Goal: Task Accomplishment & Management: Use online tool/utility

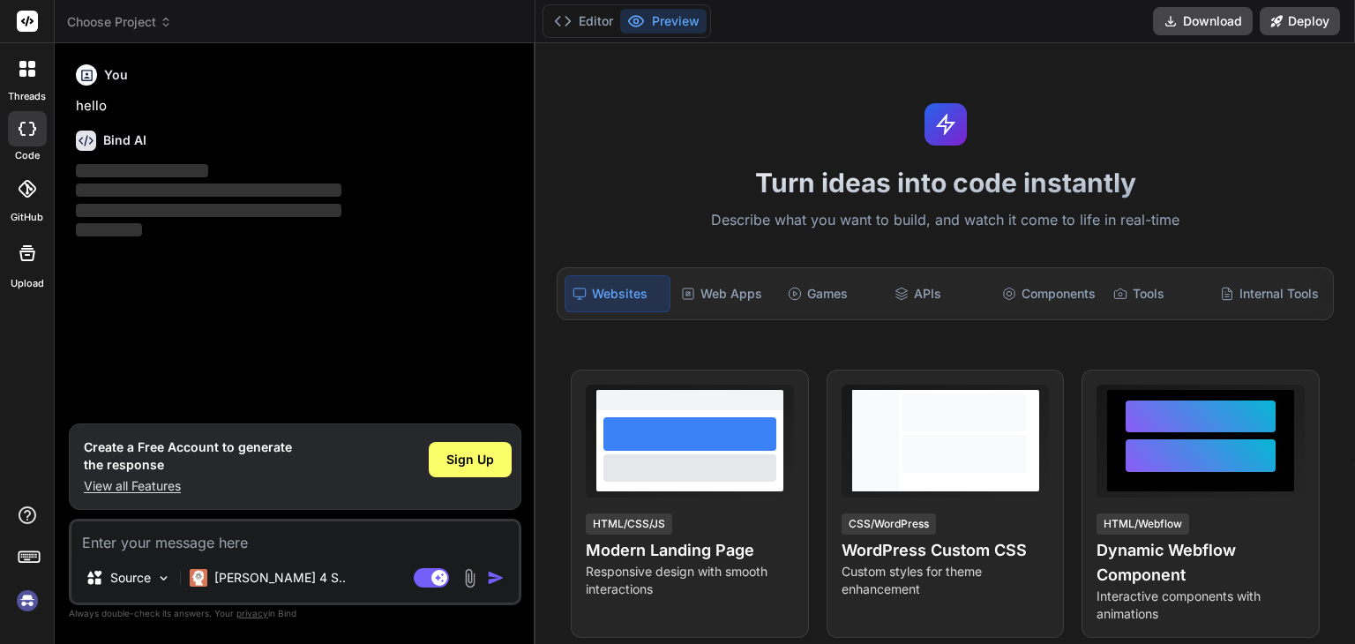
type textarea "x"
click at [130, 484] on p "View all Features" at bounding box center [188, 486] width 208 height 18
click at [244, 545] on textarea at bounding box center [294, 537] width 447 height 32
type textarea "U"
type textarea "x"
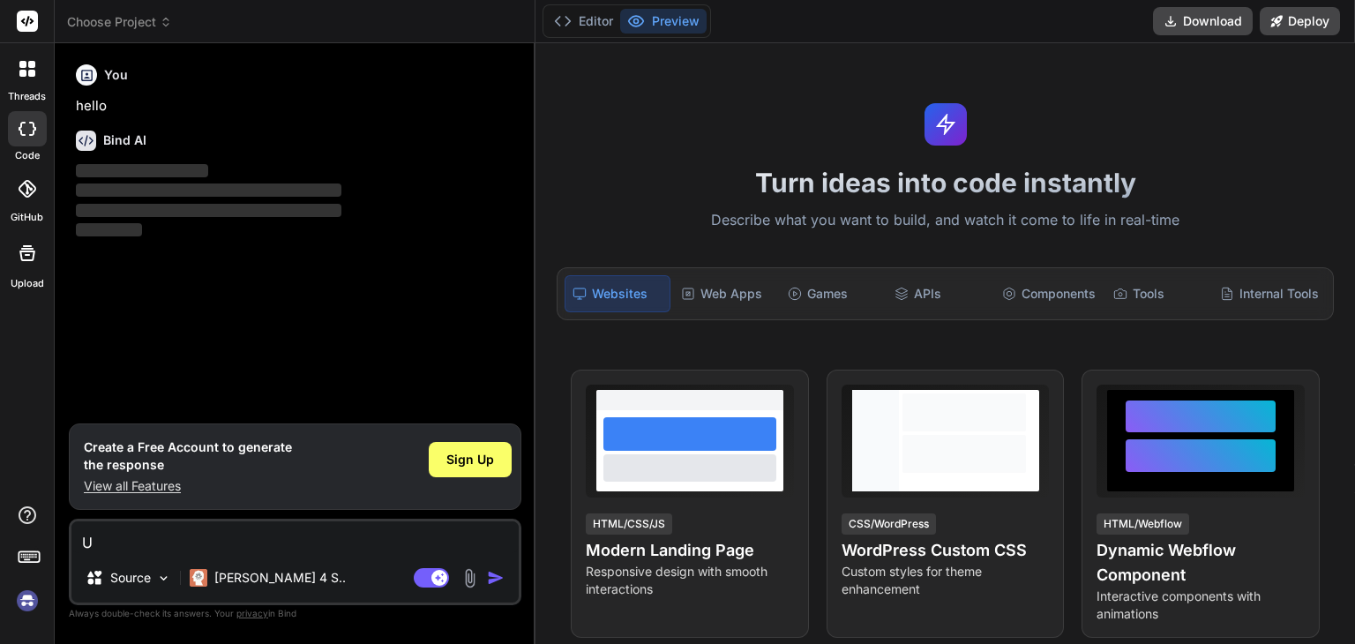
type textarea "Us"
type textarea "x"
type textarea "Usi"
type textarea "x"
type textarea "Usin"
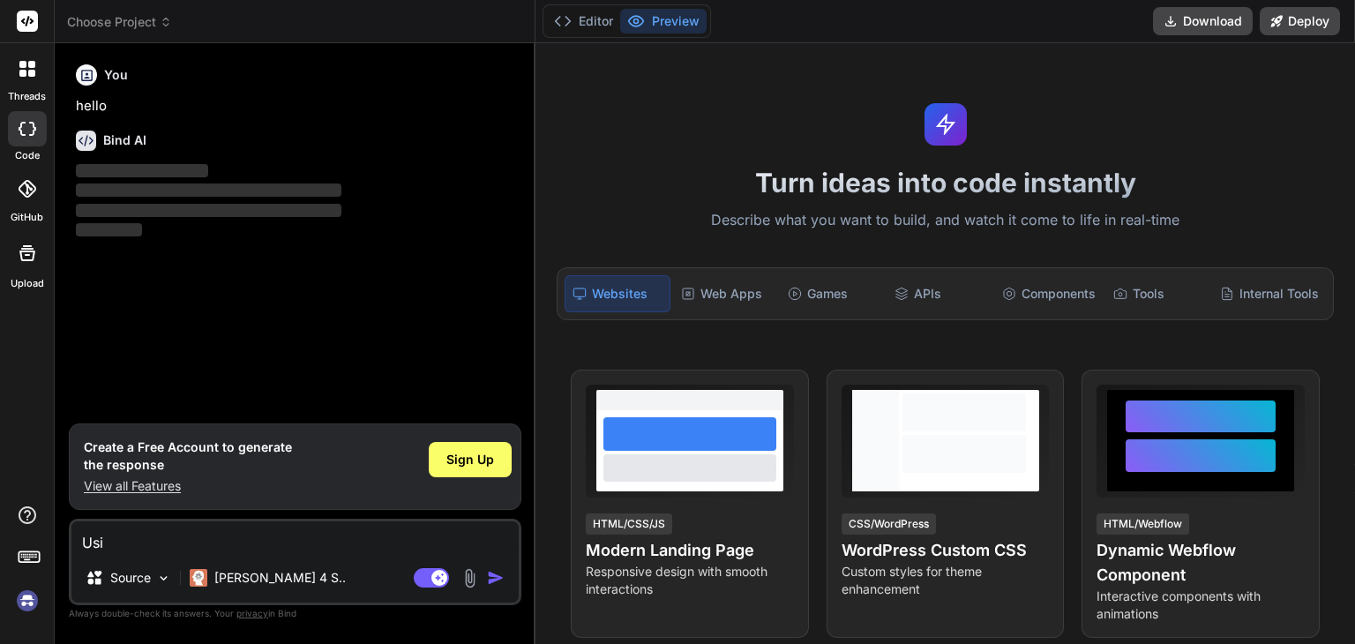
type textarea "x"
type textarea "Using"
type textarea "x"
type textarea "Using"
type textarea "x"
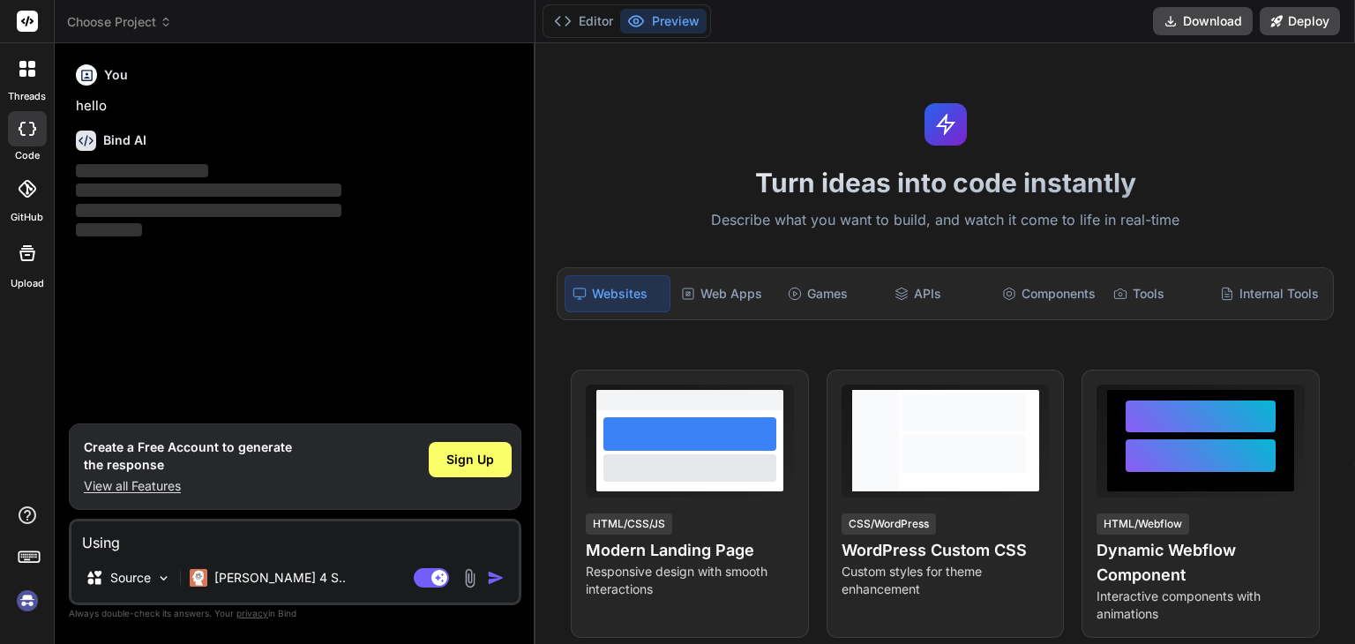
type textarea "Using n"
type textarea "x"
type textarea "Using ne"
type textarea "x"
type textarea "Using nex"
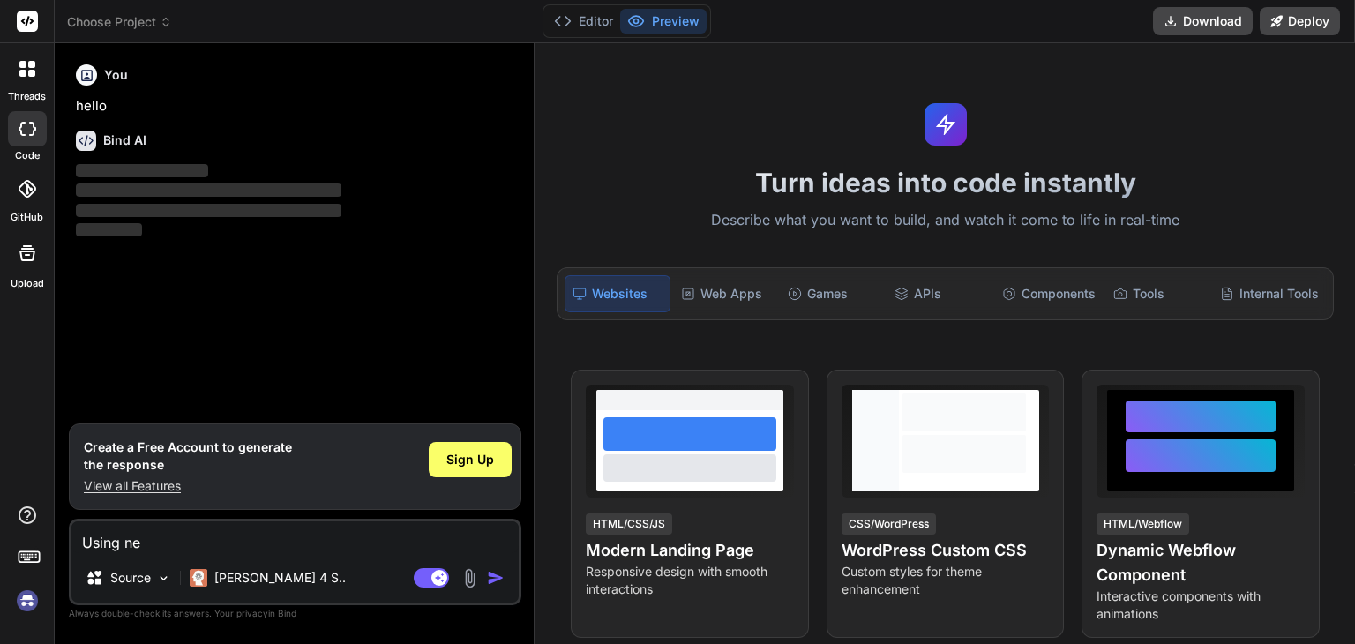
type textarea "x"
type textarea "Using next"
type textarea "x"
type textarea "Using next"
type textarea "x"
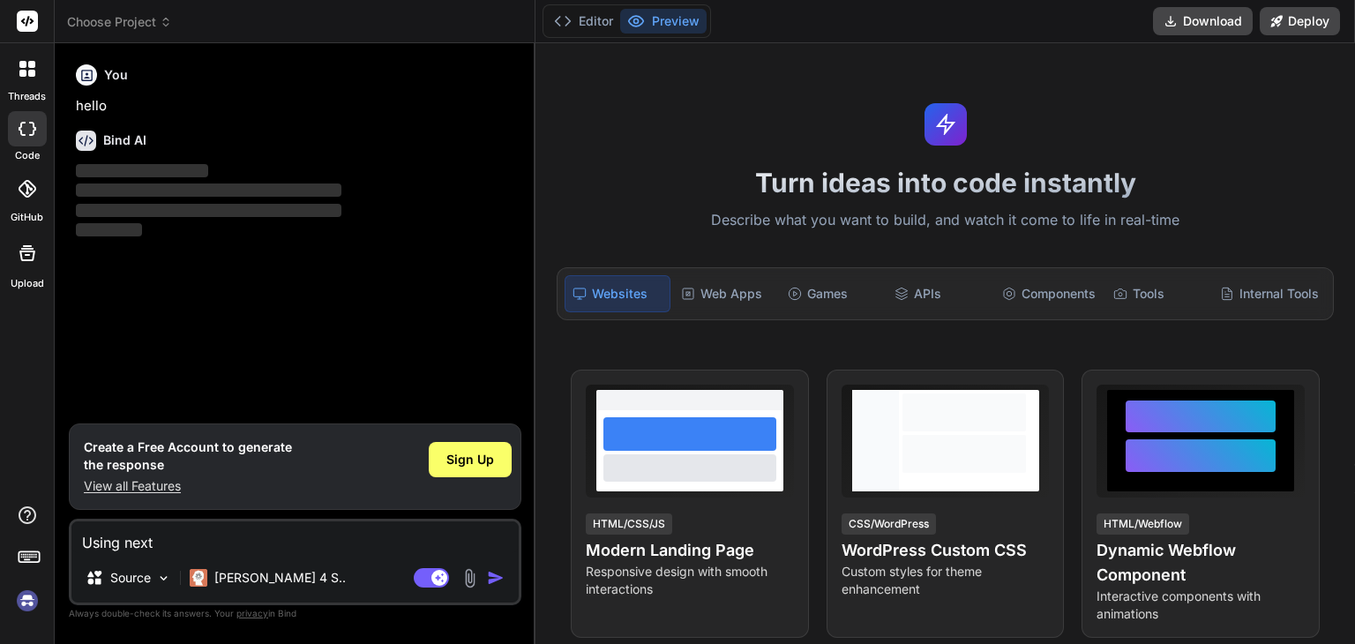
type textarea "Using next j"
type textarea "x"
type textarea "Using next js"
type textarea "x"
type textarea "Using next js,"
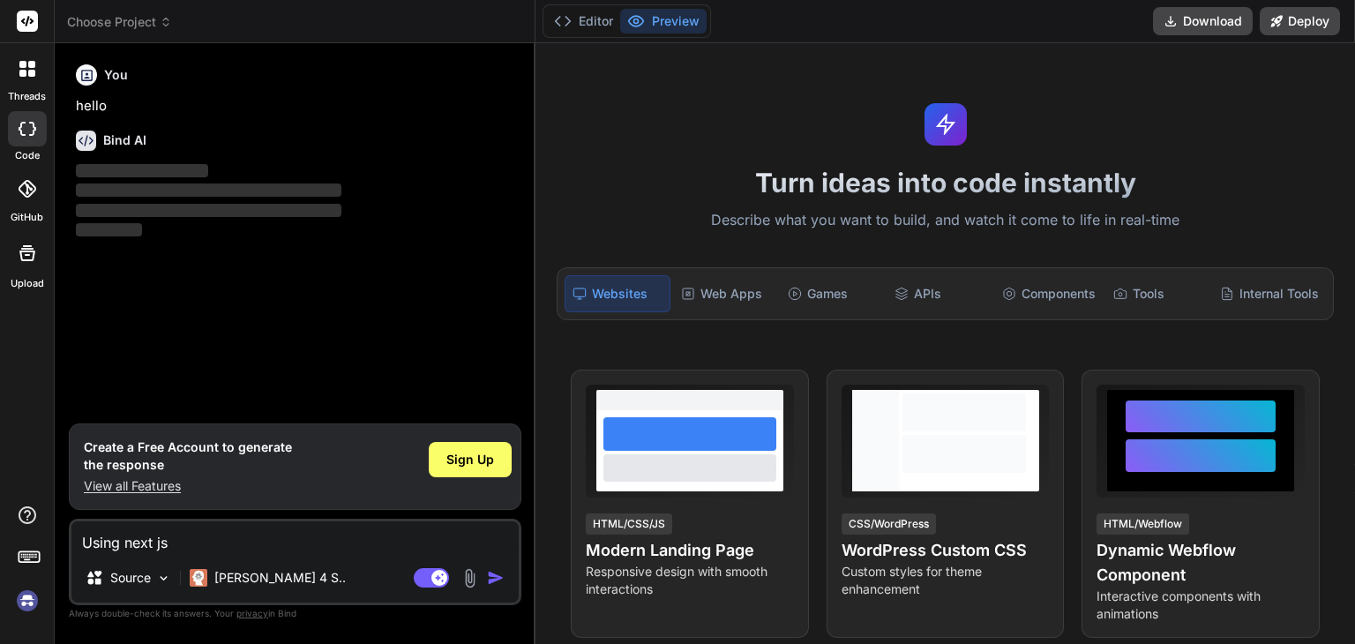
type textarea "x"
type textarea "Using next js,"
type textarea "x"
type textarea "Using next js, t"
type textarea "x"
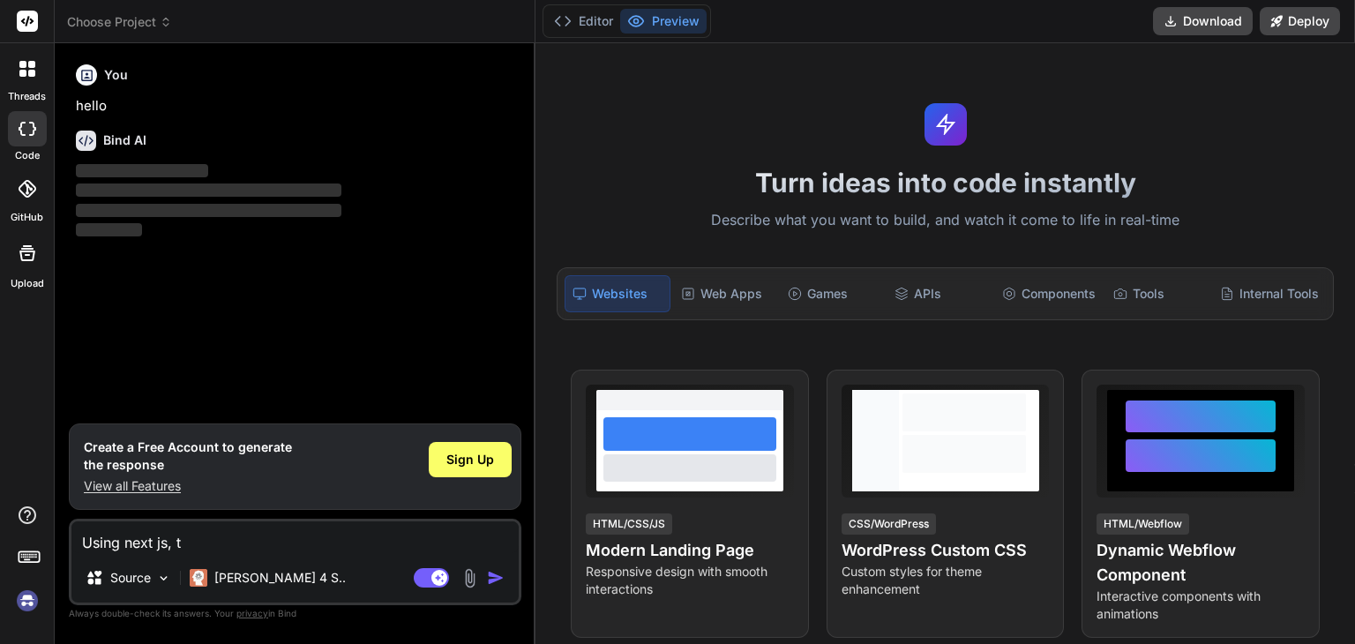
type textarea "Using next js, ty"
type textarea "x"
type textarea "Using next js, typ"
type textarea "x"
type textarea "Using next js, type"
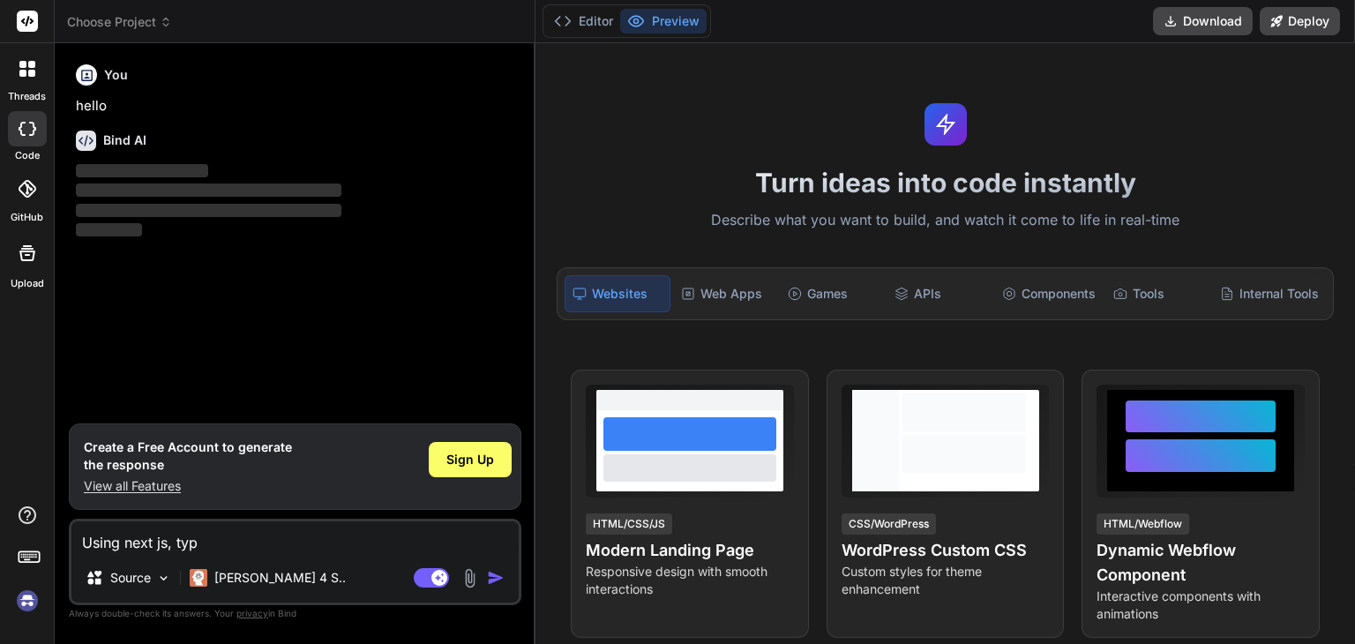
type textarea "x"
type textarea "Using next js, types"
type textarea "x"
type textarea "Using next js, typesc"
type textarea "x"
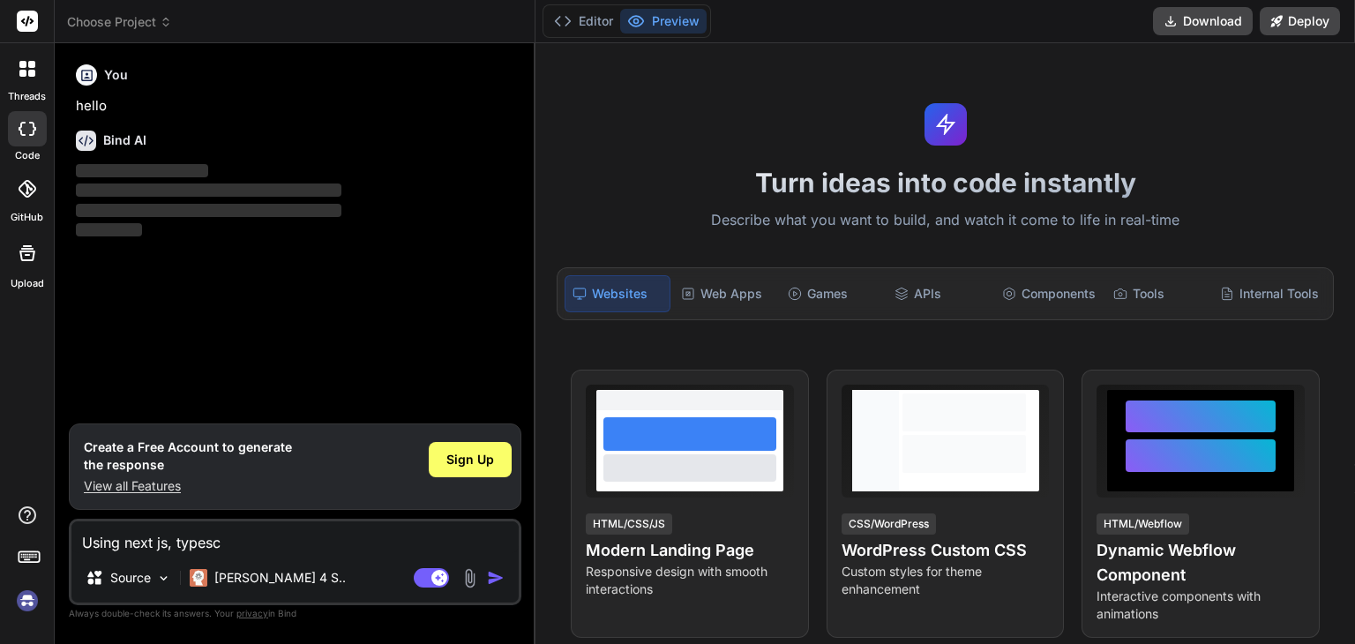
type textarea "Using next js, typescr"
type textarea "x"
type textarea "Using next js, typescri"
type textarea "x"
type textarea "Using next js, typescrip"
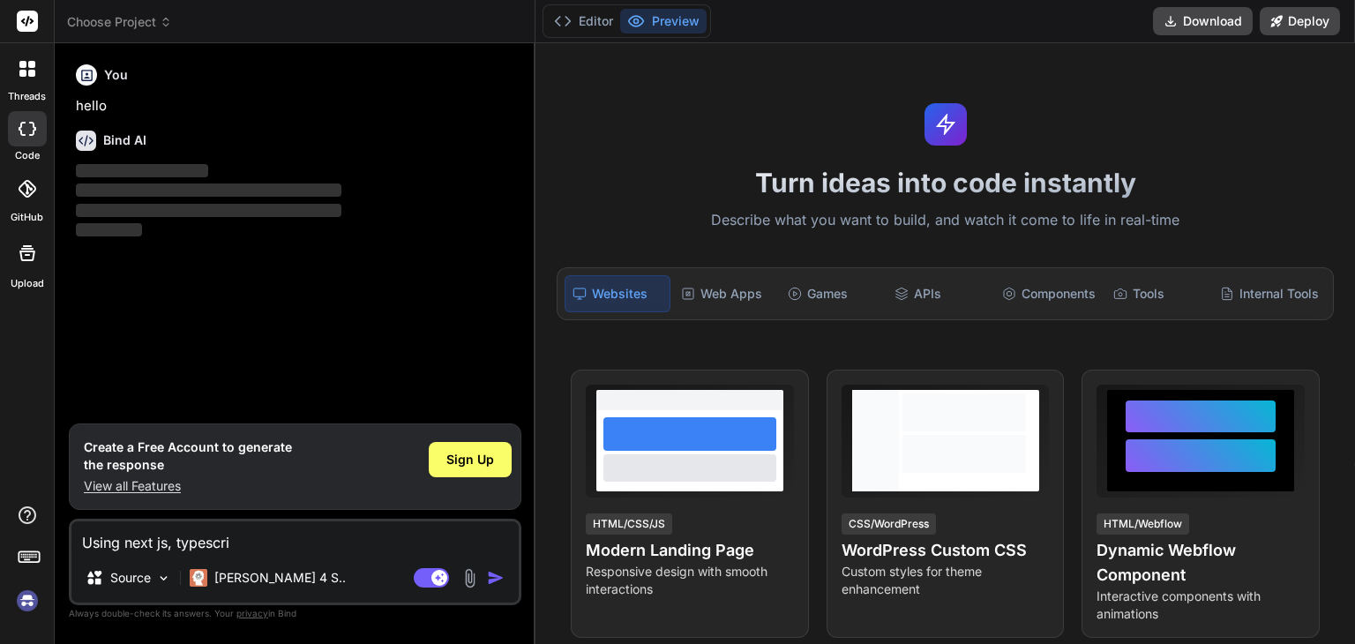
type textarea "x"
type textarea "Using next js, typescript"
type textarea "x"
type textarea "Using next js, typescript,"
type textarea "x"
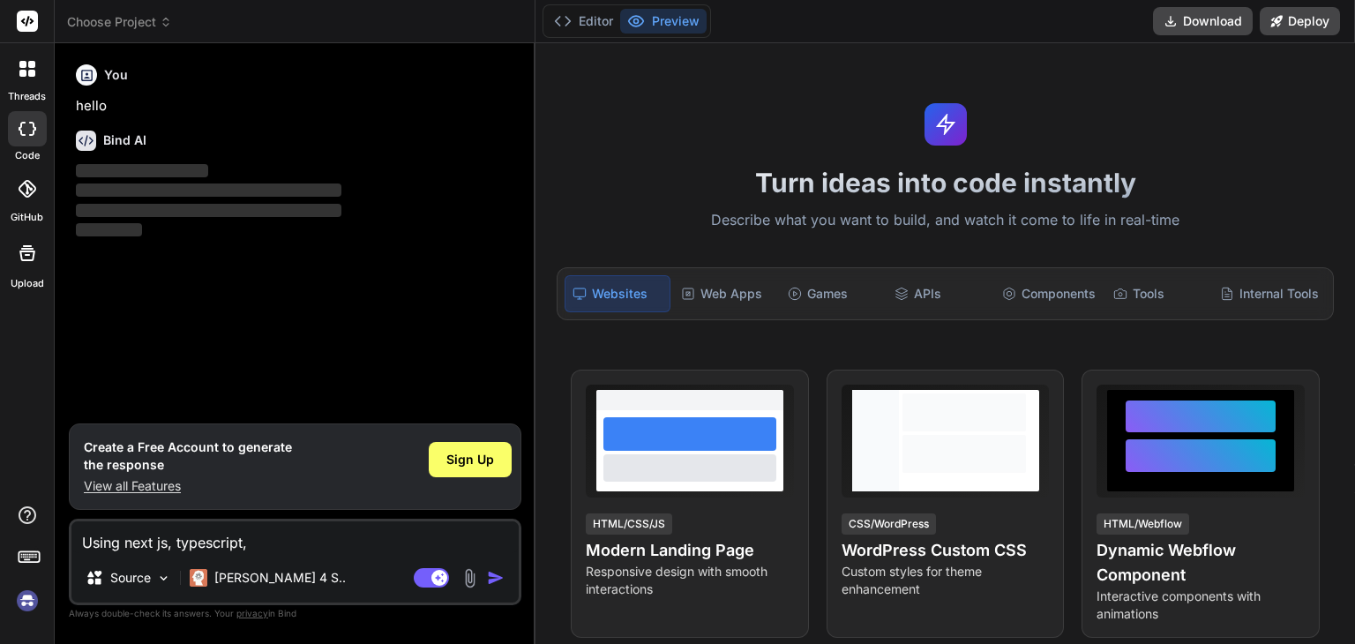
type textarea "Using next js, typescript,"
type textarea "x"
type textarea "Using next js, typescript, a"
type textarea "x"
type textarea "Using next js, typescript, an"
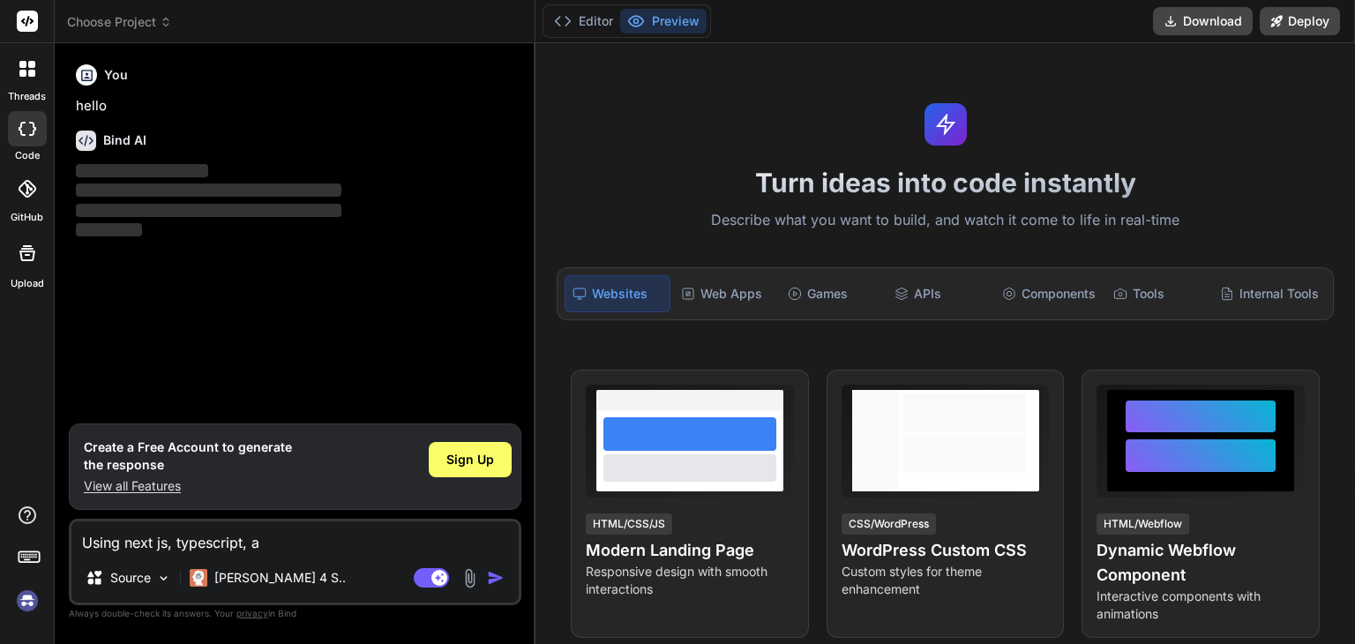
type textarea "x"
type textarea "Using next js, typescript, and"
type textarea "x"
type textarea "Using next js, typescript, and"
type textarea "x"
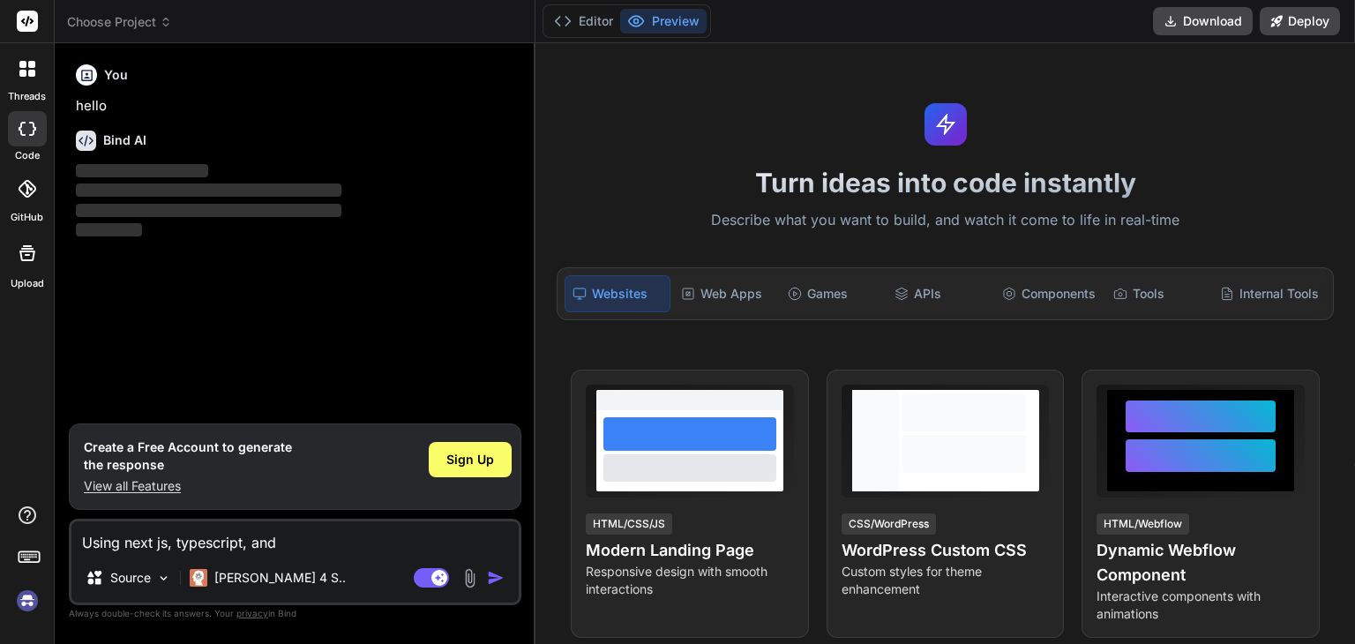
type textarea "Using next js, typescript, and t"
type textarea "x"
type textarea "Using next js, typescript, and ta"
type textarea "x"
type textarea "Using next js, typescript, and tai"
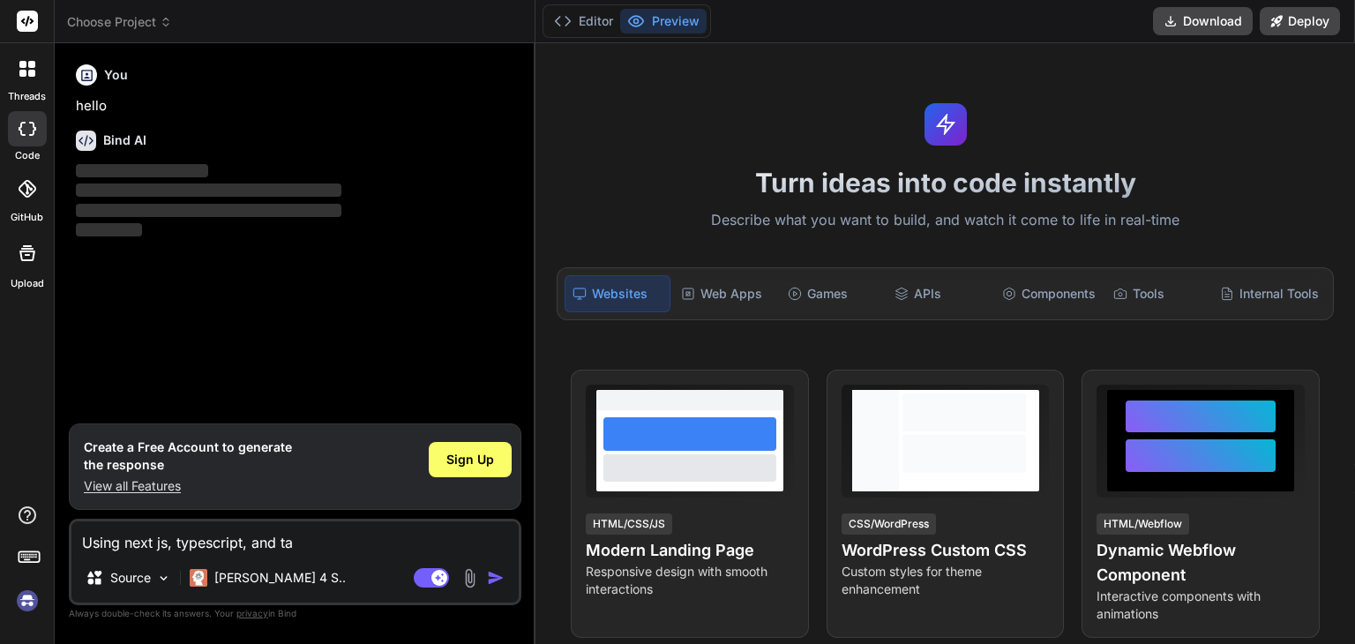
type textarea "x"
type textarea "Using next js, typescript, and tail"
type textarea "x"
type textarea "Using next js, typescript, and tailw"
type textarea "x"
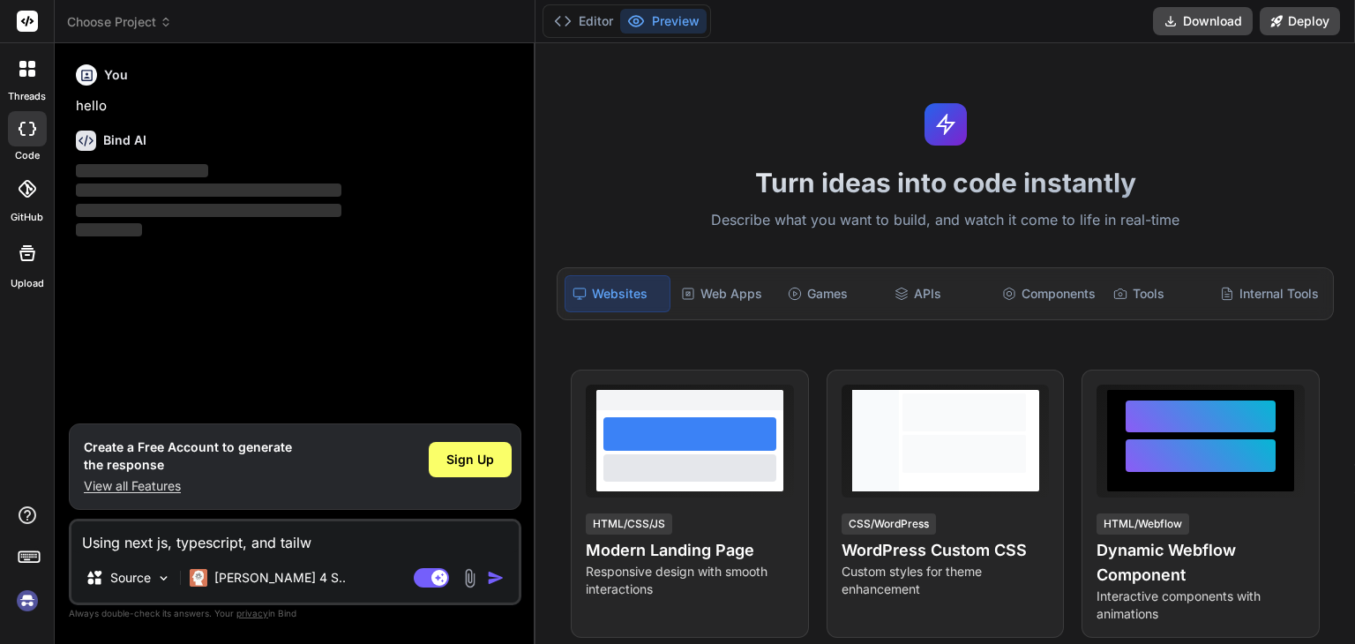
type textarea "Using next js, typescript, and tailwi"
type textarea "x"
type textarea "Using next js, typescript, and tailwin"
type textarea "x"
type textarea "Using next js, typescript, and tailwind"
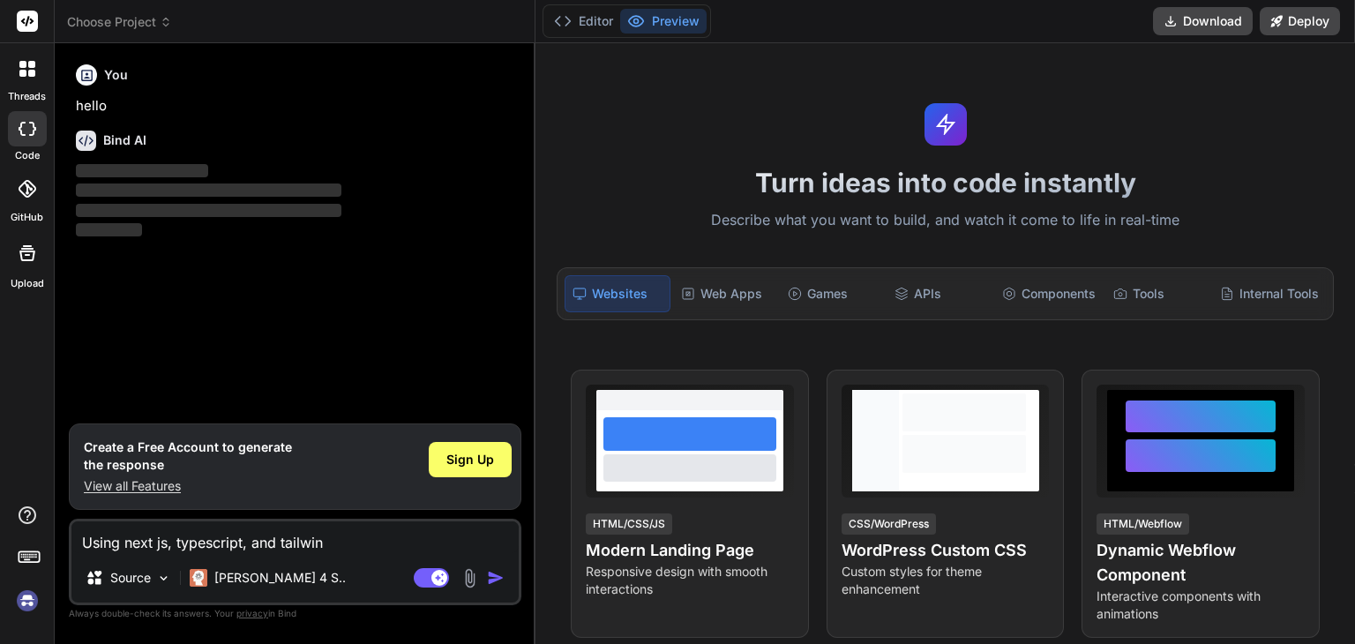
type textarea "x"
type textarea "Using next js, typescript, and tailwind"
type textarea "x"
type textarea "Using next js, typescript, and tailwind c"
type textarea "x"
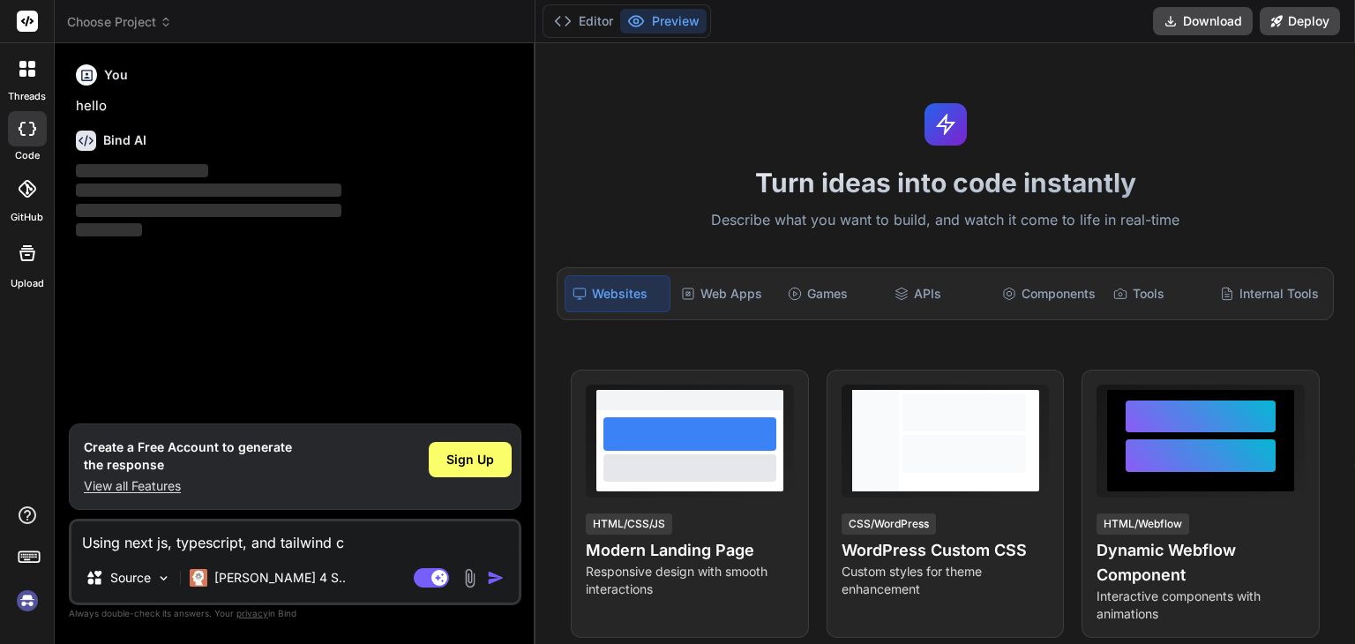
type textarea "Using next js, typescript, and tailwind cs"
type textarea "x"
type textarea "Using next js, typescript, and tailwind css"
type textarea "x"
type textarea "Using next js, typescript, and tailwind css"
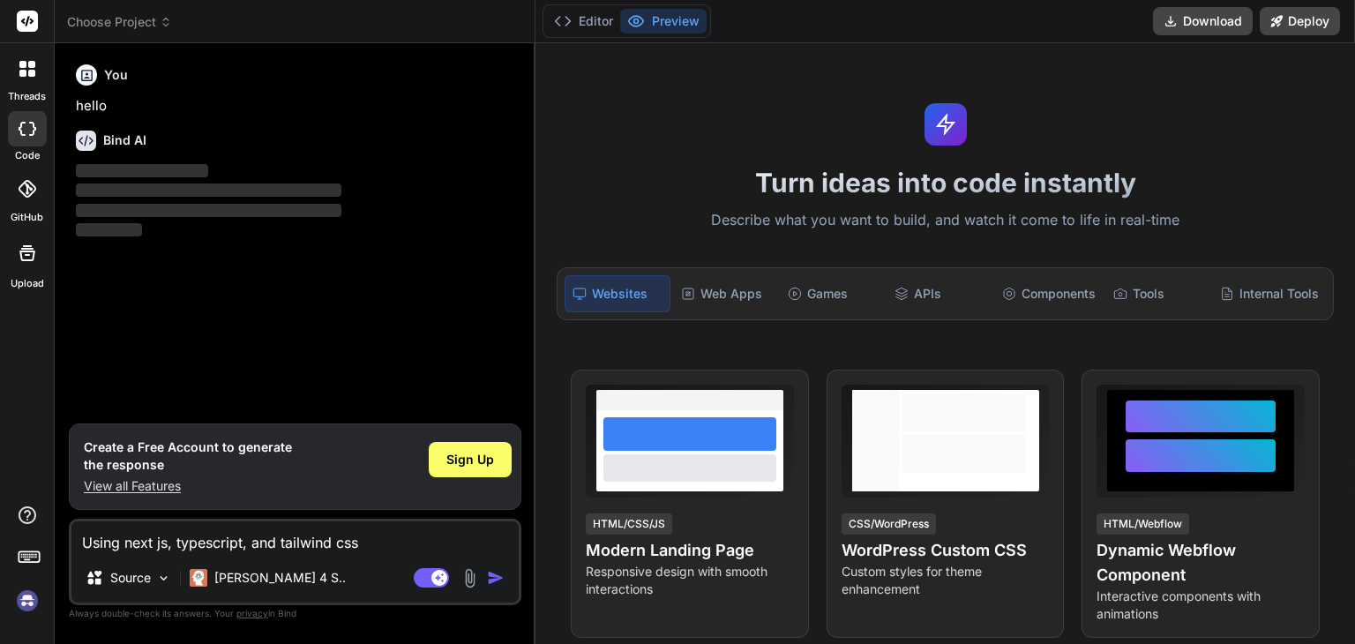
type textarea "x"
type textarea "Using next js, typescript, and tailwind css f"
type textarea "x"
type textarea "Using next js, typescript, and tailwind css fo"
type textarea "x"
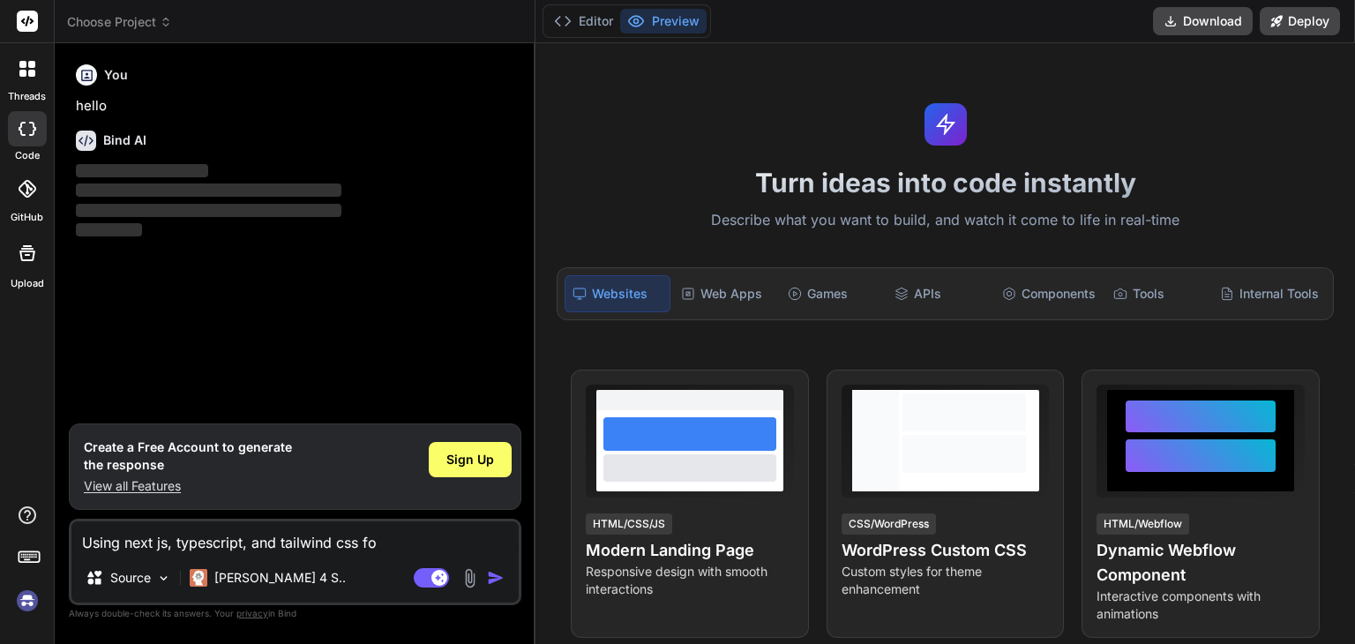
type textarea "Using next js, typescript, and tailwind css for"
type textarea "x"
type textarea "Using next js, typescript, and tailwind css for"
type textarea "x"
type textarea "Using next js, typescript, and tailwind css for f"
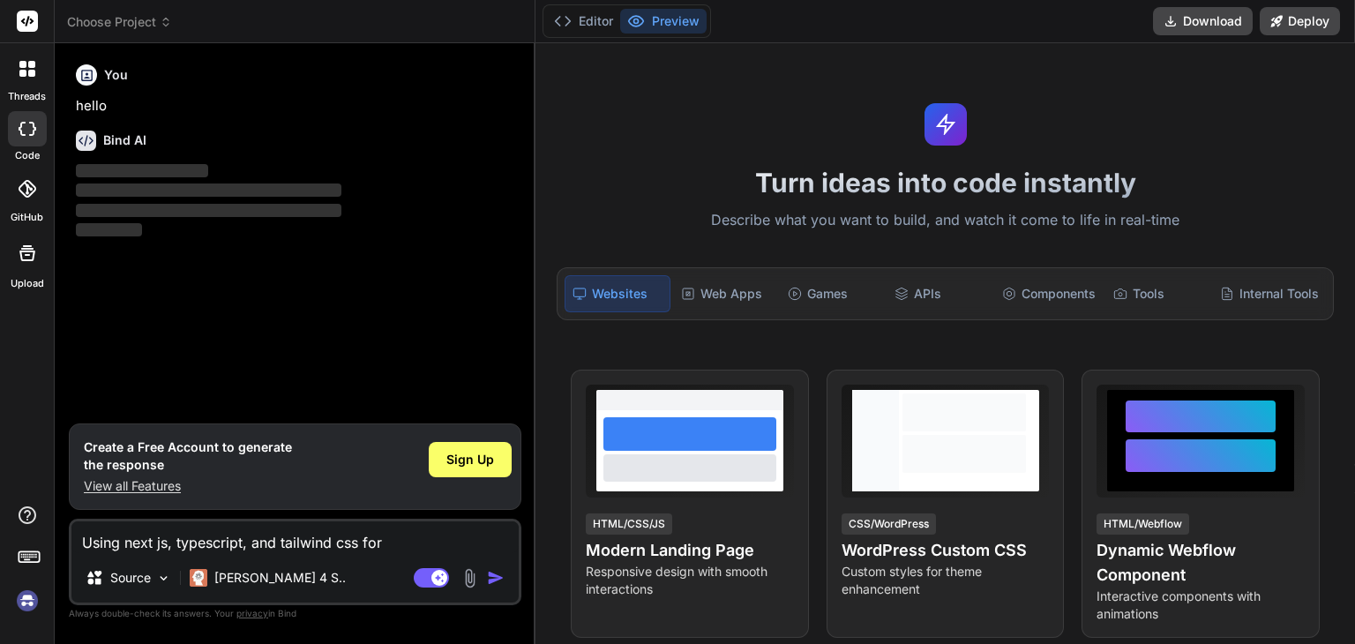
type textarea "x"
type textarea "Using next js, typescript, and tailwind css for fr"
type textarea "x"
type textarea "Using next js, typescript, and tailwind css for fro"
type textarea "x"
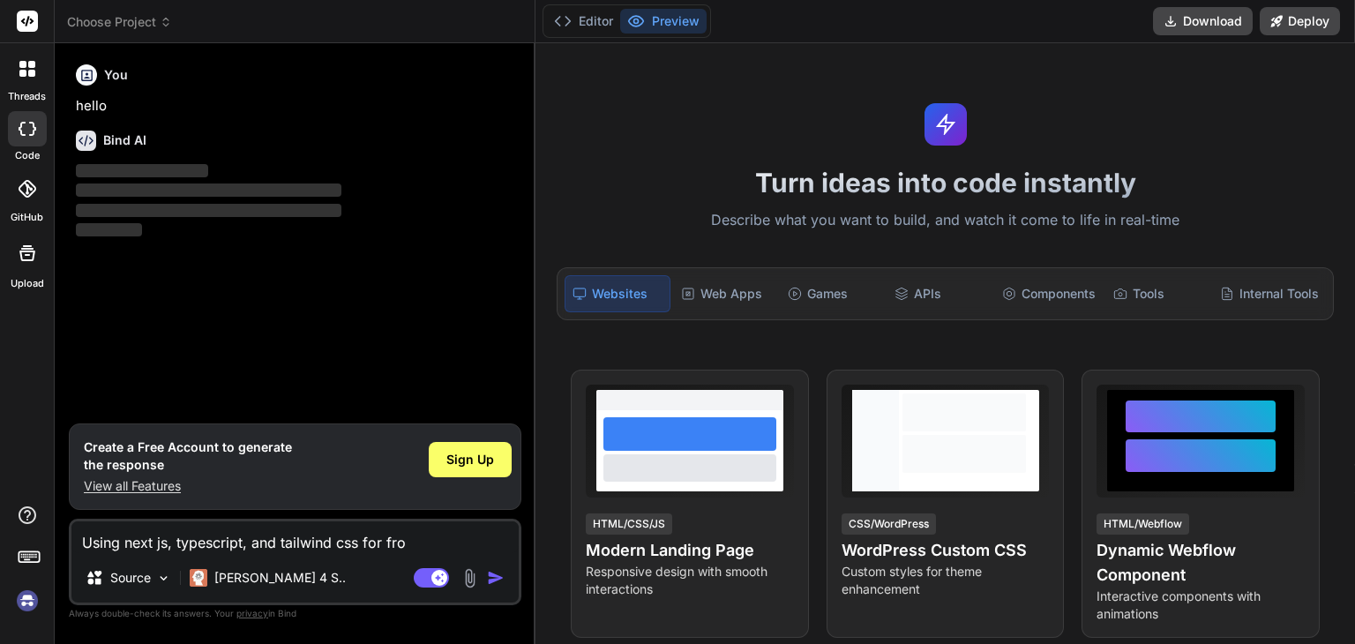
type textarea "Using next js, typescript, and tailwind css for fron"
type textarea "x"
type textarea "Using next js, typescript, and tailwind css for front"
type textarea "x"
type textarea "Using next js, typescript, and tailwind css for fronte"
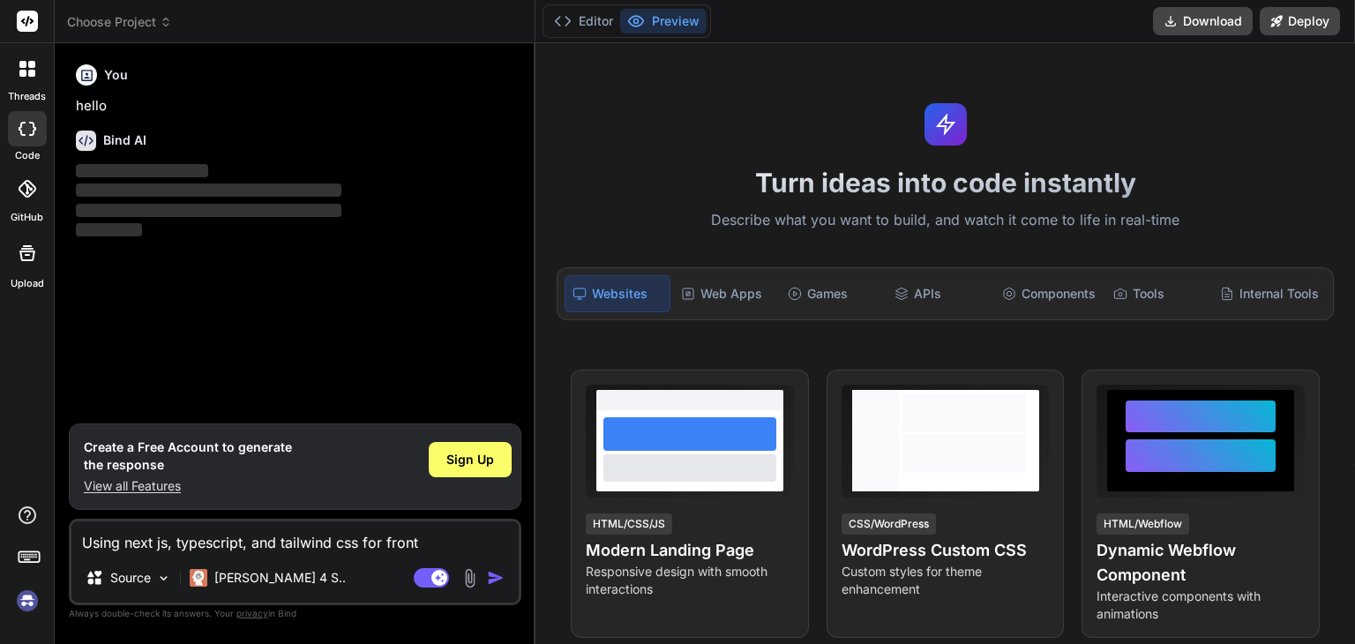
type textarea "x"
type textarea "Using next js, typescript, and tailwind css for fronten"
type textarea "x"
type textarea "Using next js, typescript, and tailwind css for frontend"
type textarea "x"
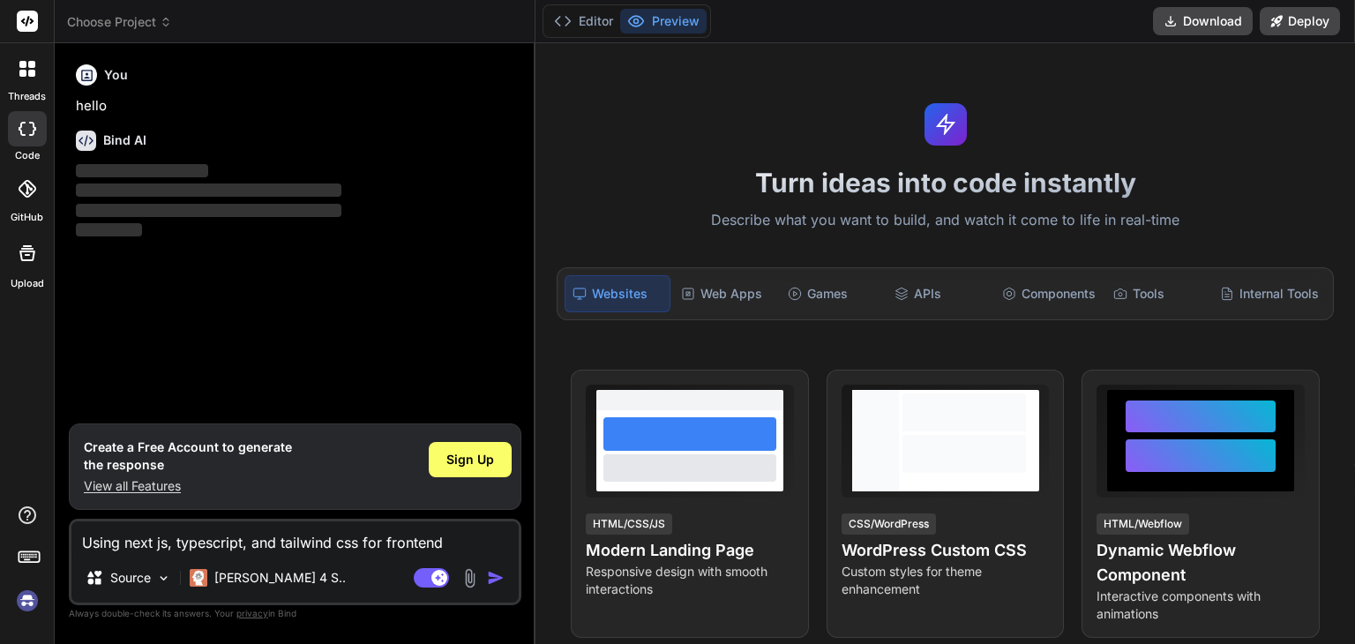
type textarea "Using next js, typescript, and tailwind css for frontend,"
type textarea "x"
type textarea "Using next js, typescript, and tailwind css for frontend,"
type textarea "x"
type textarea "Using next js, typescript, and tailwind css for frontend, h"
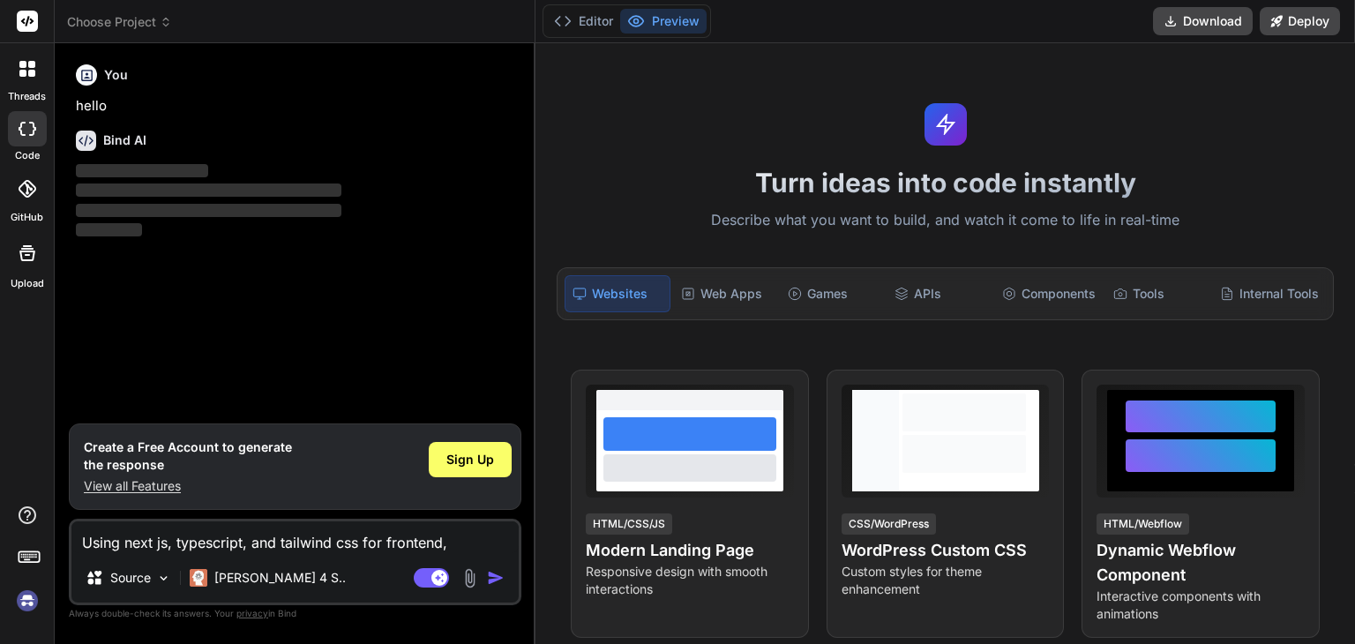
type textarea "x"
type textarea "Using next js, typescript, and tailwind css for frontend, he"
type textarea "x"
type textarea "Using next js, typescript, and tailwind css for frontend, hel"
type textarea "x"
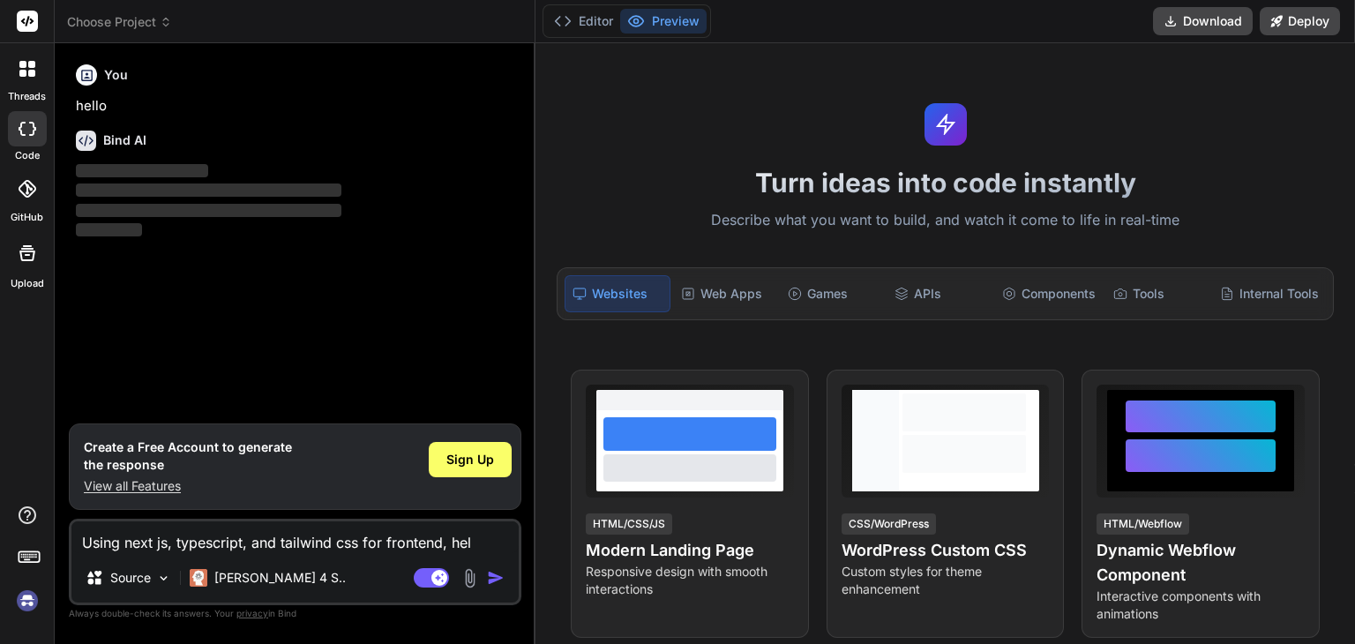
type textarea "Using next js, typescript, and tailwind css for frontend, help"
type textarea "x"
type textarea "Using next js, typescript, and tailwind css for frontend, help"
type textarea "x"
type textarea "Using next js, typescript, and tailwind css for frontend, help m"
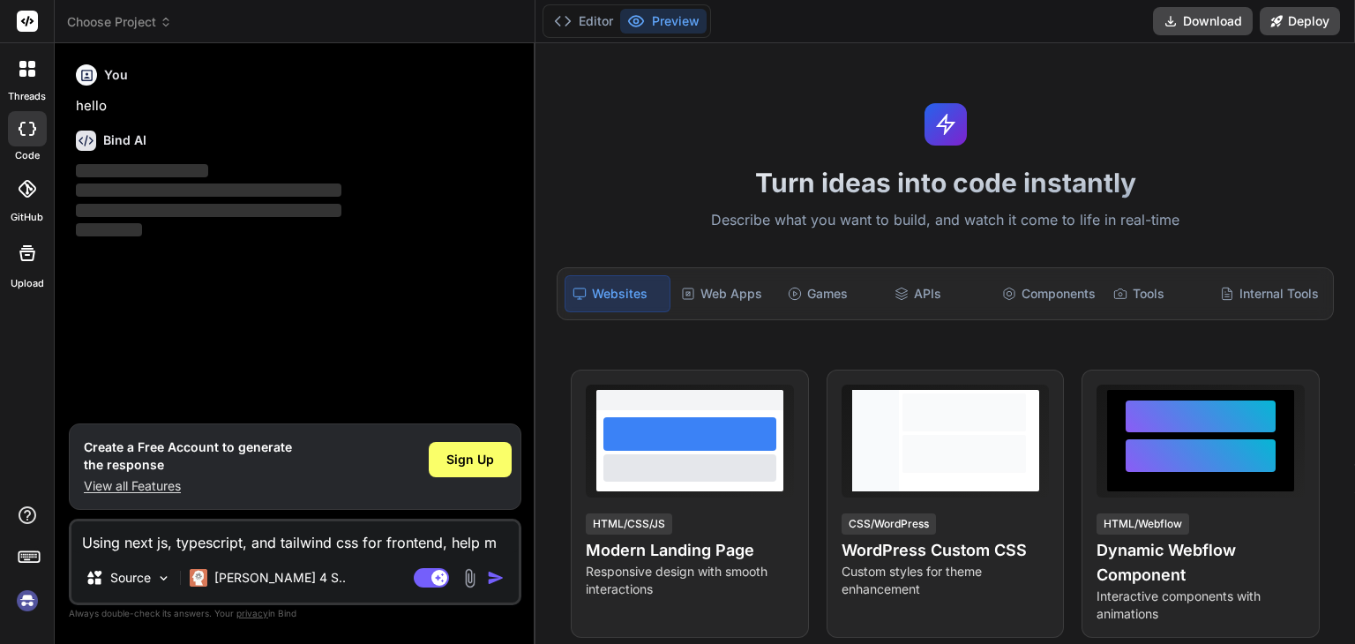
type textarea "x"
type textarea "Using next js, typescript, and tailwind css for frontend, help me"
type textarea "x"
type textarea "Using next js, typescript, and tailwind css for frontend, help me"
type textarea "x"
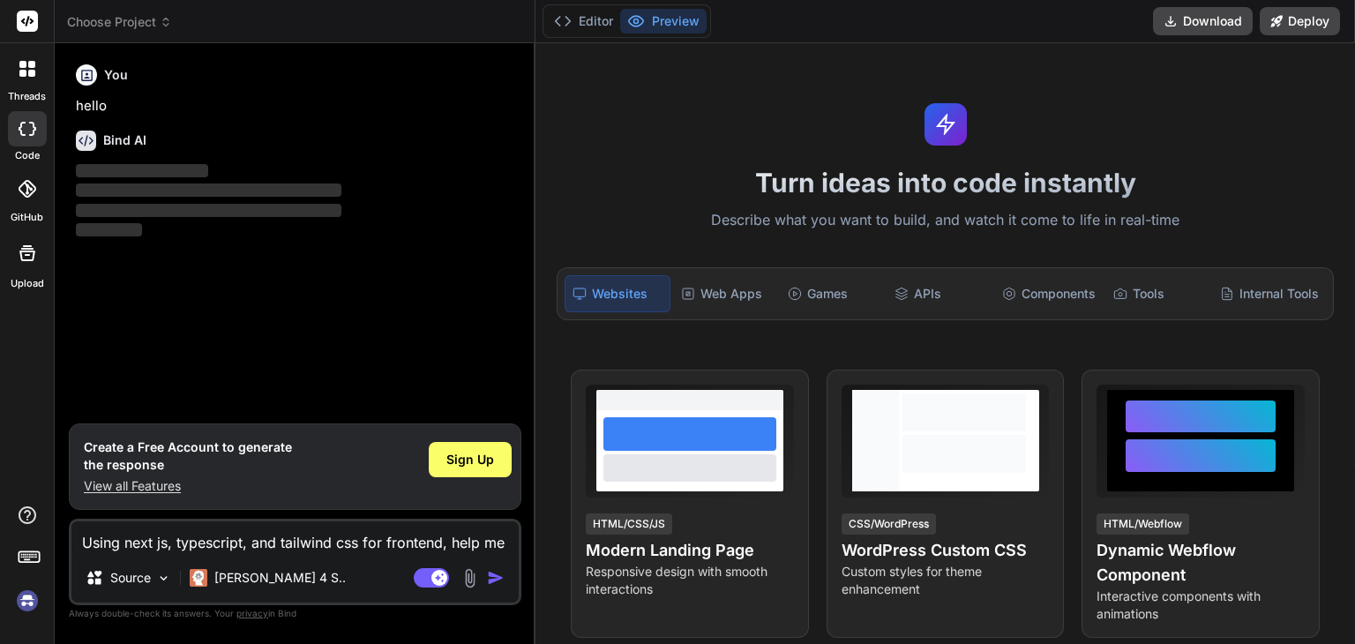
type textarea "Using next js, typescript, and tailwind css for frontend, help me b"
type textarea "x"
type textarea "Using next js, typescript, and tailwind css for frontend, help me bu"
type textarea "x"
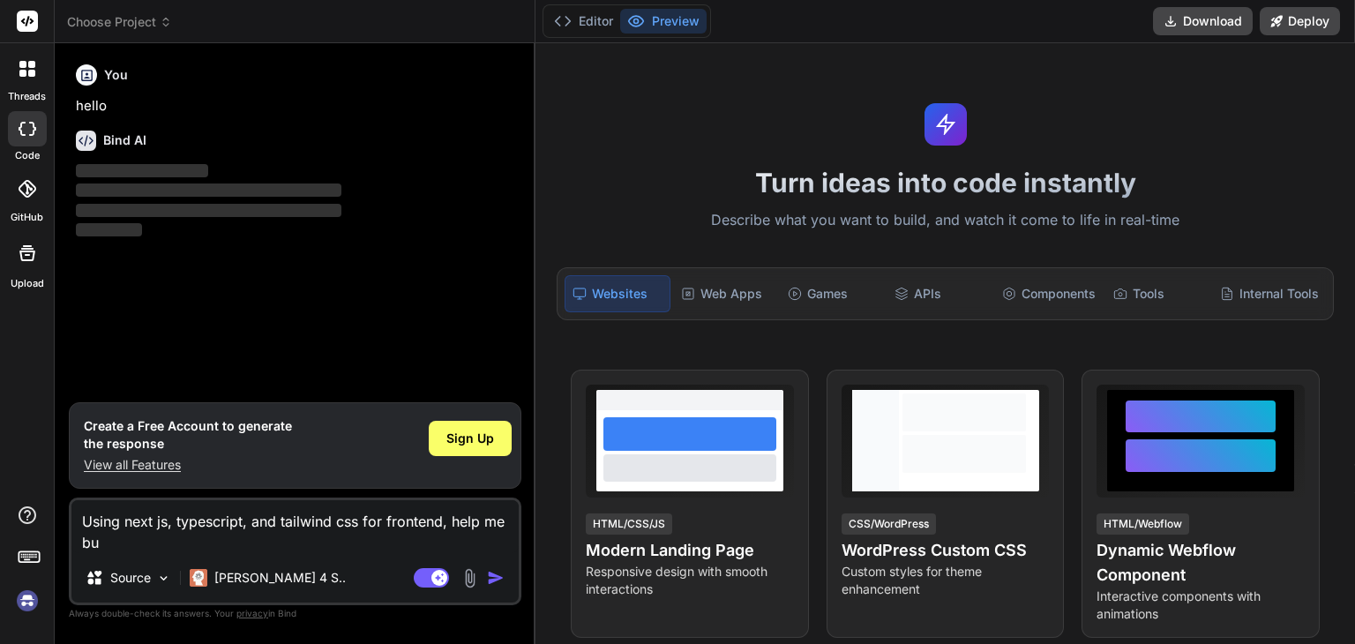
type textarea "Using next js, typescript, and tailwind css for frontend, help me bui"
type textarea "x"
type textarea "Using next js, typescript, and tailwind css for frontend, help me buil"
type textarea "x"
type textarea "Using next js, typescript, and tailwind css for frontend, help me build"
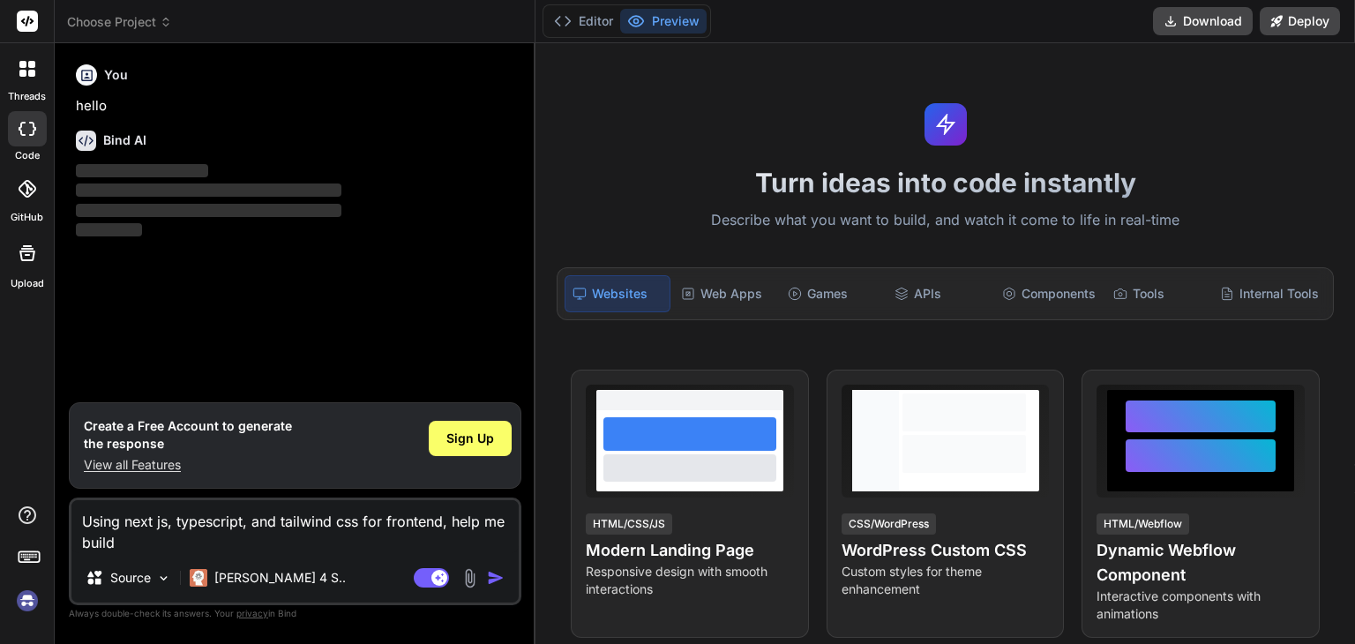
type textarea "x"
type textarea "Using next js, typescript, and tailwind css for frontend, help me build"
type textarea "x"
type textarea "Using next js, typescript, and tailwind css for frontend, help me build a"
type textarea "x"
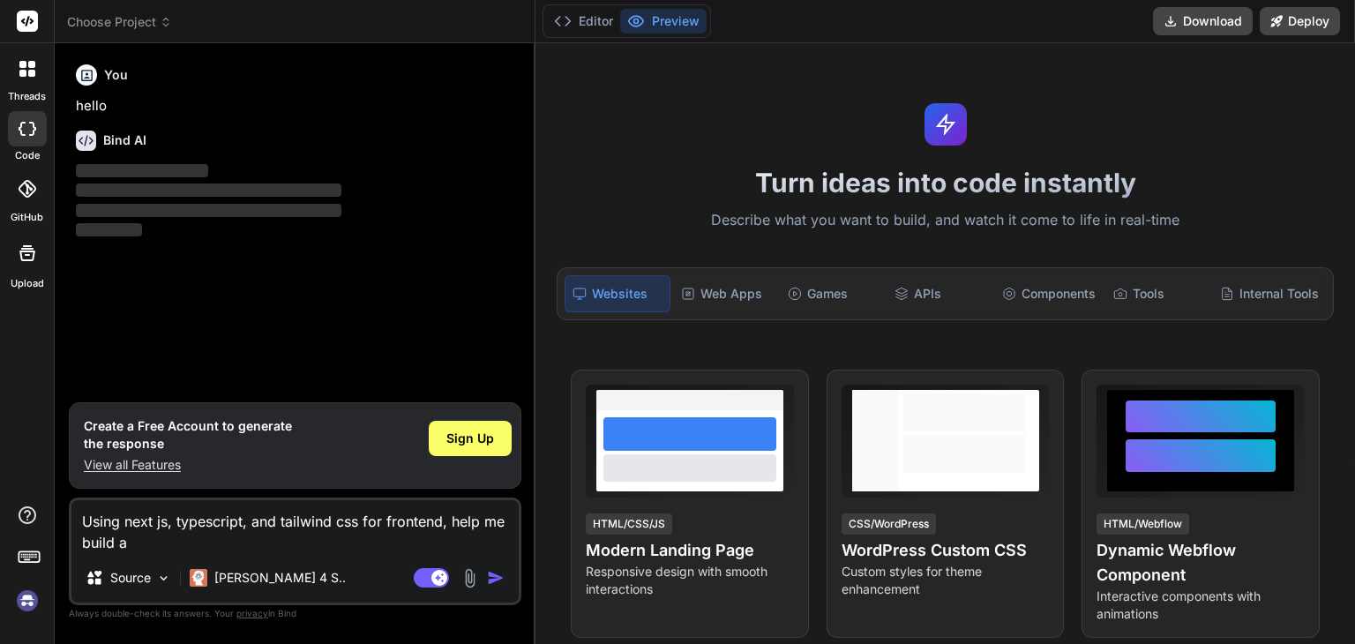
type textarea "Using next js, typescript, and tailwind css for frontend, help me build a"
type textarea "x"
type textarea "Using next js, typescript, and tailwind css for frontend, help me build a a"
type textarea "x"
type textarea "Using next js, typescript, and tailwind css for frontend, help me build a a"
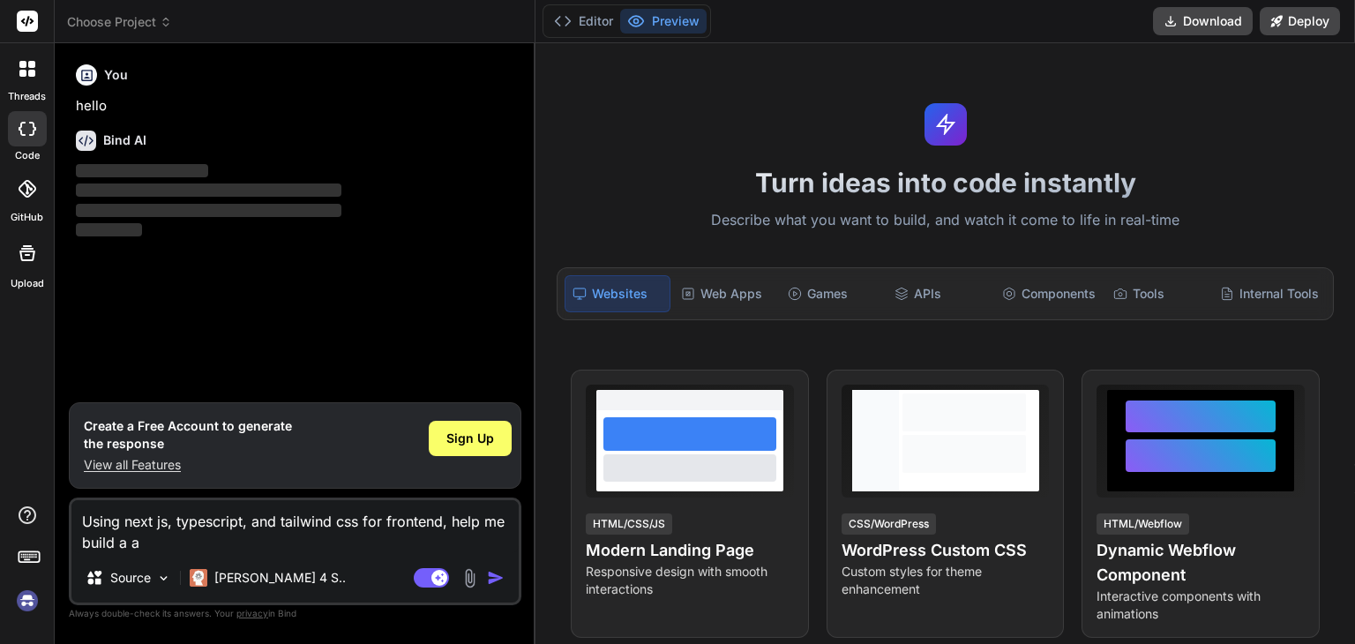
type textarea "x"
type textarea "Using next js, typescript, and tailwind css for frontend, help me build a a"
type textarea "x"
type textarea "Using next js, typescript, and tailwind css for frontend, help me build a"
type textarea "x"
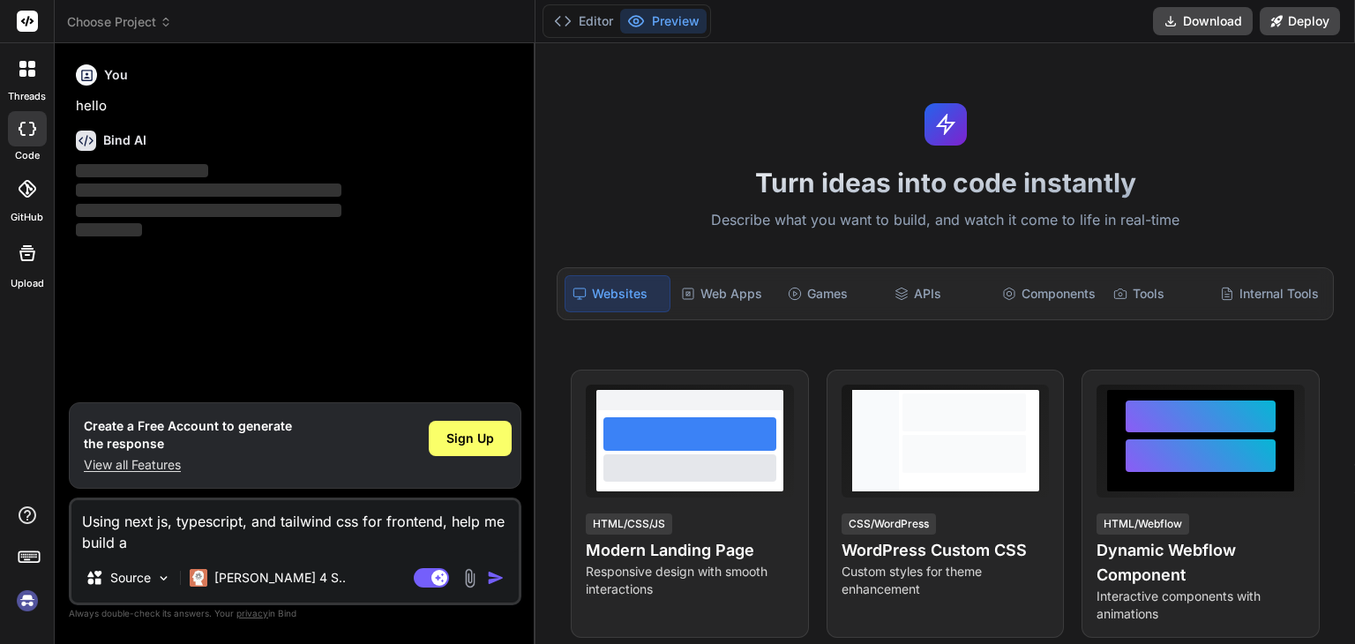
type textarea "Using next js, typescript, and tailwind css for frontend, help me build a s"
type textarea "x"
type textarea "Using next js, typescript, and tailwind css for frontend, help me build a st"
type textarea "x"
type textarea "Using next js, typescript, and tailwind css for frontend, help me build a stu"
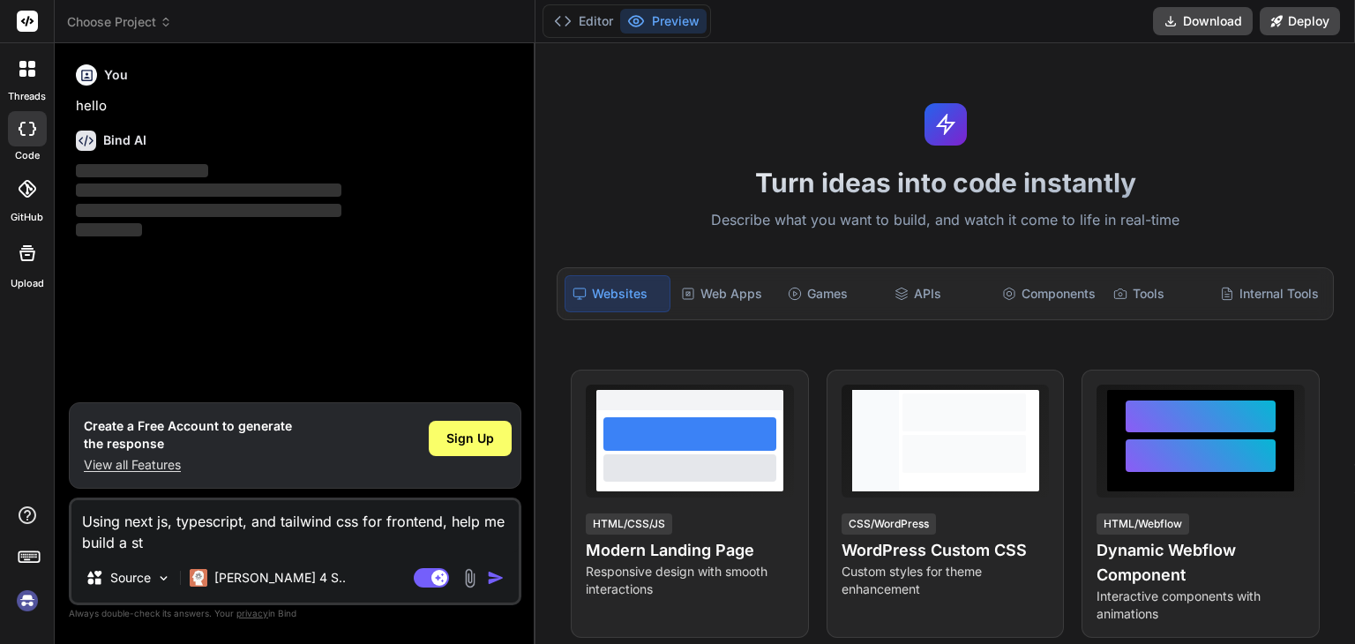
type textarea "x"
type textarea "Using next js, typescript, and tailwind css for frontend, help me build a stud"
type textarea "x"
type textarea "Using next js, typescript, and tailwind css for frontend, help me build a stude"
type textarea "x"
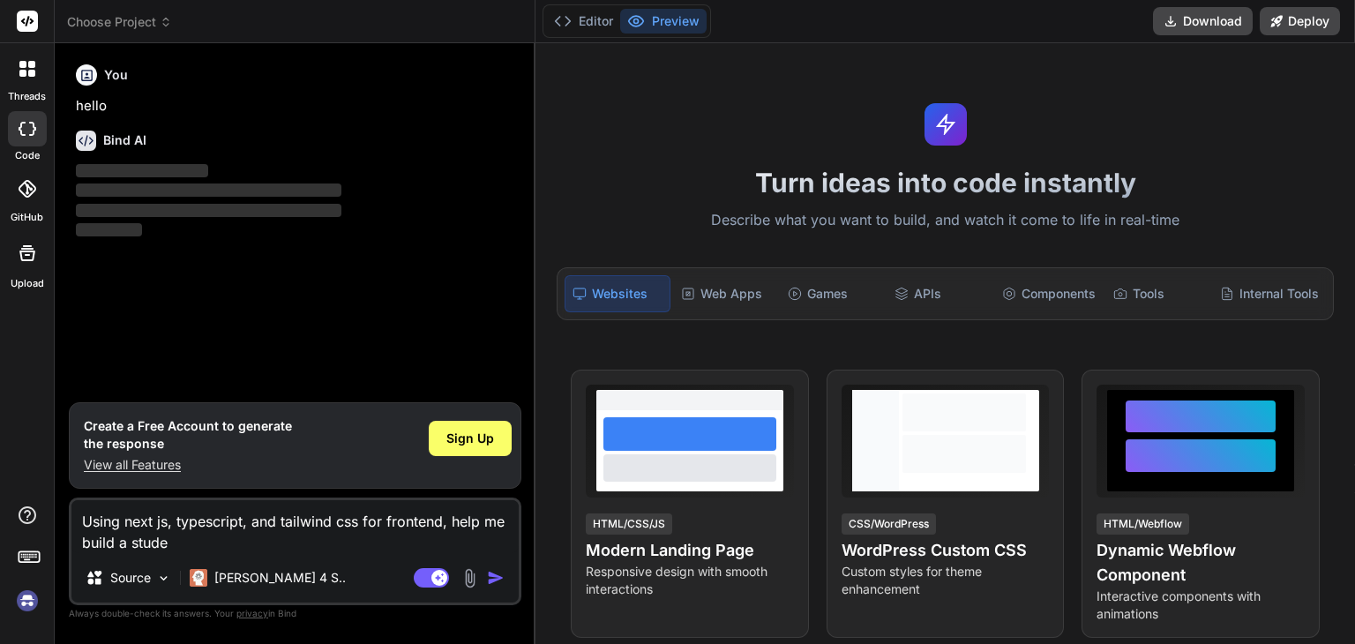
type textarea "Using next js, typescript, and tailwind css for frontend, help me build a studen"
type textarea "x"
type textarea "Using next js, typescript, and tailwind css for frontend, help me build a stude…"
type textarea "x"
type textarea "Using next js, typescript, and tailwind css for frontend, help me build a stude…"
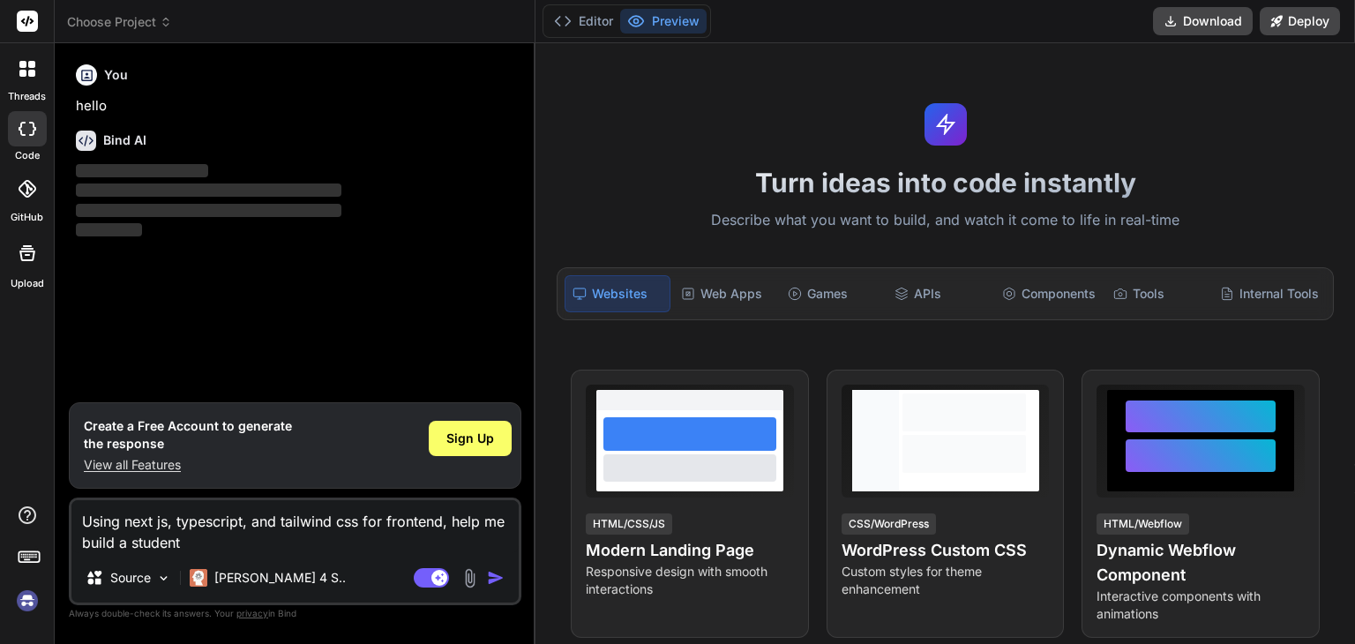
type textarea "x"
type textarea "Using next js, typescript, and tailwind css for frontend, help me build a stude…"
type textarea "x"
type textarea "Using next js, typescript, and tailwind css for frontend, help me build a stude…"
type textarea "x"
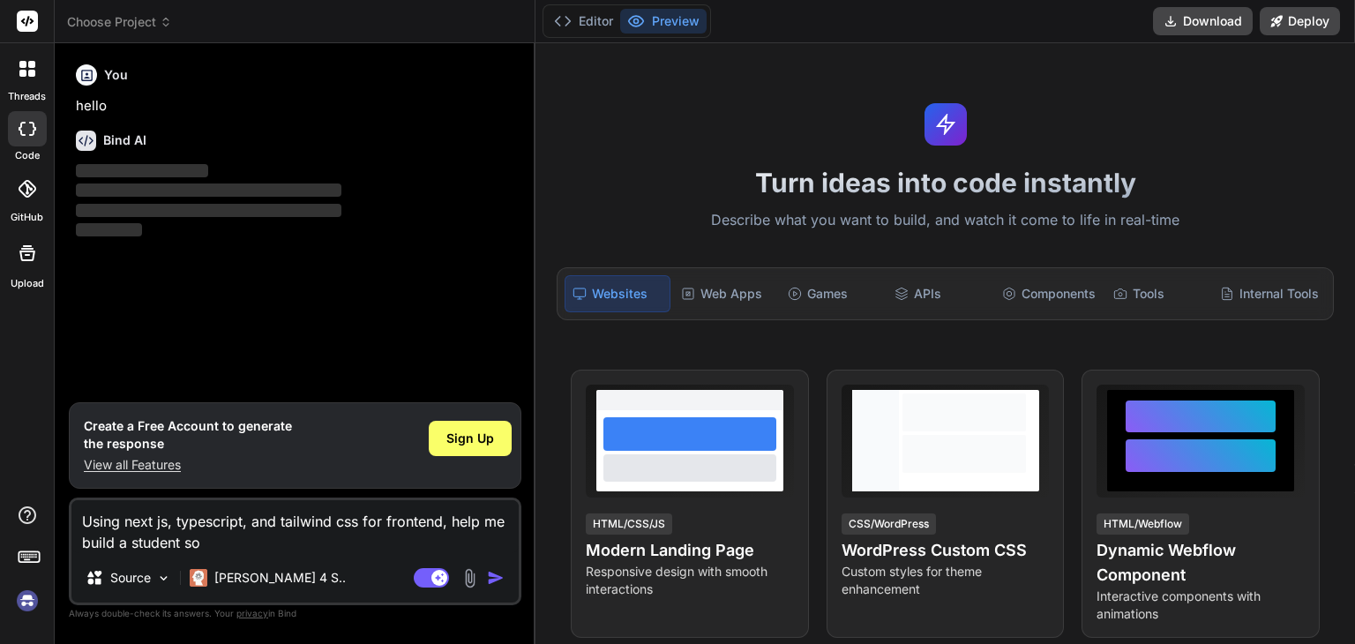
type textarea "Using next js, typescript, and tailwind css for frontend, help me build a stude…"
type textarea "x"
type textarea "Using next js, typescript, and tailwind css for frontend, help me build a stude…"
type textarea "x"
type textarea "Using next js, typescript, and tailwind css for frontend, help me build a stude…"
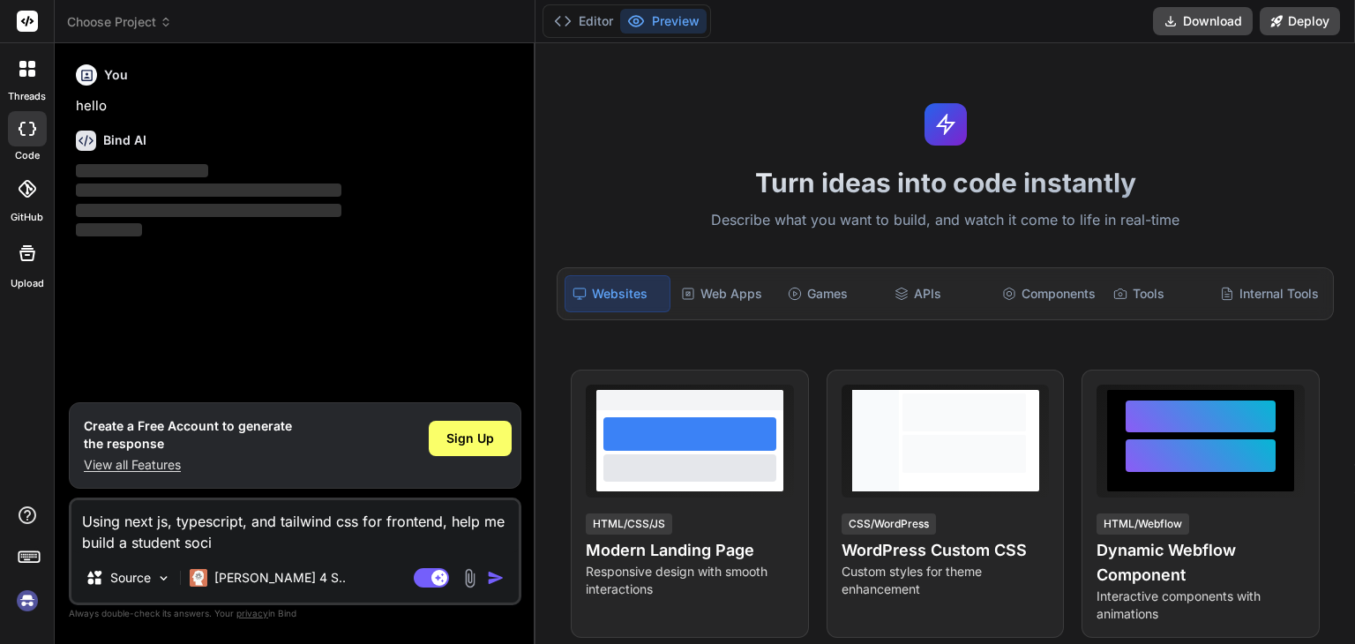
type textarea "x"
type textarea "Using next js, typescript, and tailwind css for frontend, help me build a stude…"
type textarea "x"
type textarea "Using next js, typescript, and tailwind css for frontend, help me build a stude…"
type textarea "x"
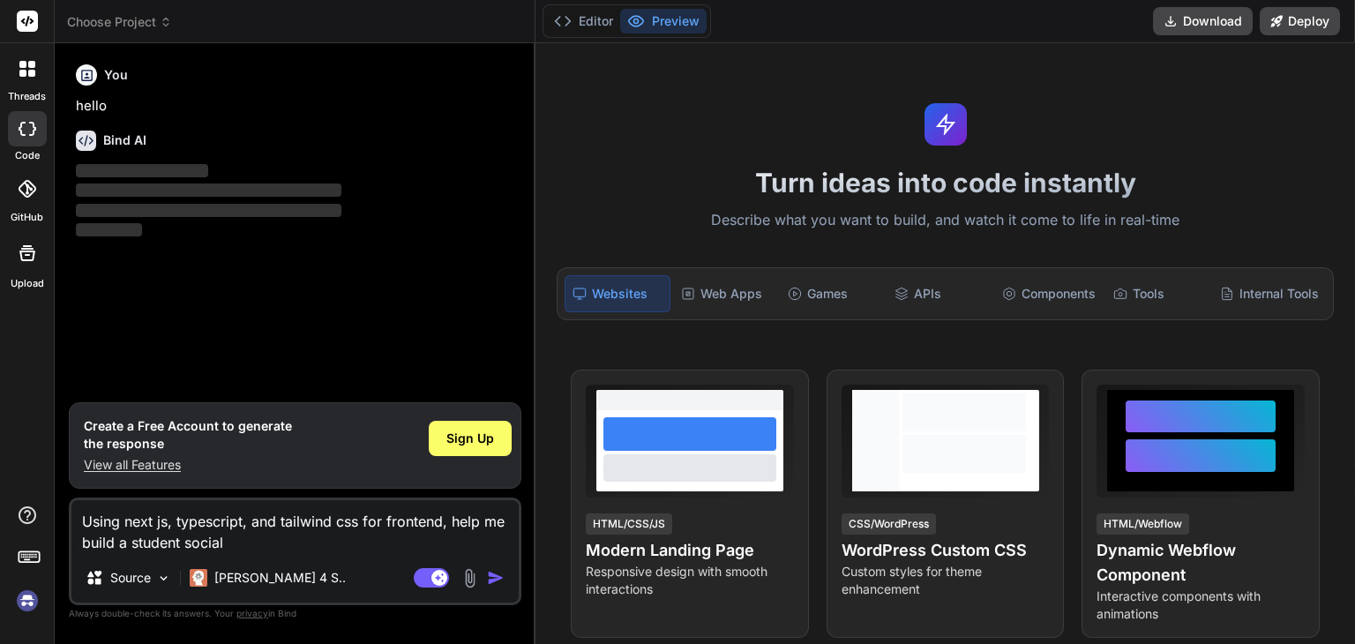
type textarea "Using next js, typescript, and tailwind css for frontend, help me build a stude…"
type textarea "x"
type textarea "Using next js, typescript, and tailwind css for frontend, help me build a stude…"
type textarea "x"
type textarea "Using next js, typescript, and tailwind css for frontend, help me build a stude…"
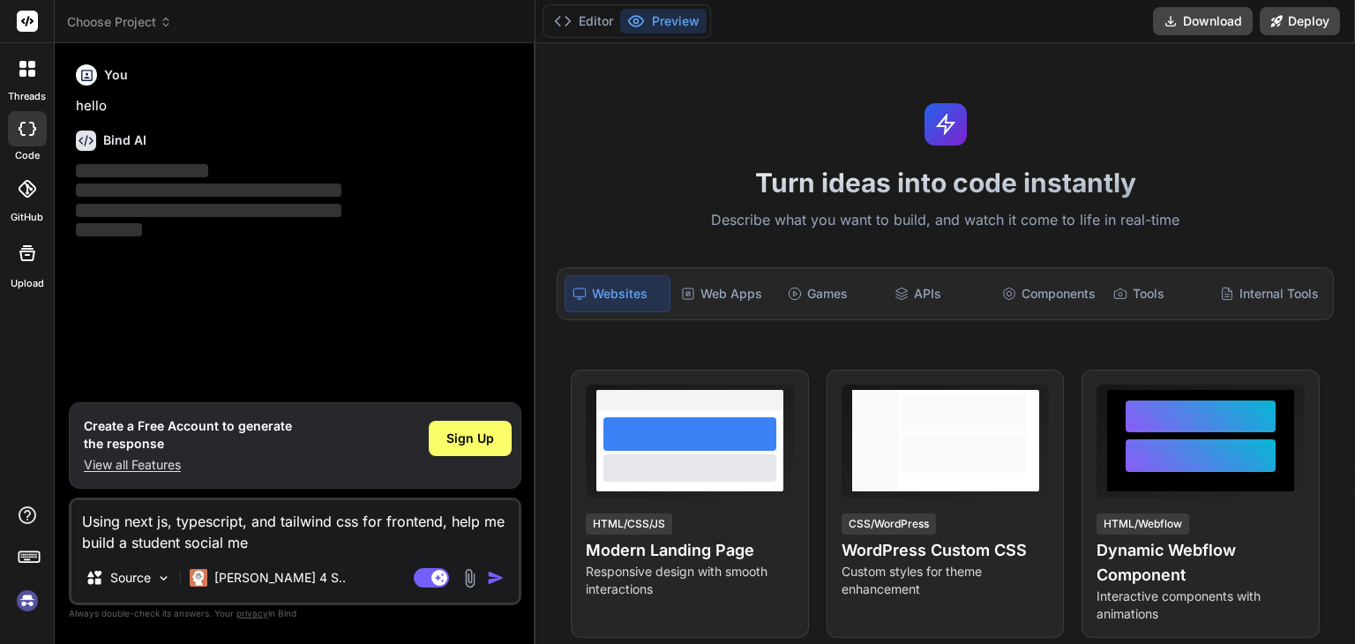
type textarea "x"
type textarea "Using next js, typescript, and tailwind css for frontend, help me build a stude…"
type textarea "x"
type textarea "Using next js, typescript, and tailwind css for frontend, help me build a stude…"
type textarea "x"
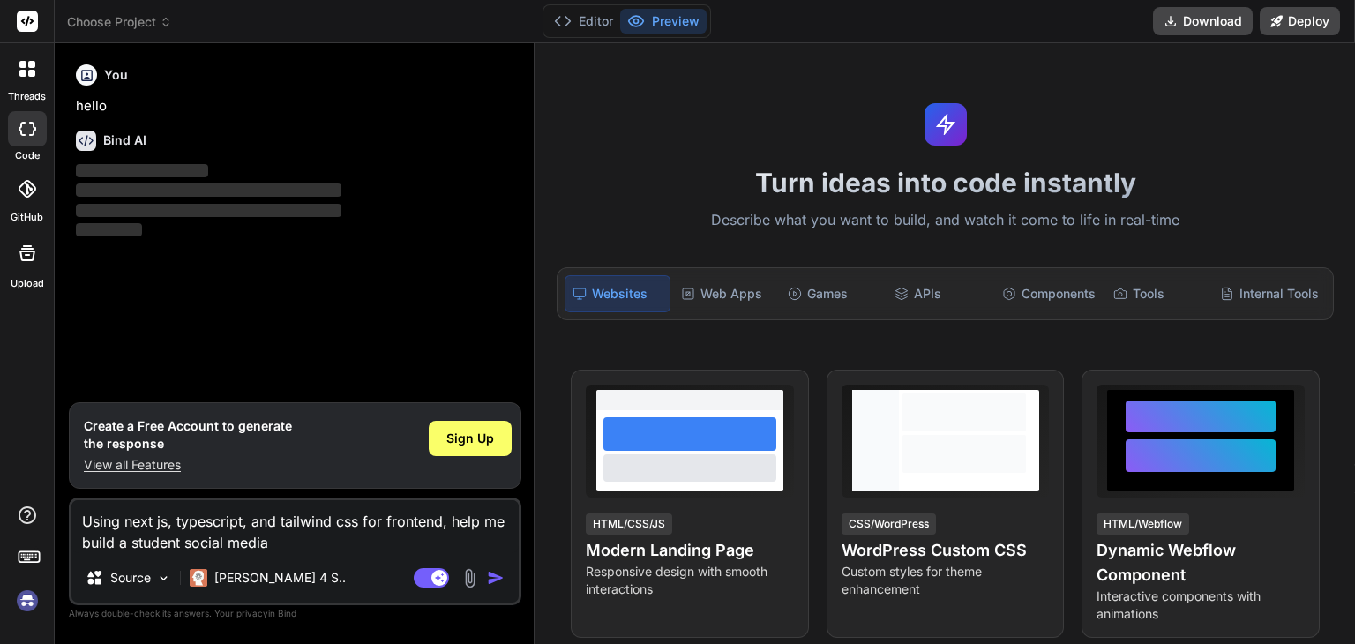
type textarea "Using next js, typescript, and tailwind css for frontend, help me build a stude…"
type textarea "x"
type textarea "Using next js, typescript, and tailwind css for frontend, help me build a stude…"
click at [327, 529] on textarea "Using next js, typescript, and tailwind css for frontend, help me build a stude…" at bounding box center [294, 526] width 447 height 53
click at [500, 577] on img "button" at bounding box center [496, 578] width 18 height 18
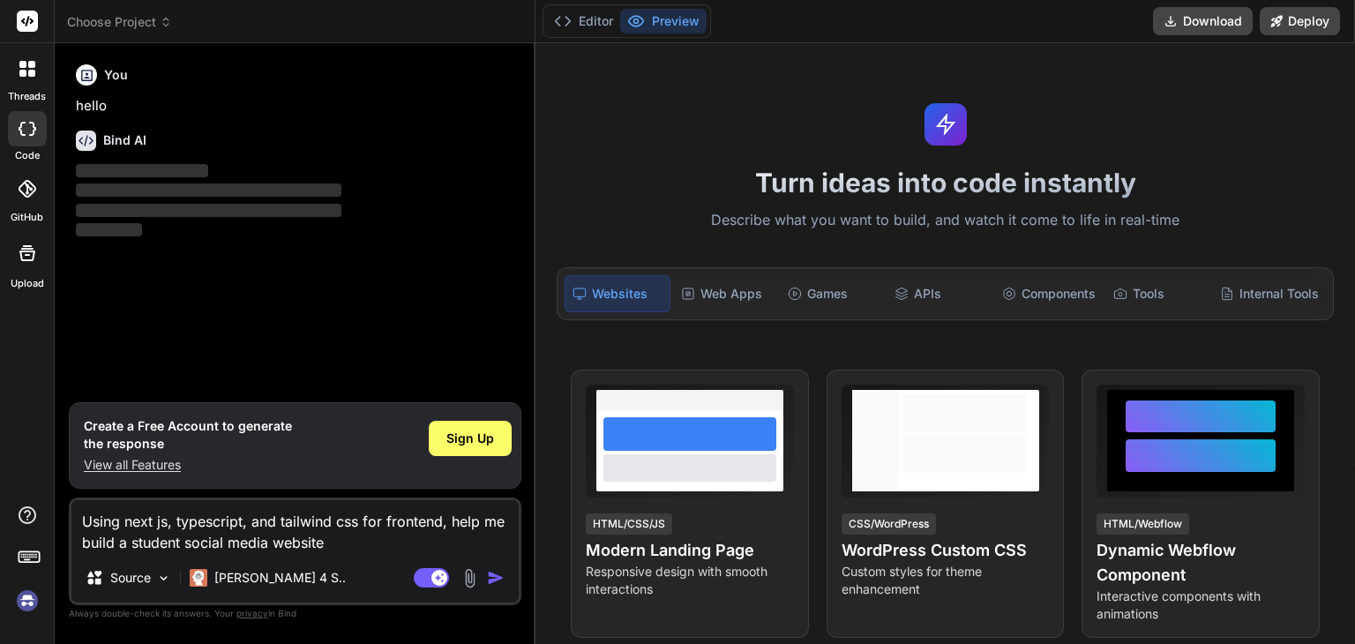
click at [500, 577] on img "button" at bounding box center [496, 578] width 18 height 18
click at [371, 528] on textarea "Using next js, typescript, and tailwind css for frontend, help me build a stude…" at bounding box center [294, 526] width 447 height 53
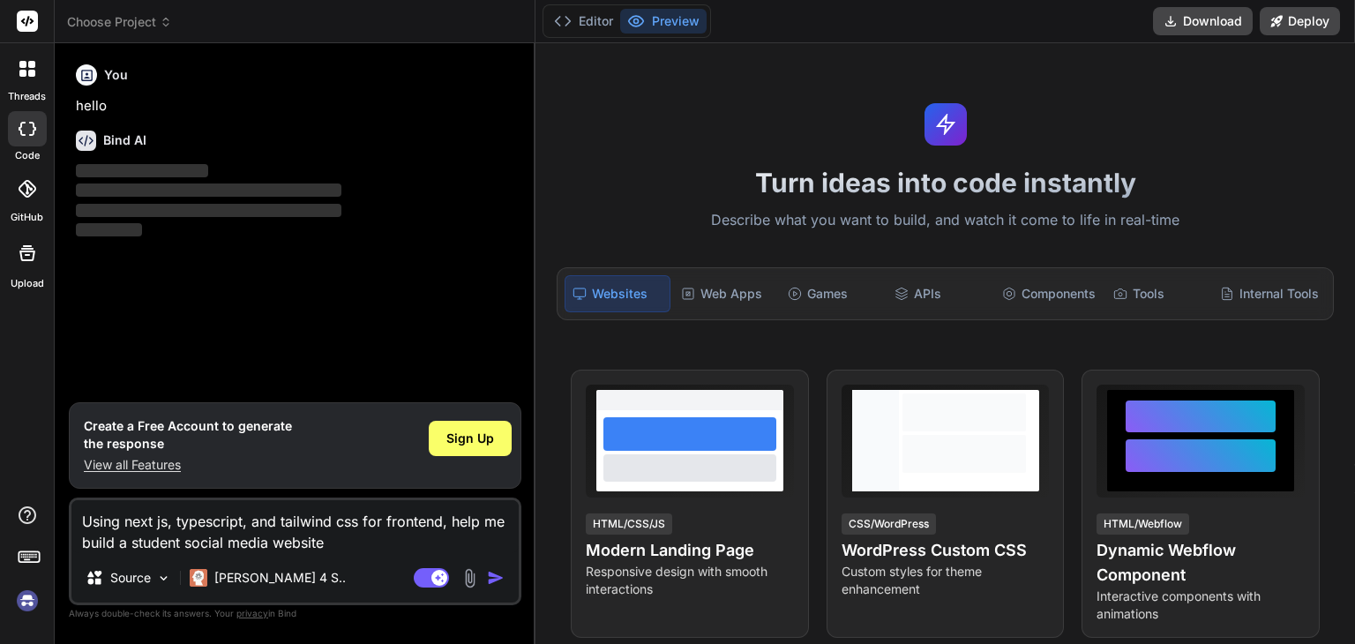
click at [371, 528] on textarea "Using next js, typescript, and tailwind css for frontend, help me build a stude…" at bounding box center [294, 526] width 447 height 53
click at [475, 439] on span "Sign Up" at bounding box center [470, 439] width 48 height 18
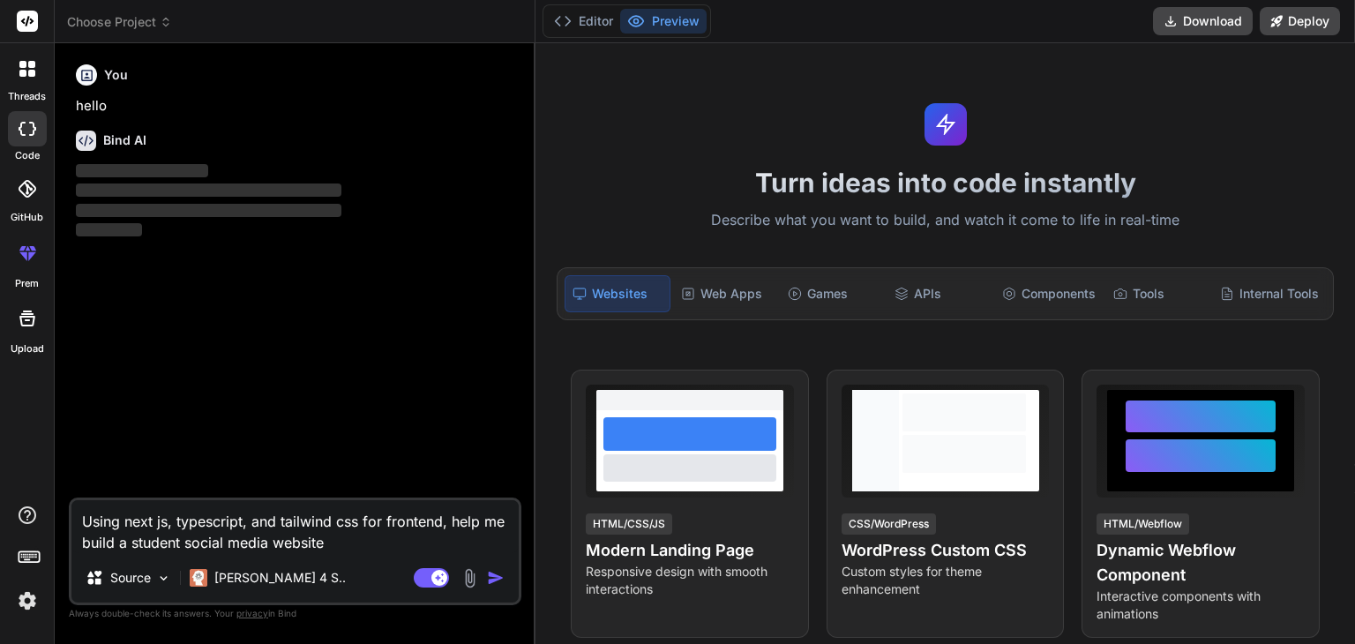
click at [348, 541] on textarea "Using next js, typescript, and tailwind css for frontend, help me build a stude…" at bounding box center [294, 526] width 447 height 53
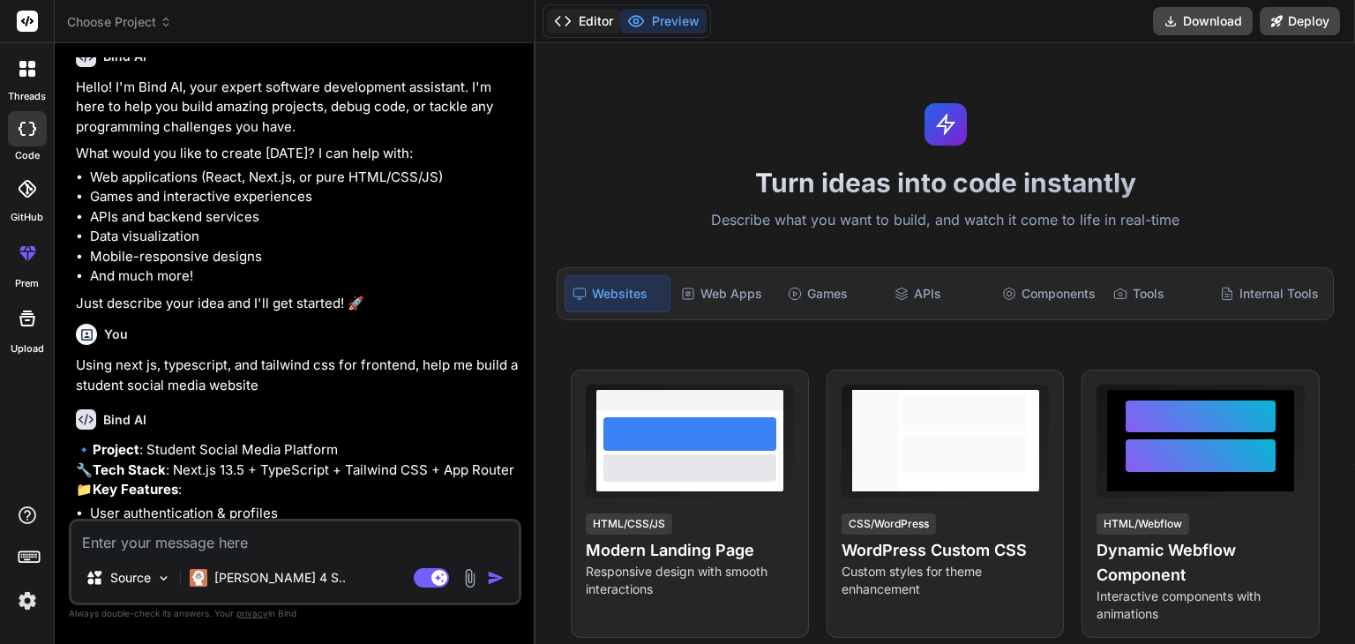
click at [605, 26] on button "Editor" at bounding box center [583, 21] width 73 height 25
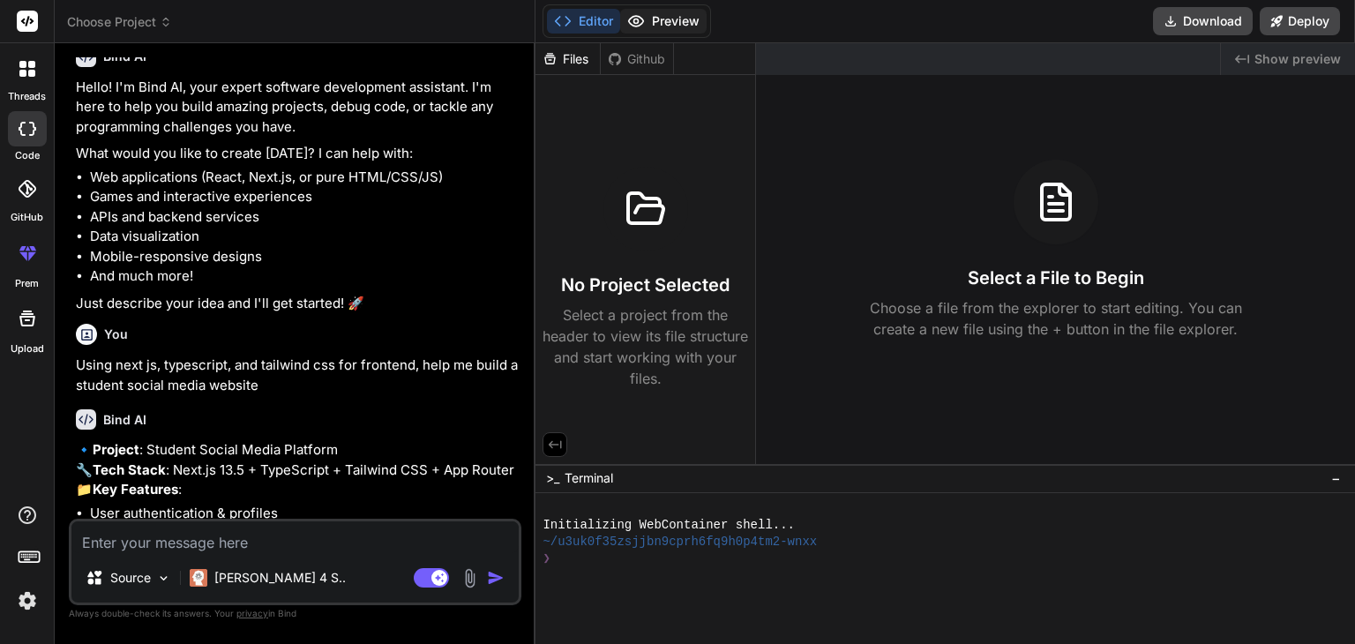
click at [665, 17] on button "Preview" at bounding box center [663, 21] width 86 height 25
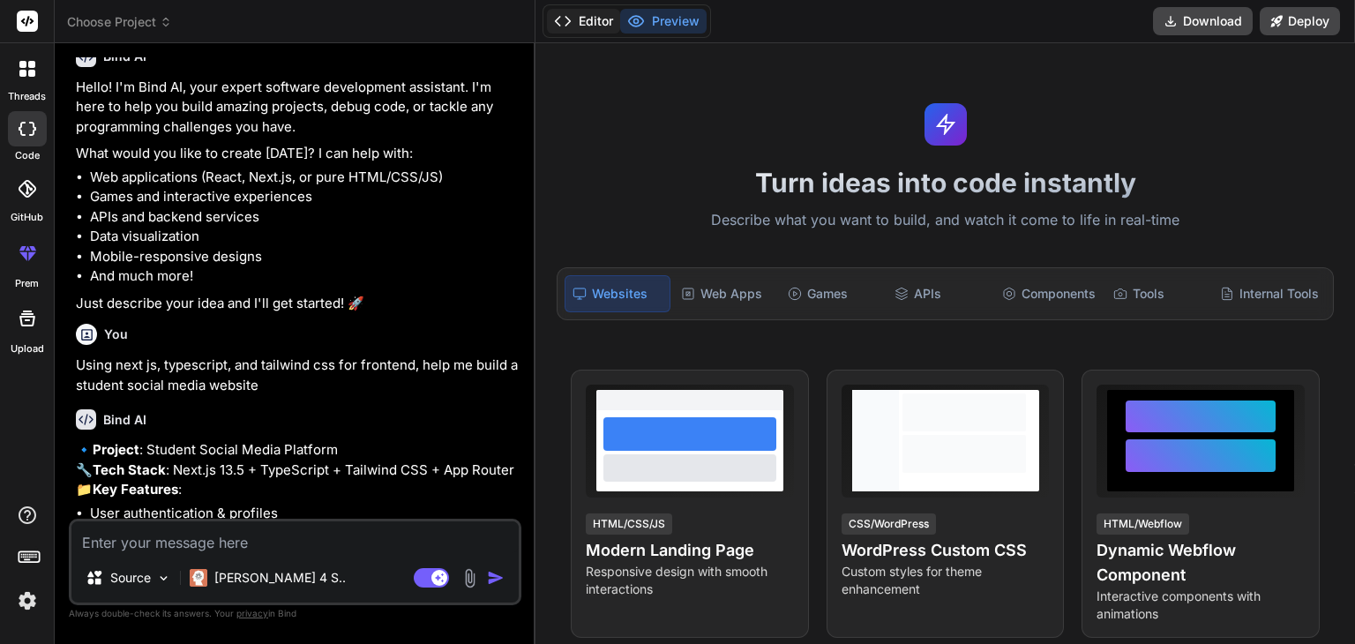
click at [599, 19] on button "Editor" at bounding box center [583, 21] width 73 height 25
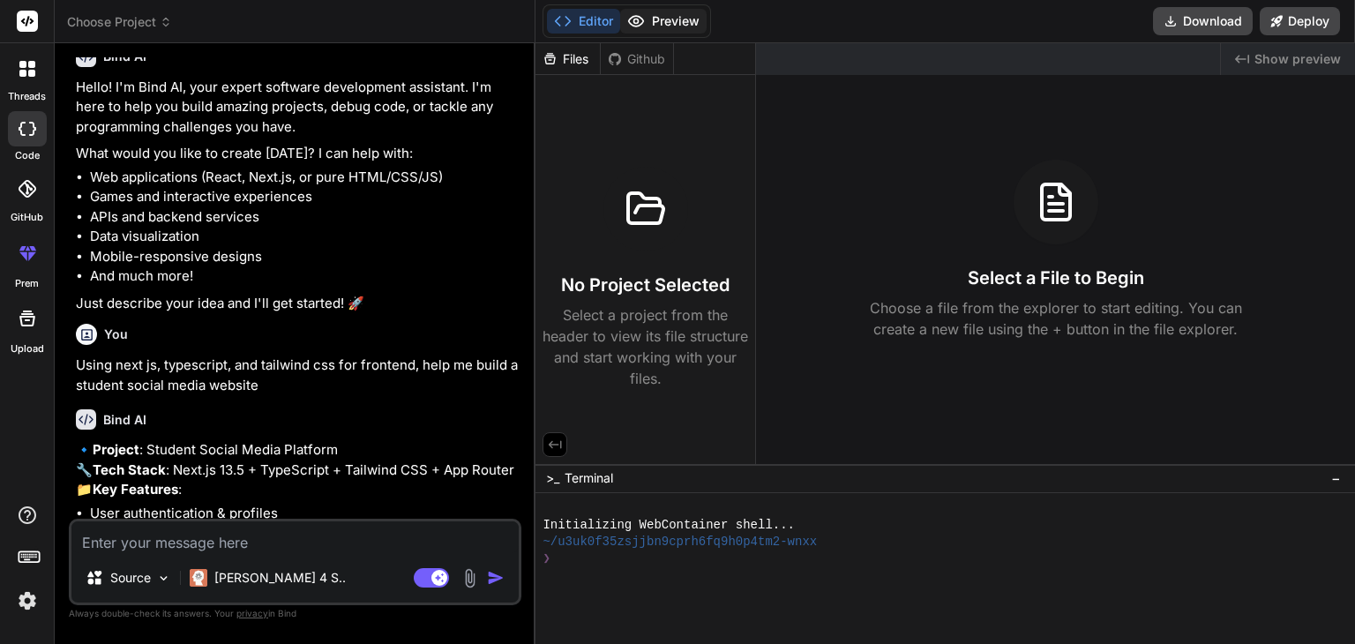
click at [671, 22] on button "Preview" at bounding box center [663, 21] width 86 height 25
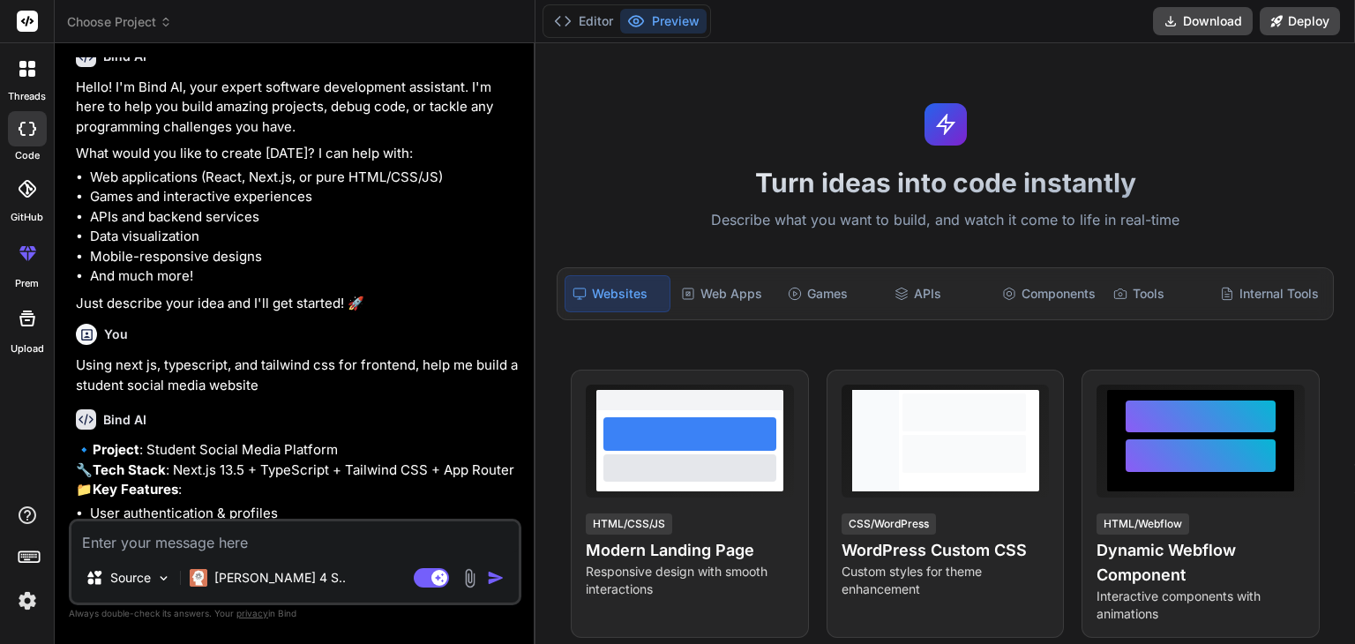
click at [294, 551] on textarea at bounding box center [294, 537] width 447 height 32
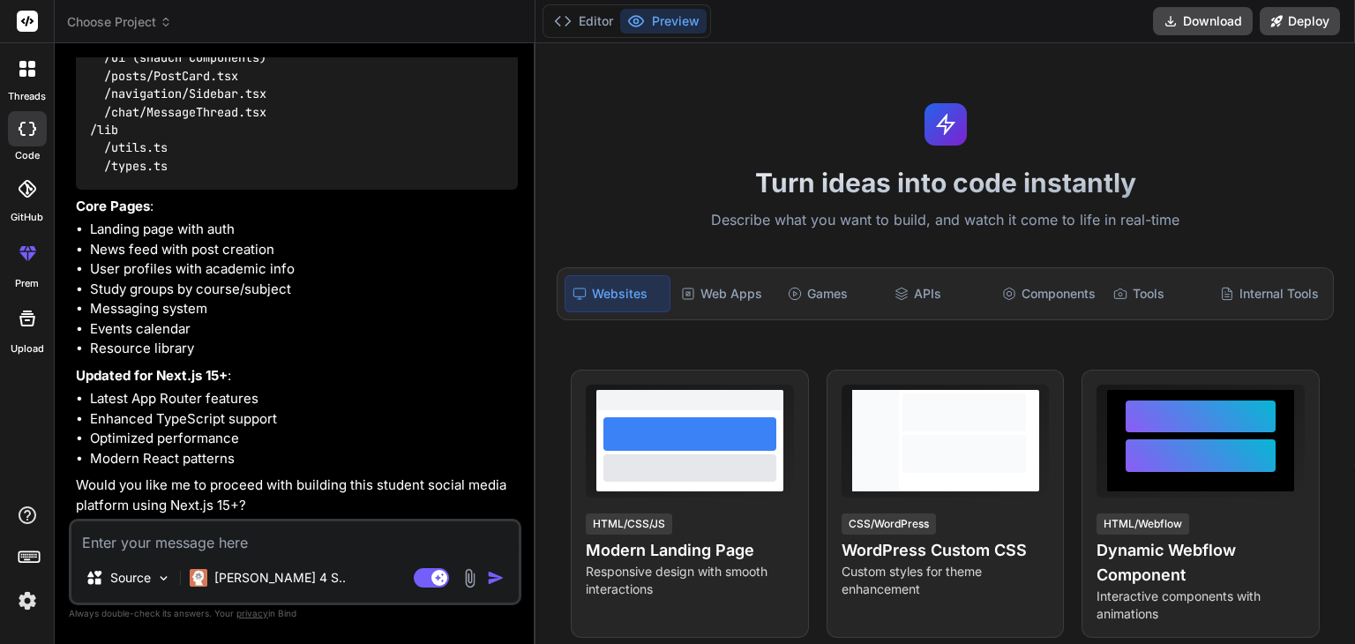
scroll to position [1944, 0]
click at [278, 548] on textarea at bounding box center [294, 537] width 447 height 32
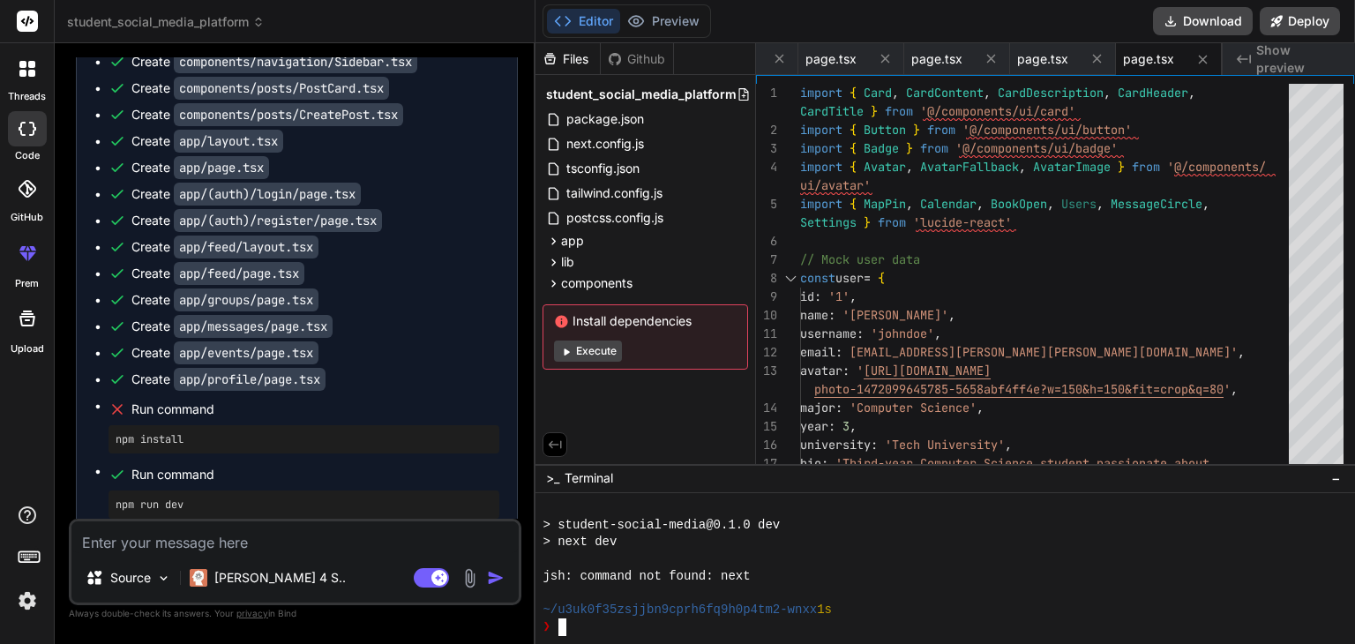
scroll to position [219, 0]
click at [591, 355] on button "Execute" at bounding box center [588, 351] width 68 height 21
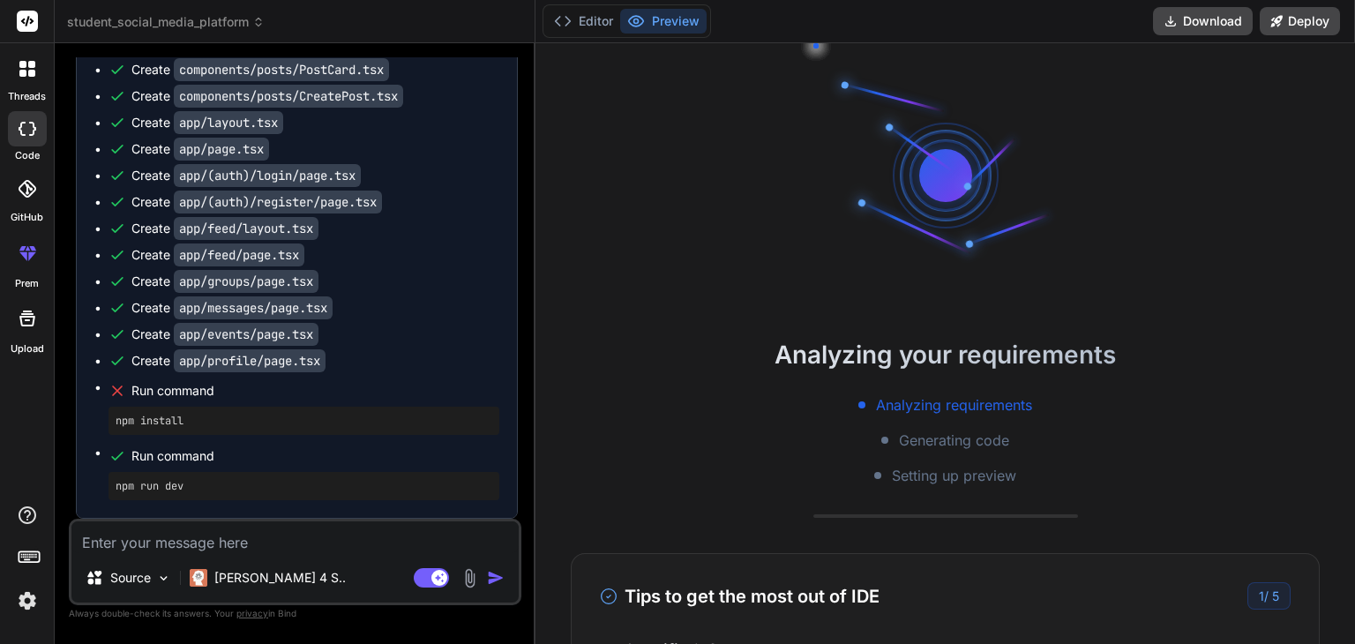
scroll to position [2980, 0]
click at [172, 580] on div "Source" at bounding box center [129, 577] width 100 height 35
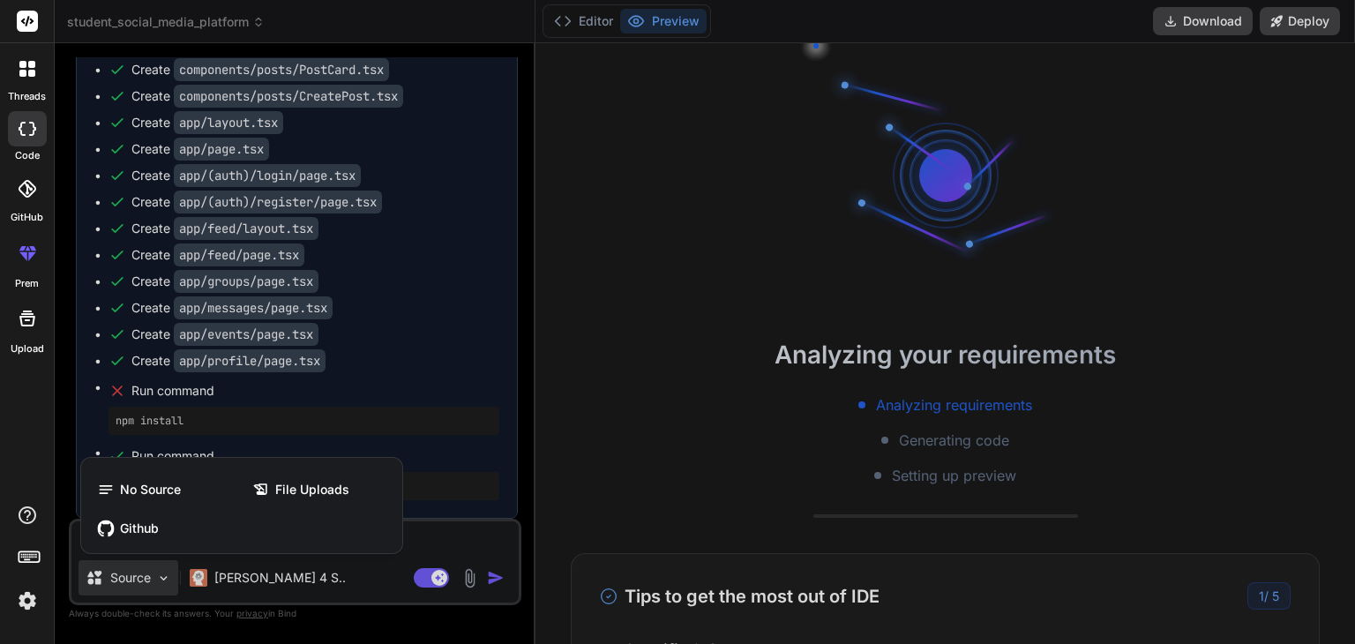
click at [618, 421] on div at bounding box center [677, 322] width 1355 height 644
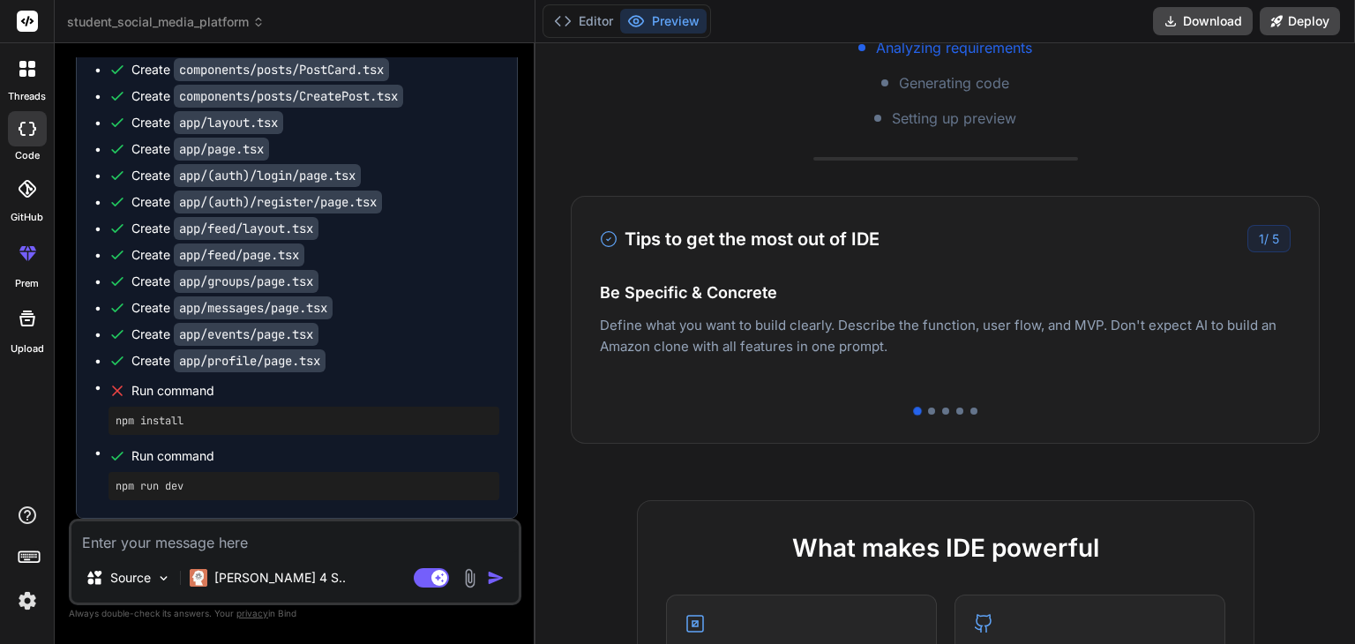
scroll to position [304, 0]
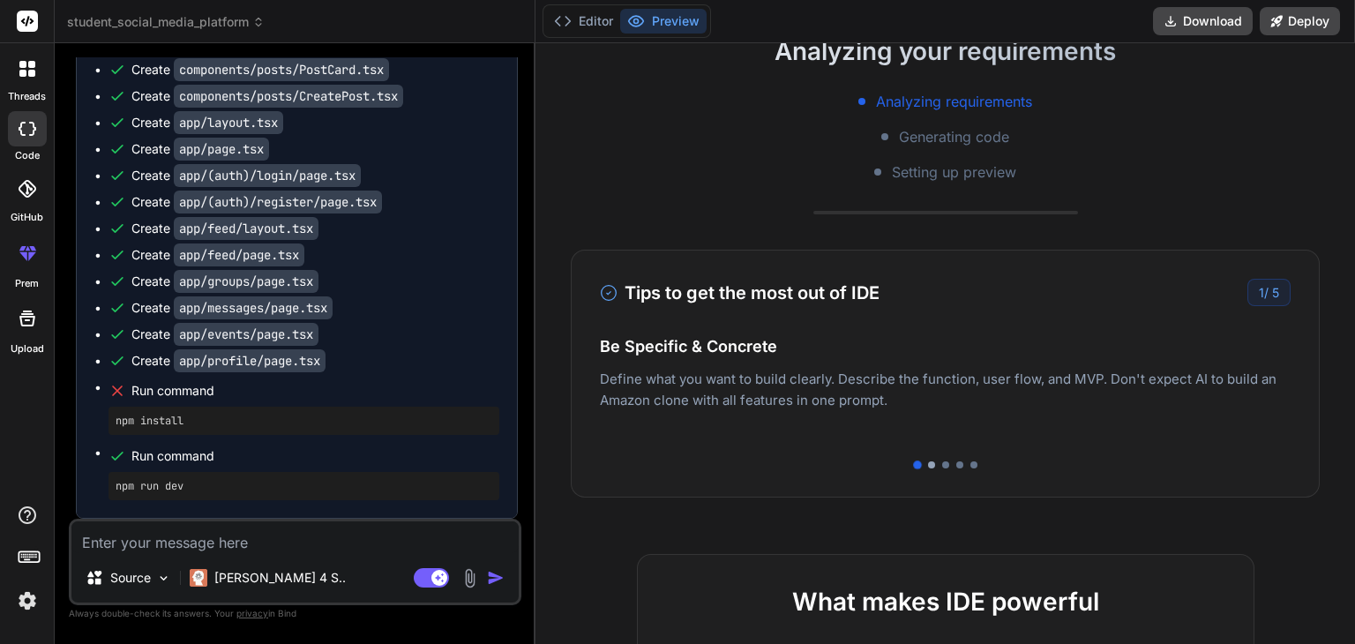
click at [932, 461] on div at bounding box center [931, 464] width 7 height 7
click at [944, 464] on div at bounding box center [945, 464] width 7 height 7
click at [957, 464] on div at bounding box center [959, 464] width 7 height 7
click at [971, 465] on div at bounding box center [974, 464] width 7 height 7
click at [1117, 223] on div "Analyzing your requirements Analyzing requirements Generating code Setting up p…" at bounding box center [946, 343] width 820 height 601
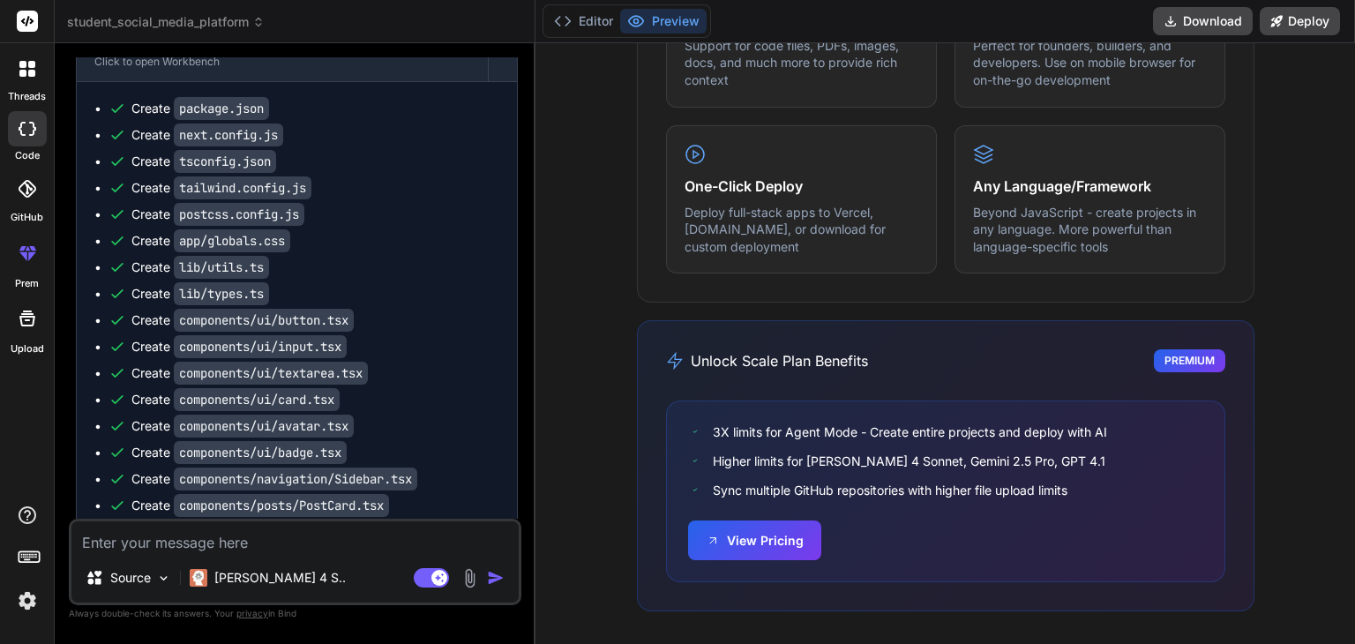
scroll to position [635, 0]
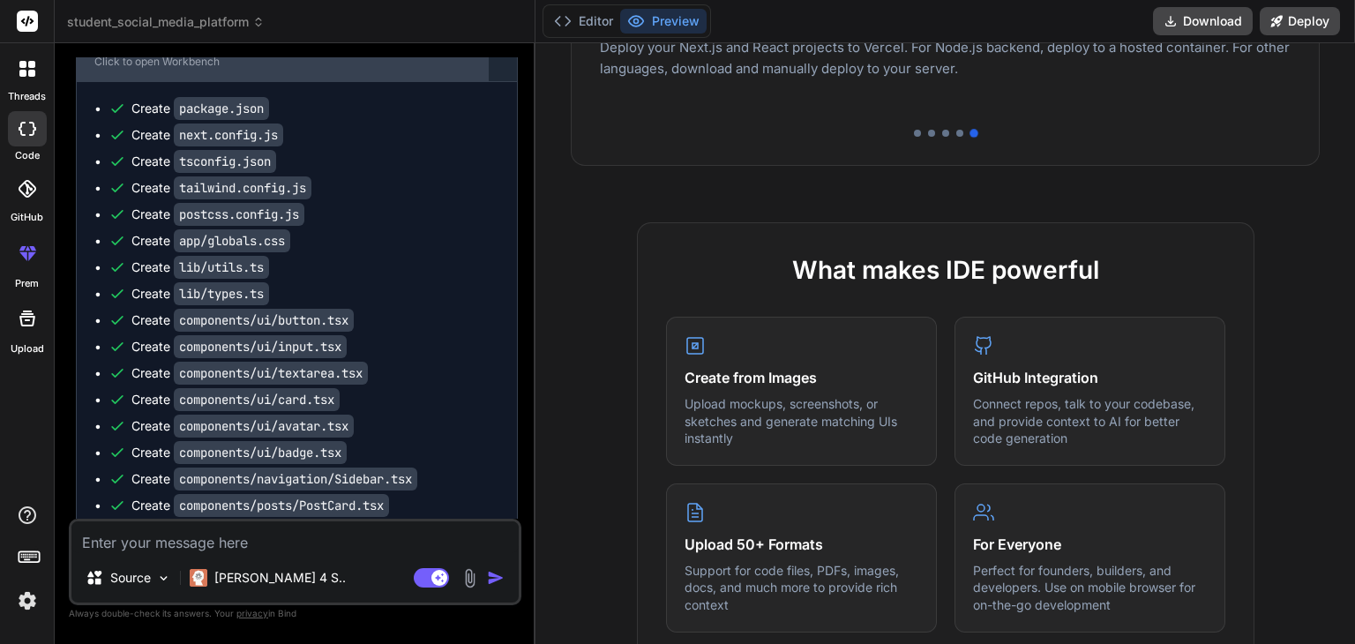
click at [281, 53] on div "Student Social Media Platform" at bounding box center [282, 44] width 376 height 18
click at [198, 53] on div "Student Social Media Platform" at bounding box center [282, 44] width 376 height 18
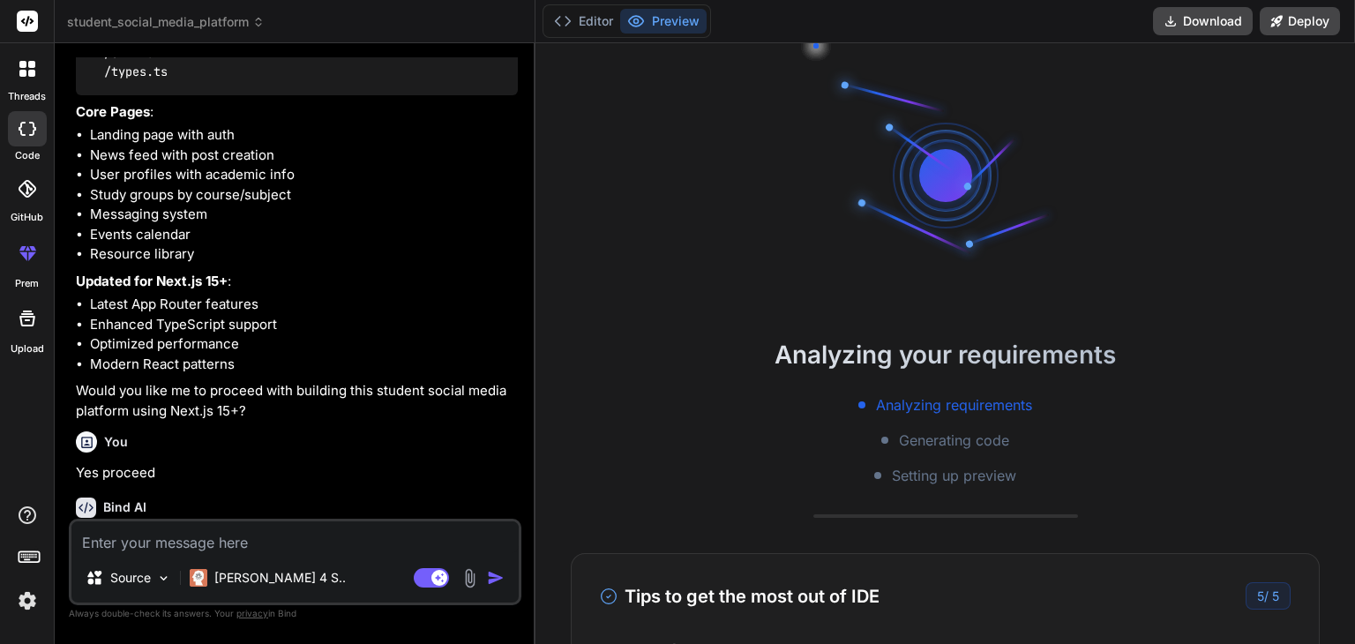
scroll to position [1958, 0]
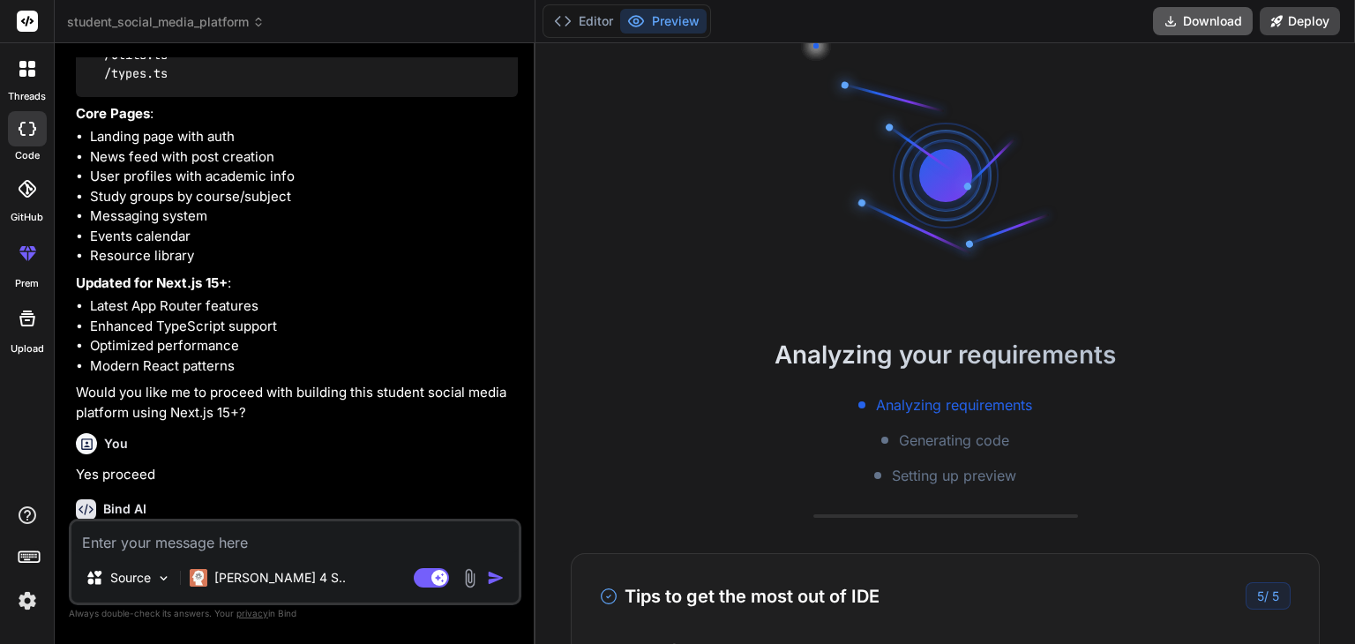
click at [1203, 20] on button "Download" at bounding box center [1203, 21] width 100 height 28
click at [240, 544] on textarea at bounding box center [294, 537] width 447 height 32
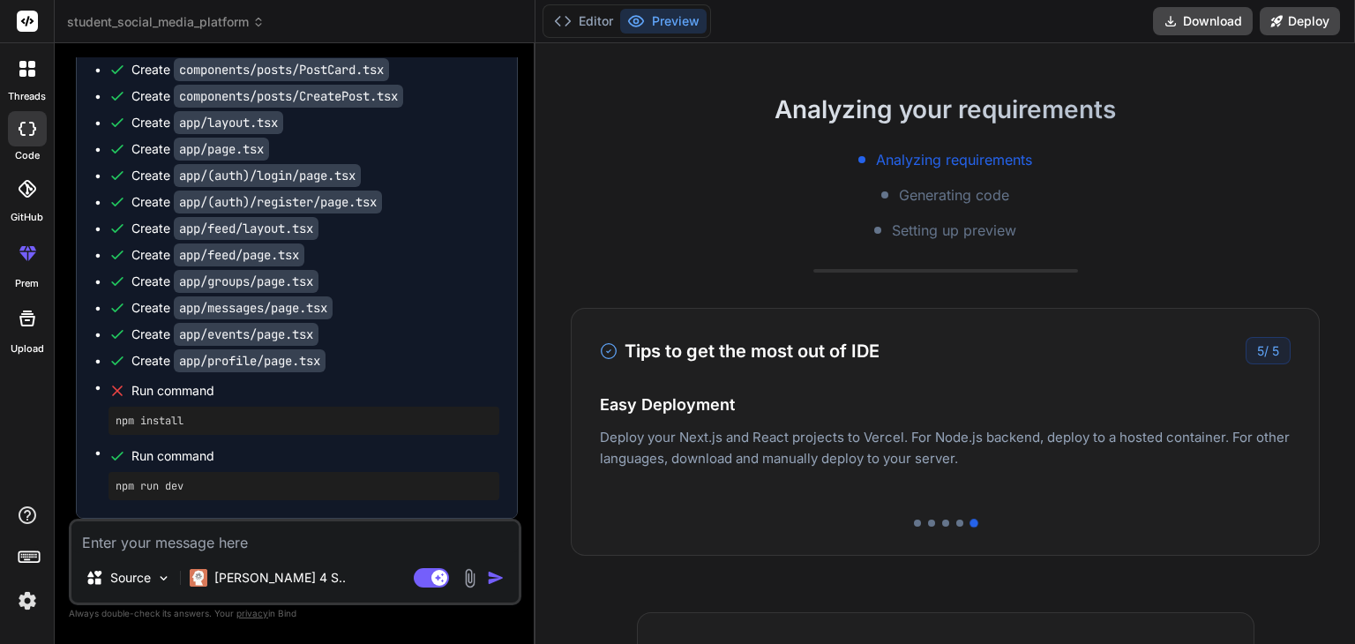
scroll to position [242, 0]
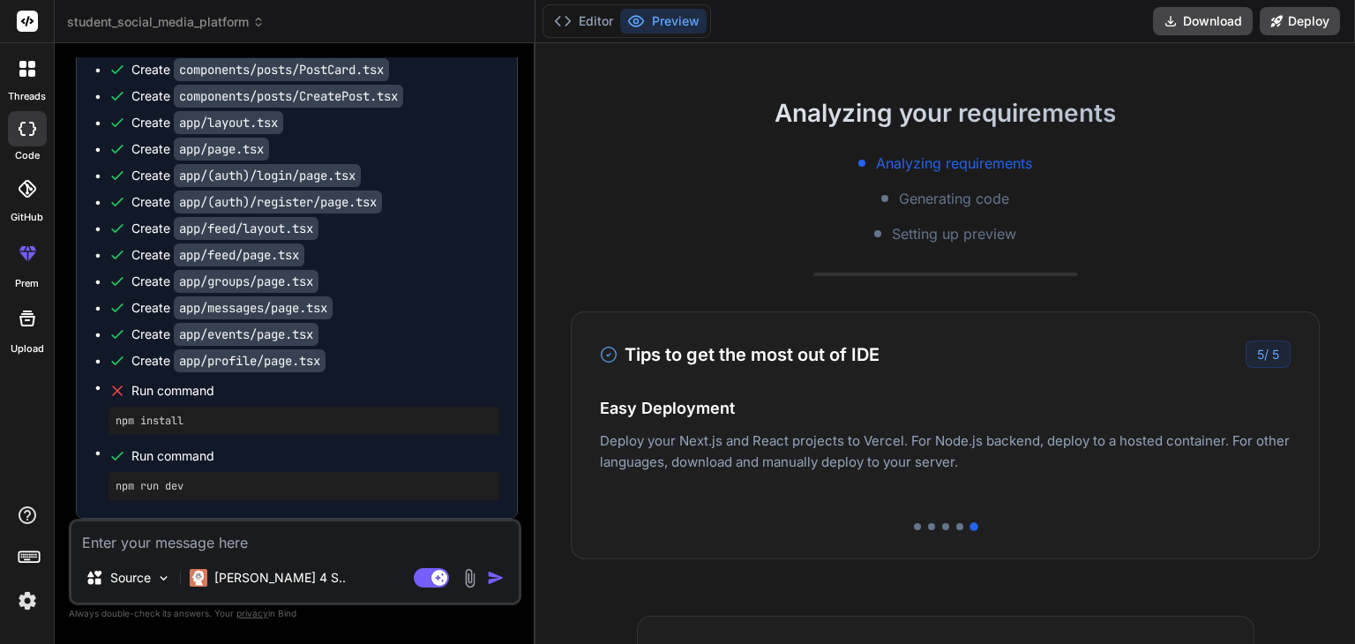
click at [281, 542] on textarea at bounding box center [294, 537] width 447 height 32
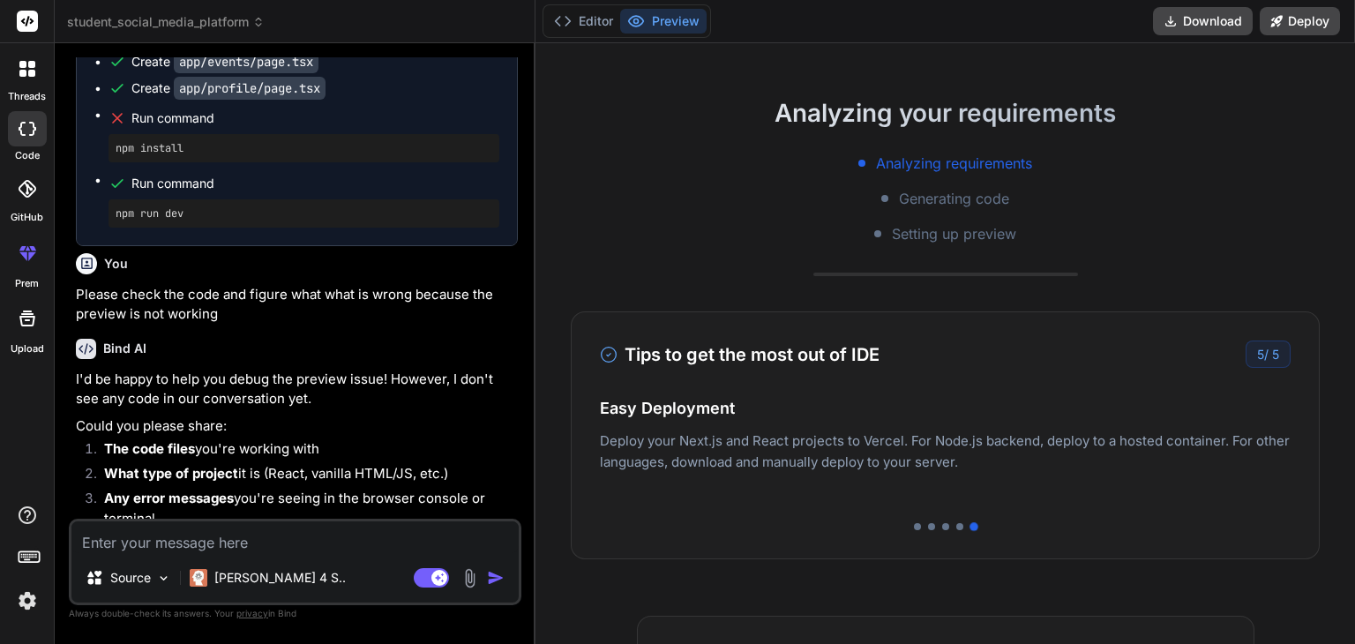
scroll to position [3173, 0]
click at [286, 546] on textarea at bounding box center [294, 537] width 447 height 32
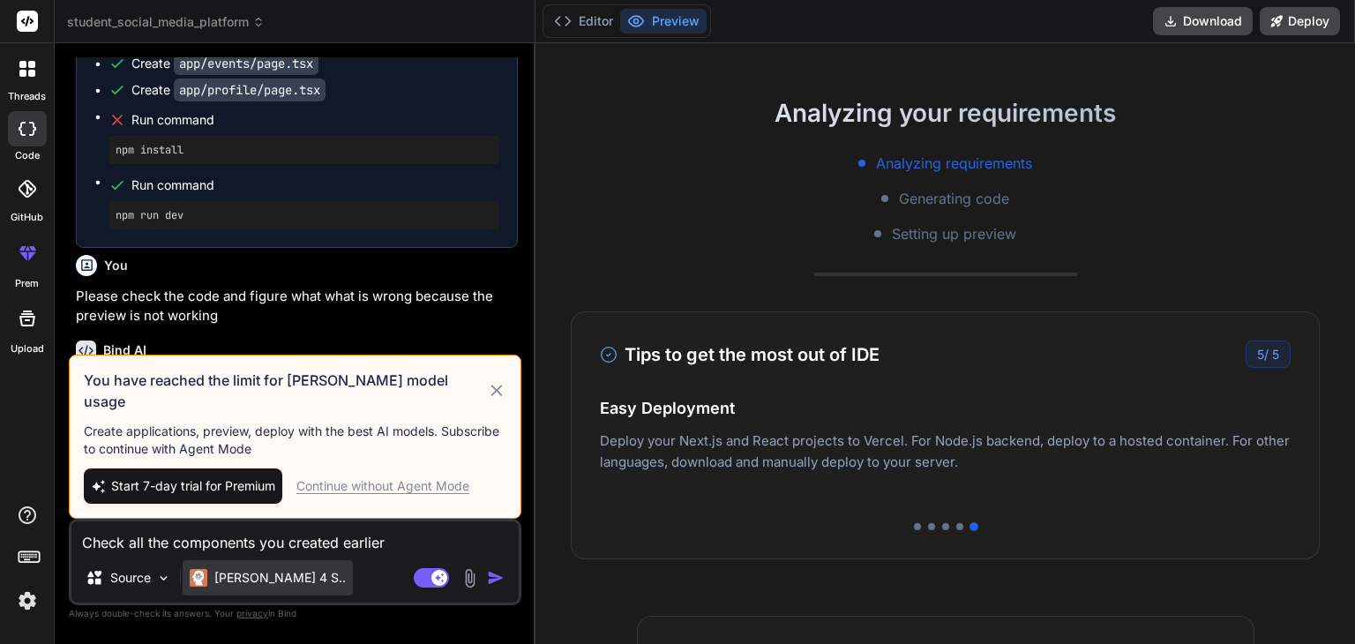
click at [285, 573] on p "Claude 4 S.." at bounding box center [279, 578] width 131 height 18
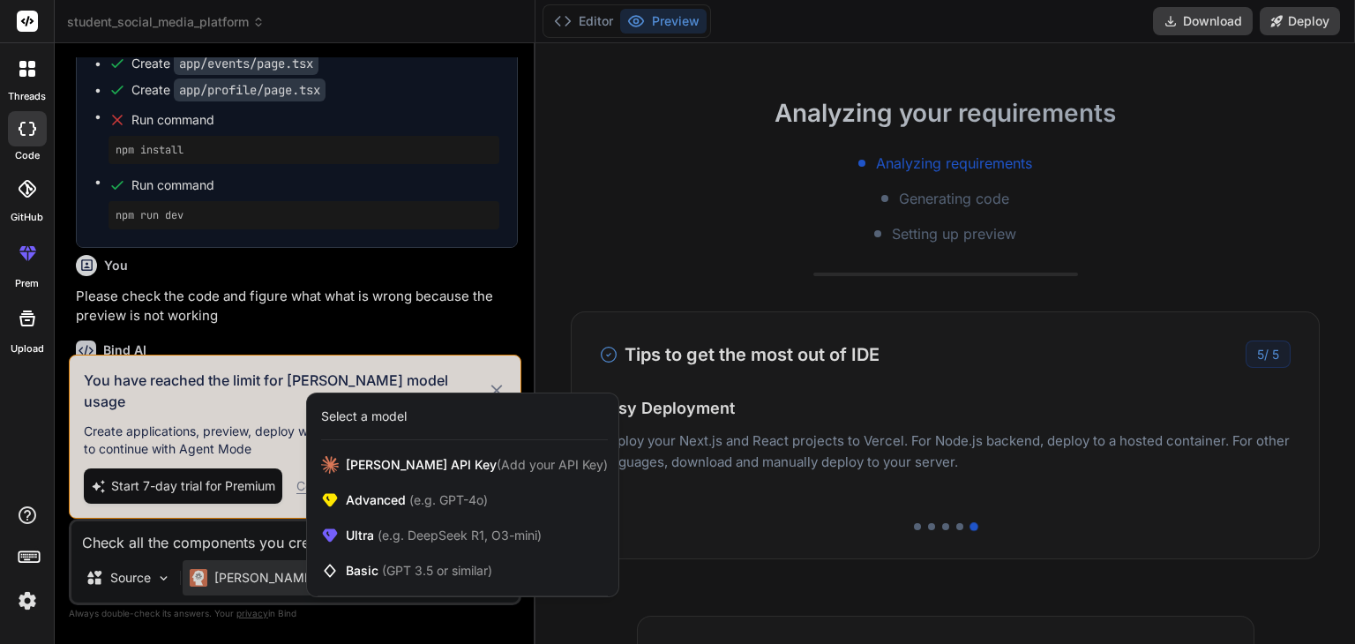
click at [401, 356] on div at bounding box center [677, 322] width 1355 height 644
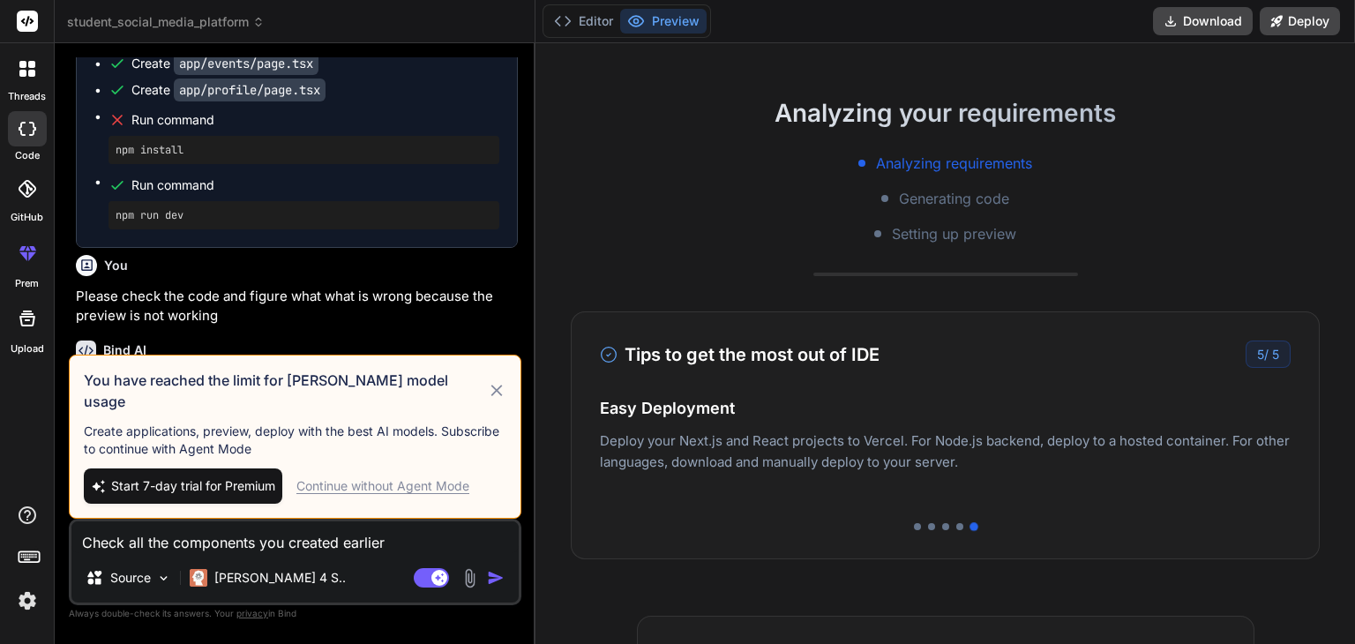
click at [498, 396] on icon at bounding box center [497, 390] width 20 height 21
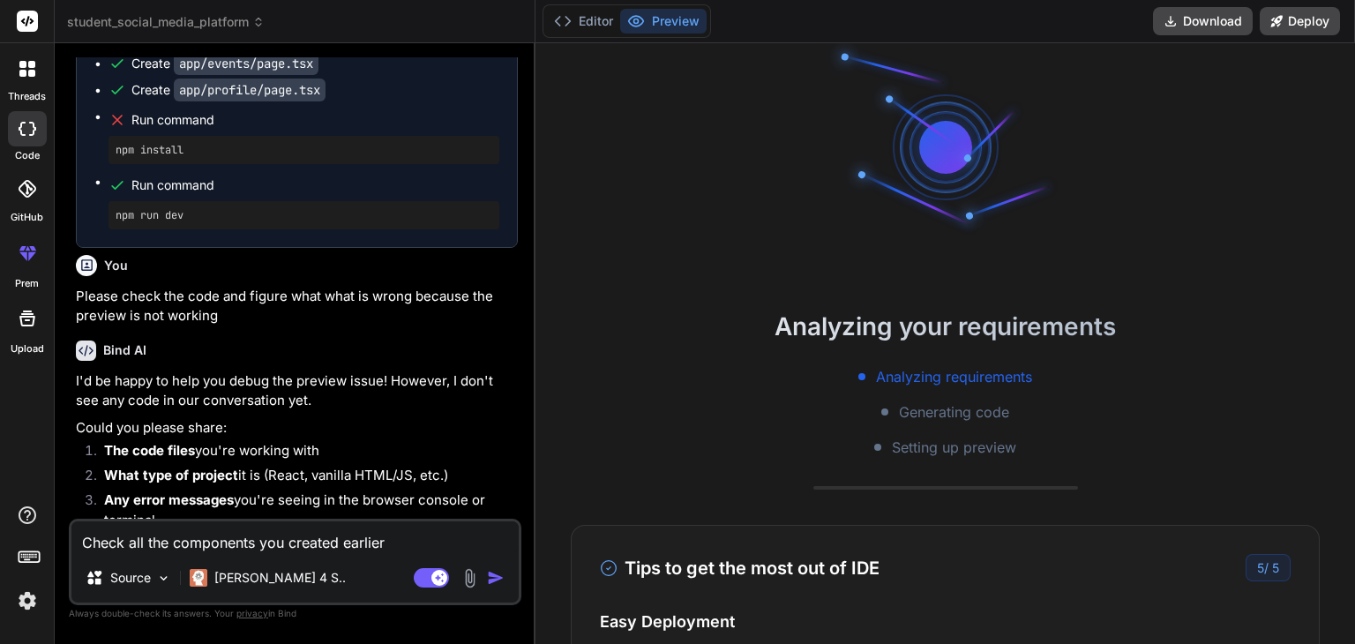
scroll to position [0, 0]
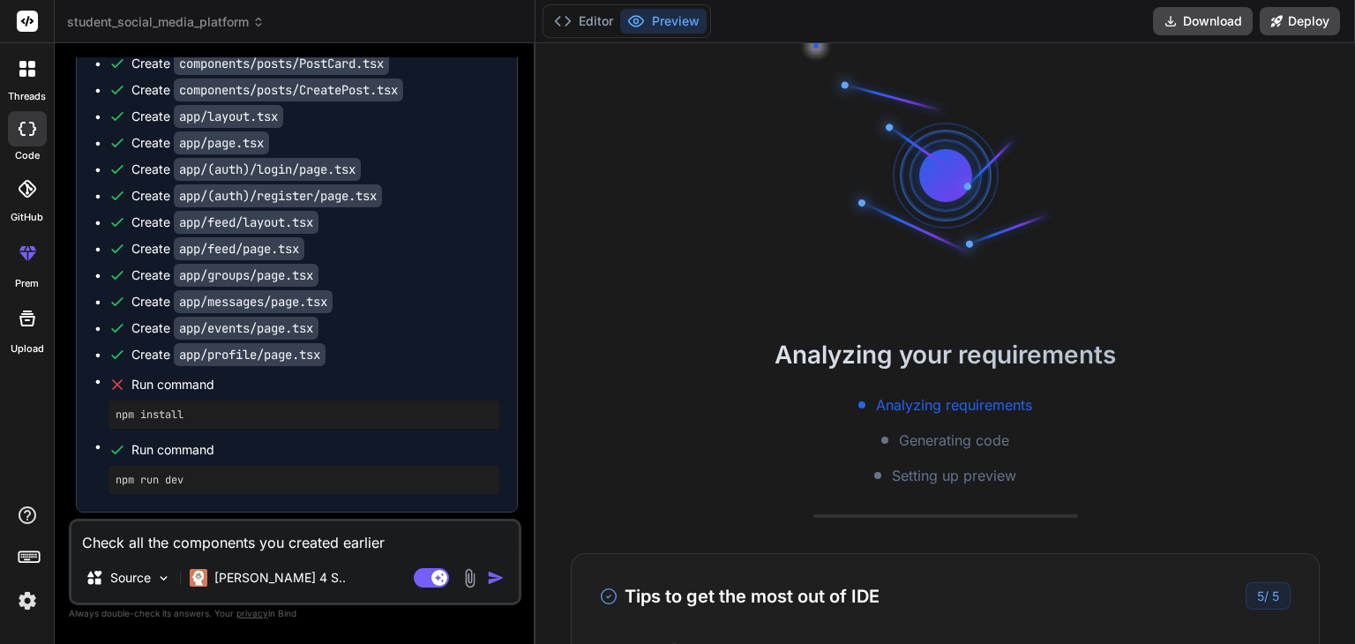
click at [365, 364] on div "Create app/profile/page.tsx" at bounding box center [304, 355] width 391 height 18
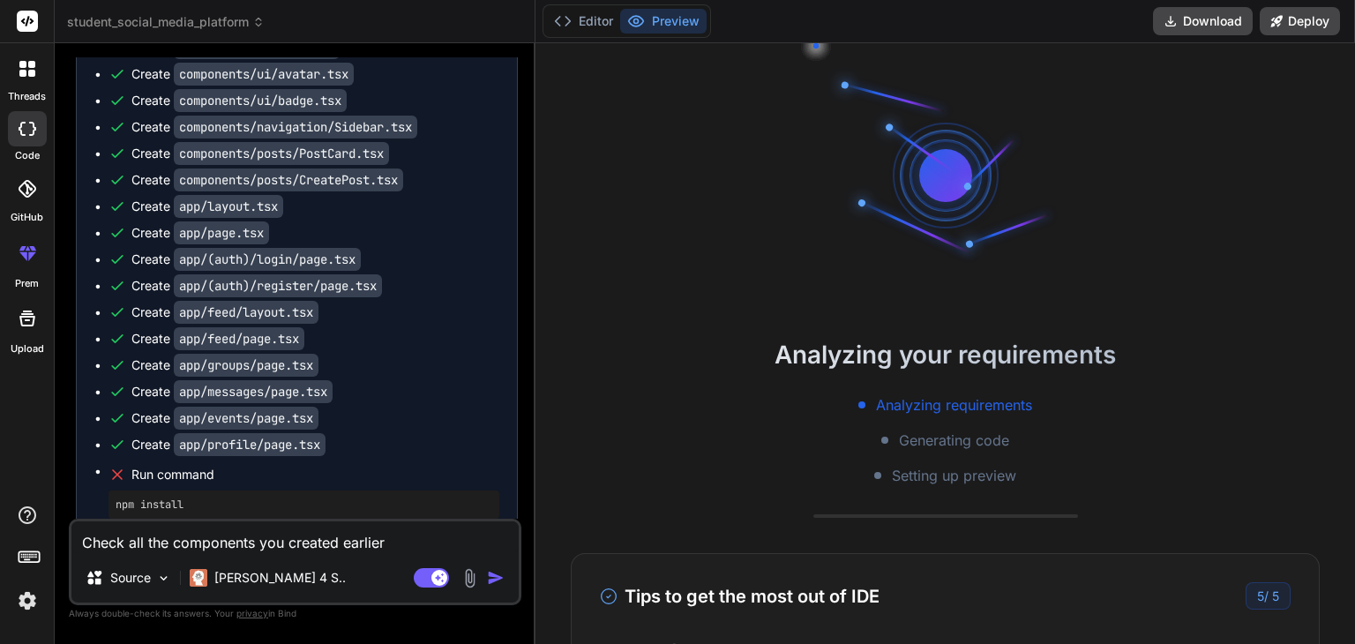
click at [402, 295] on div "Create app/(auth)/register/page.tsx" at bounding box center [304, 286] width 391 height 18
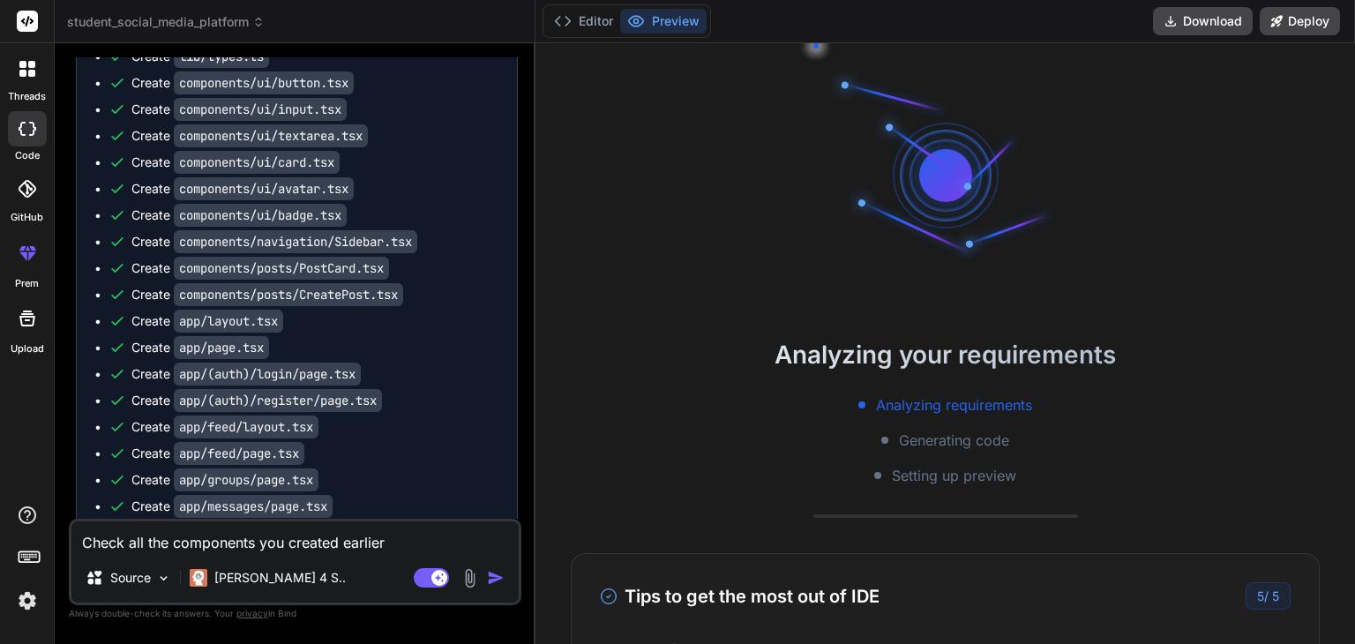
click at [432, 330] on div "Create app/layout.tsx" at bounding box center [304, 321] width 391 height 18
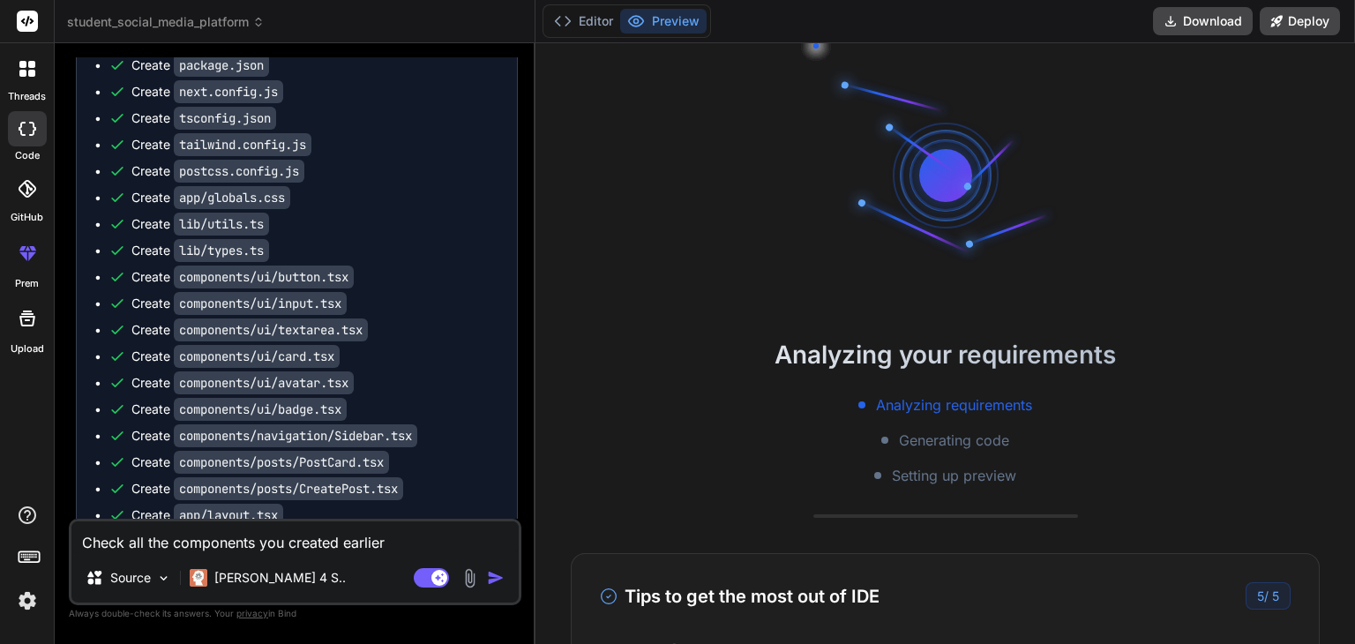
scroll to position [2500, 0]
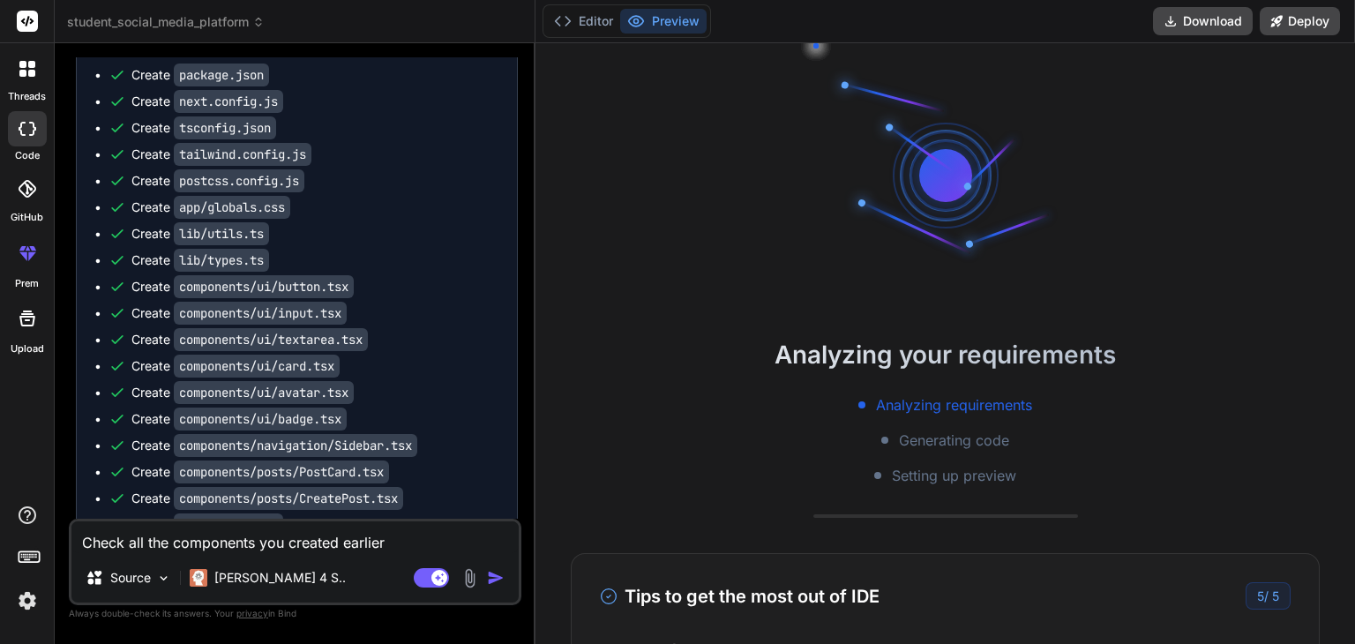
click at [371, 322] on div "Create components/ui/input.tsx" at bounding box center [304, 313] width 391 height 18
click at [236, 245] on code "lib/utils.ts" at bounding box center [221, 233] width 95 height 23
click at [227, 245] on code "lib/utils.ts" at bounding box center [221, 233] width 95 height 23
click at [607, 23] on button "Editor" at bounding box center [583, 21] width 73 height 25
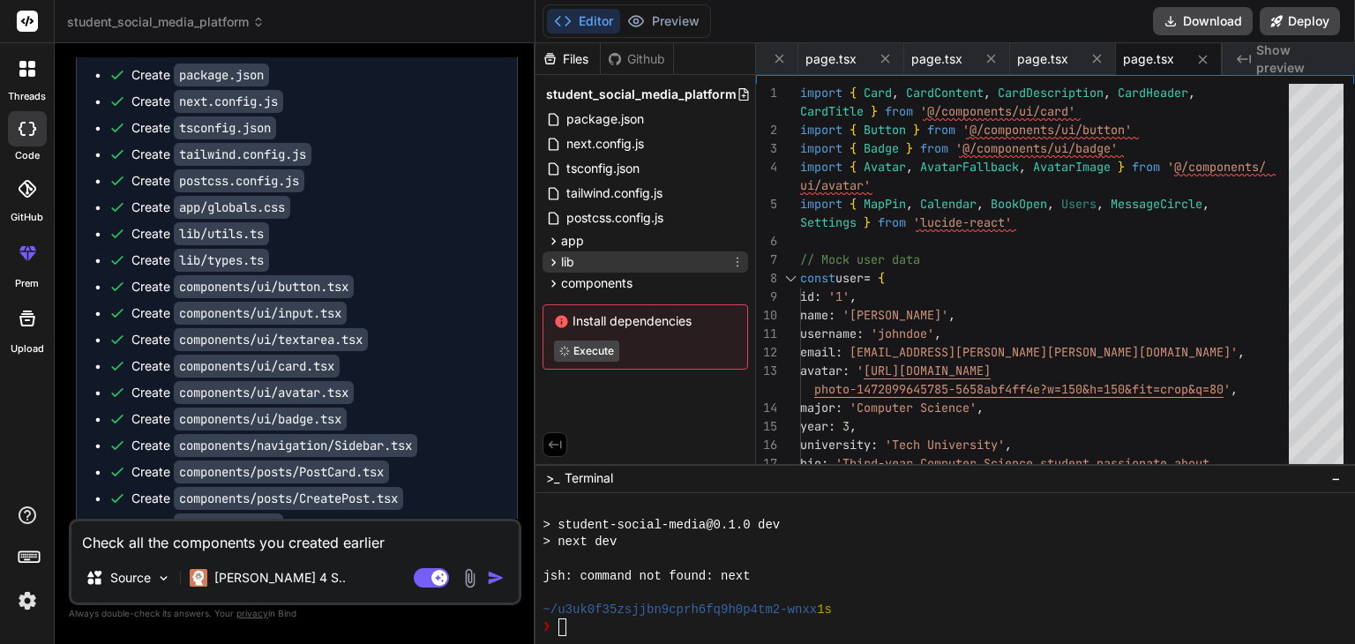
click at [553, 259] on icon at bounding box center [554, 262] width 4 height 7
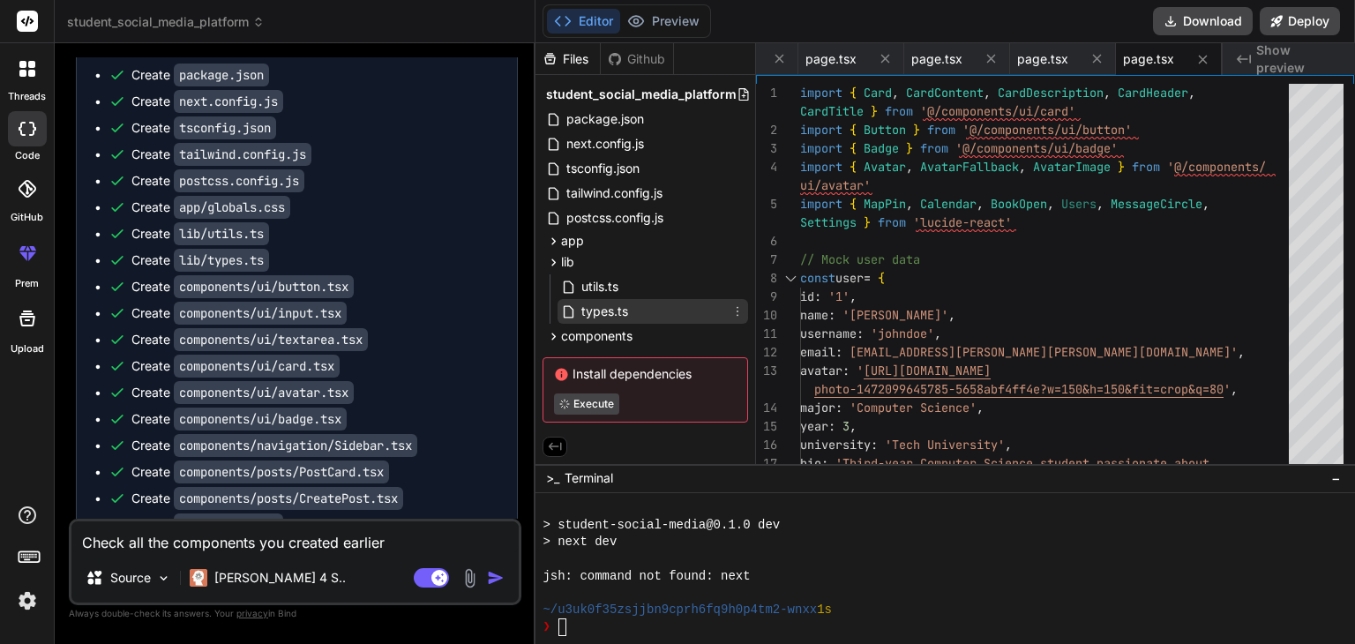
click at [618, 312] on span "types.ts" at bounding box center [605, 311] width 50 height 21
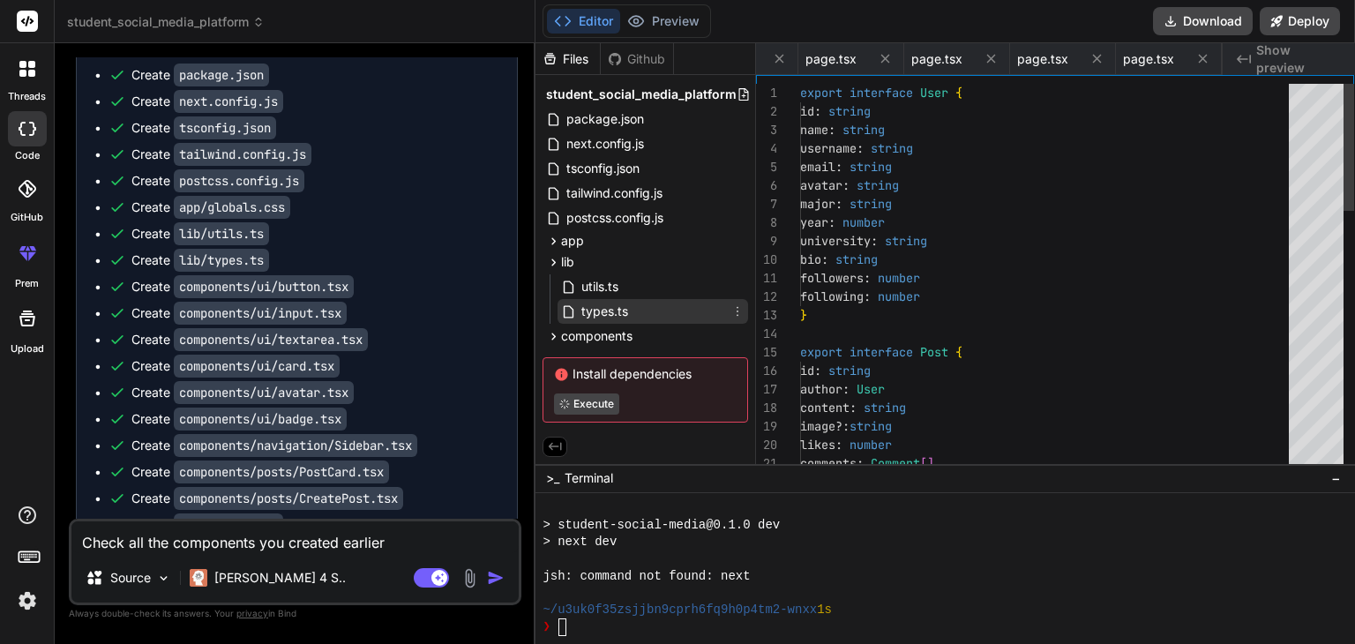
scroll to position [0, 865]
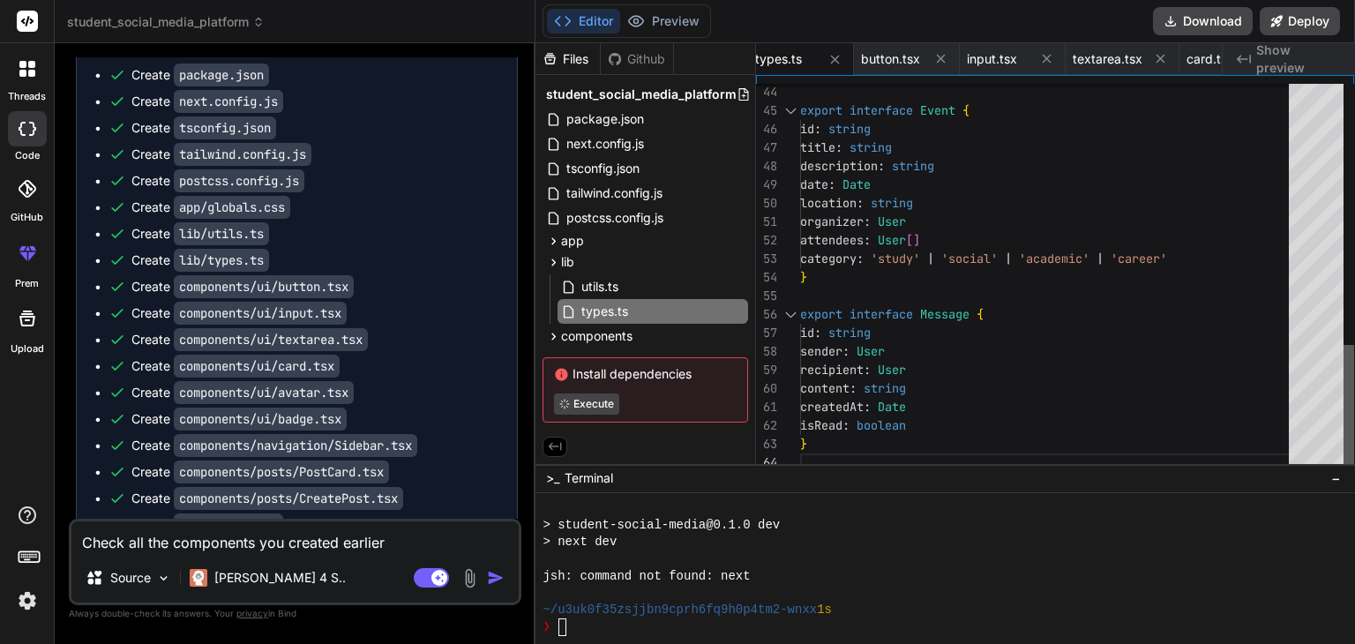
click at [1354, 419] on div at bounding box center [1349, 278] width 11 height 388
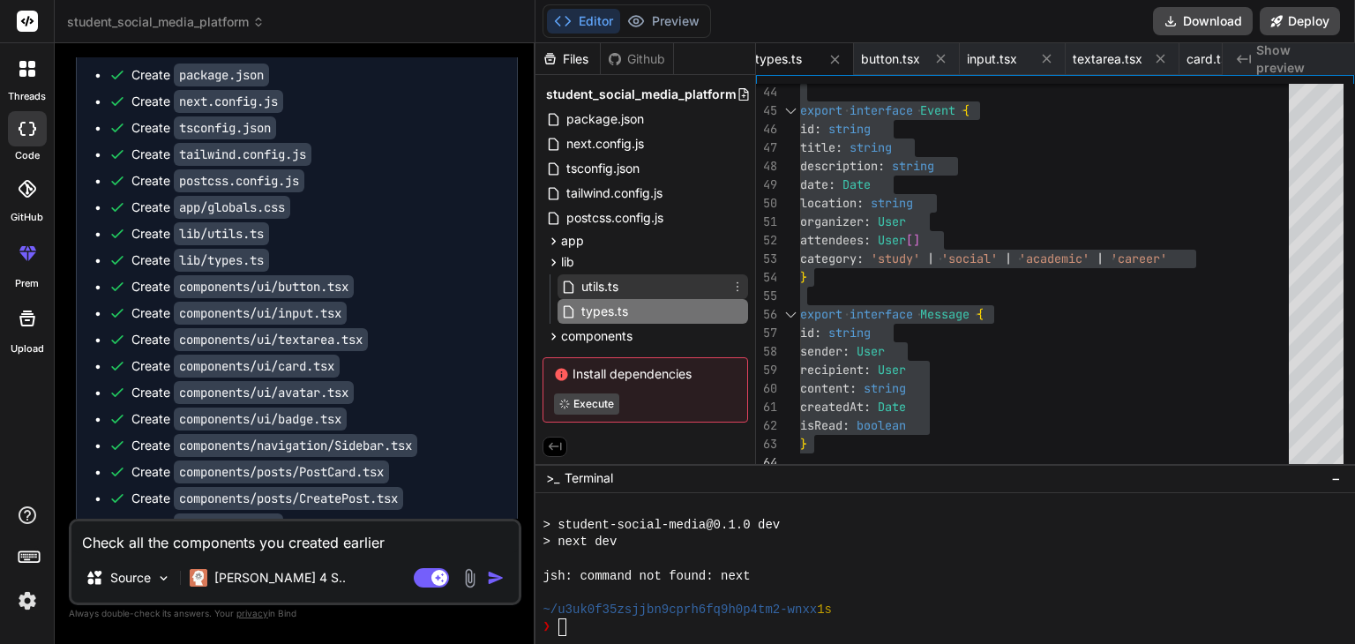
click at [594, 280] on span "utils.ts" at bounding box center [600, 286] width 41 height 21
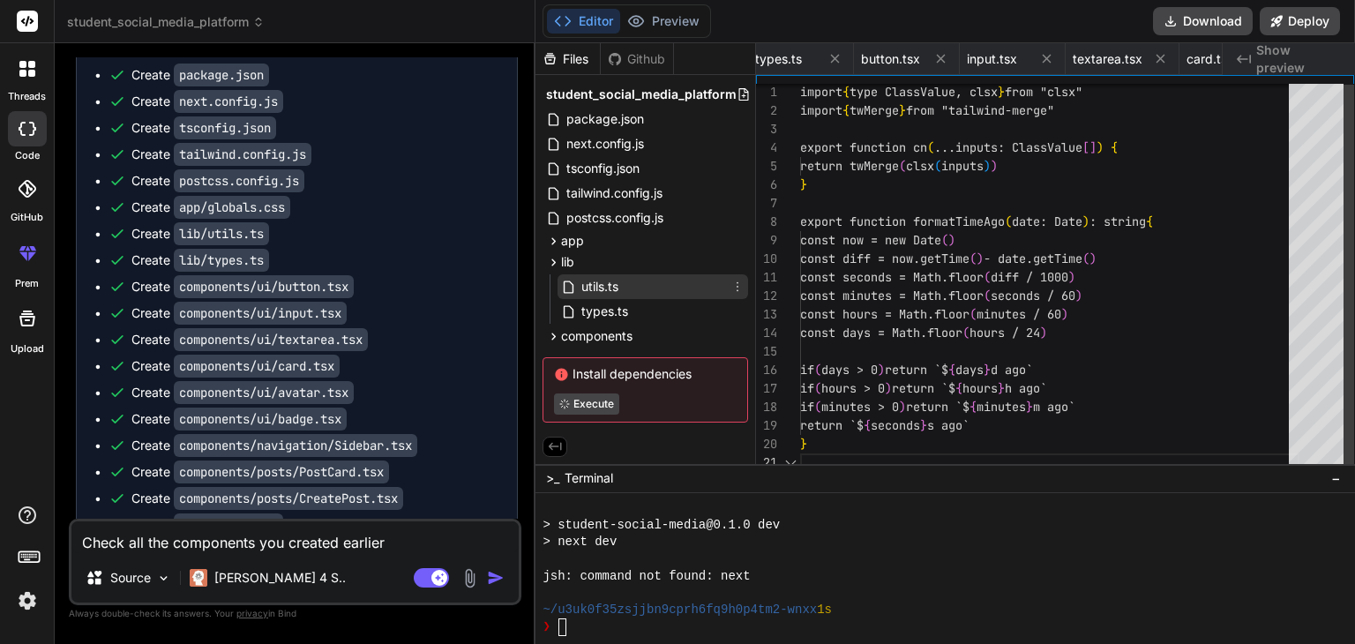
scroll to position [0, 759]
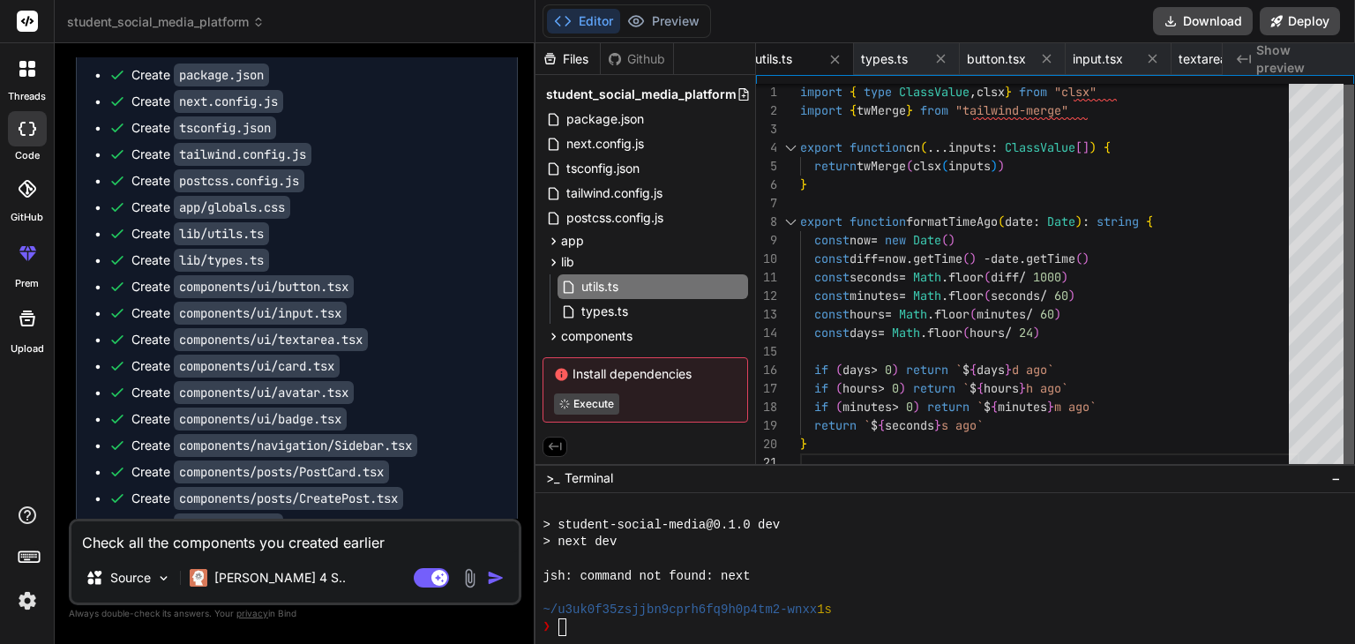
click at [1354, 231] on div at bounding box center [1349, 278] width 11 height 387
click at [1354, 163] on div at bounding box center [1349, 277] width 11 height 387
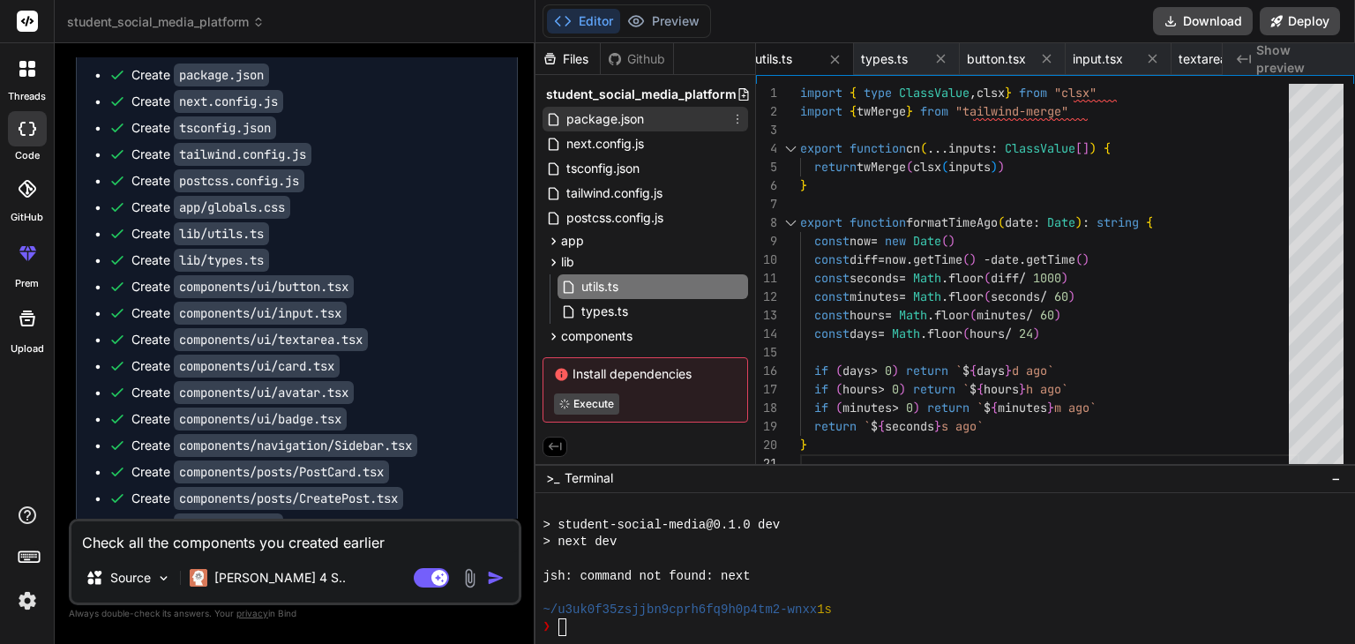
click at [635, 119] on span "package.json" at bounding box center [605, 119] width 81 height 21
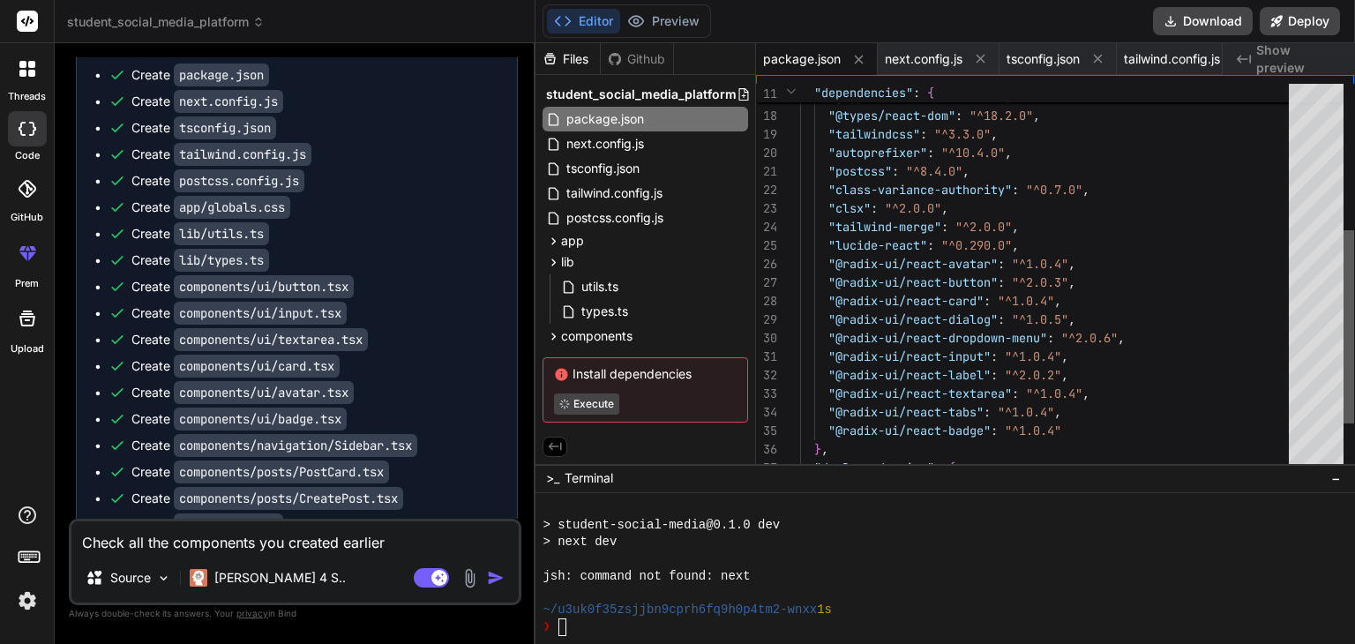
click at [1354, 281] on div at bounding box center [1349, 326] width 11 height 193
click at [606, 292] on span "utils.ts" at bounding box center [600, 286] width 41 height 21
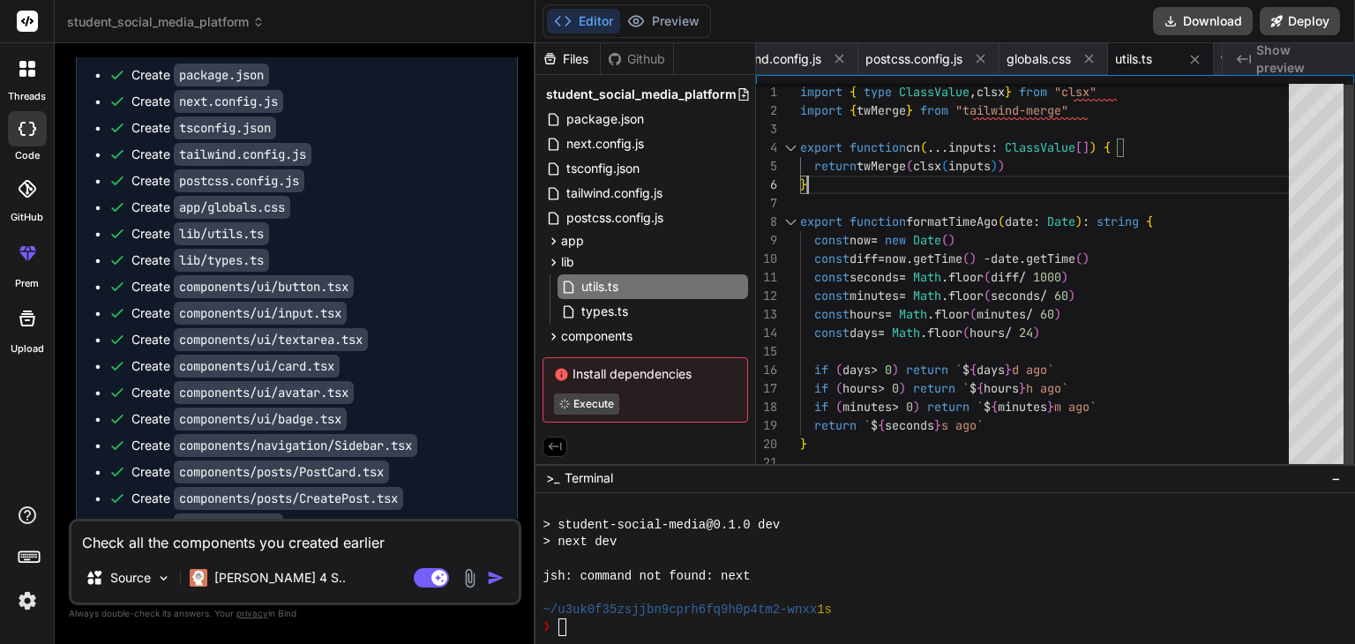
click at [929, 177] on div "if ( days > 0 ) return ` $ { days } d ago` if ( hours > 0 ) return ` $ { hours …" at bounding box center [1049, 277] width 499 height 389
click at [1001, 341] on div "if ( days > 0 ) return ` $ { days } d ago` if ( hours > 0 ) return ` $ { hours …" at bounding box center [1049, 277] width 499 height 389
click at [1091, 367] on div "if ( days > 0 ) return ` $ { days } d ago` if ( hours > 0 ) return ` $ { hours …" at bounding box center [1049, 277] width 499 height 389
click at [1131, 263] on div "if ( days > 0 ) return ` $ { days } d ago` if ( hours > 0 ) return ` $ { hours …" at bounding box center [1049, 277] width 499 height 389
click at [222, 272] on code "lib/types.ts" at bounding box center [221, 260] width 95 height 23
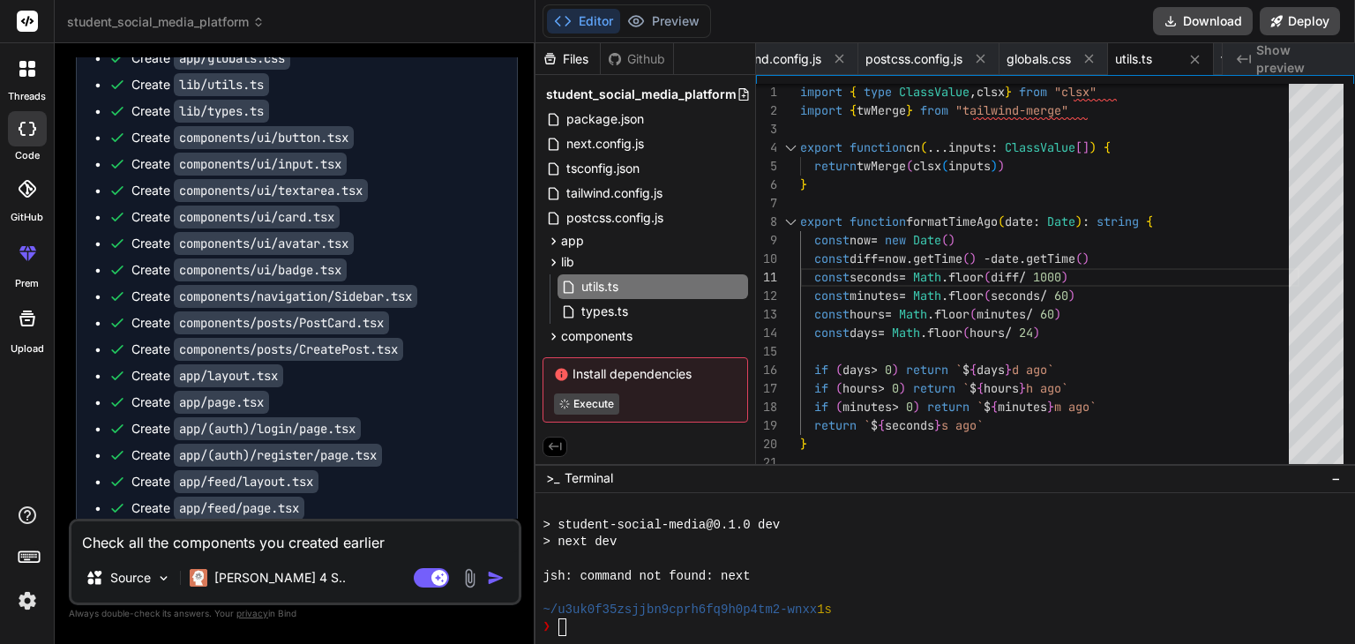
scroll to position [2652, 0]
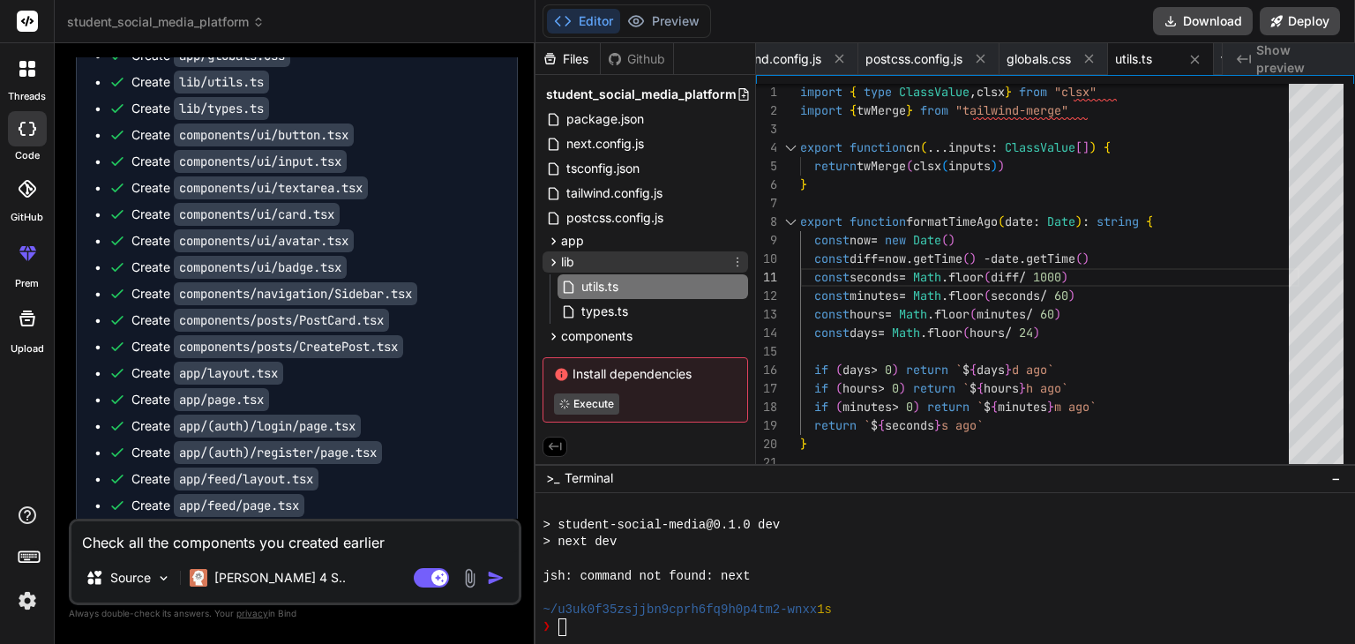
click at [554, 262] on icon at bounding box center [554, 262] width 4 height 7
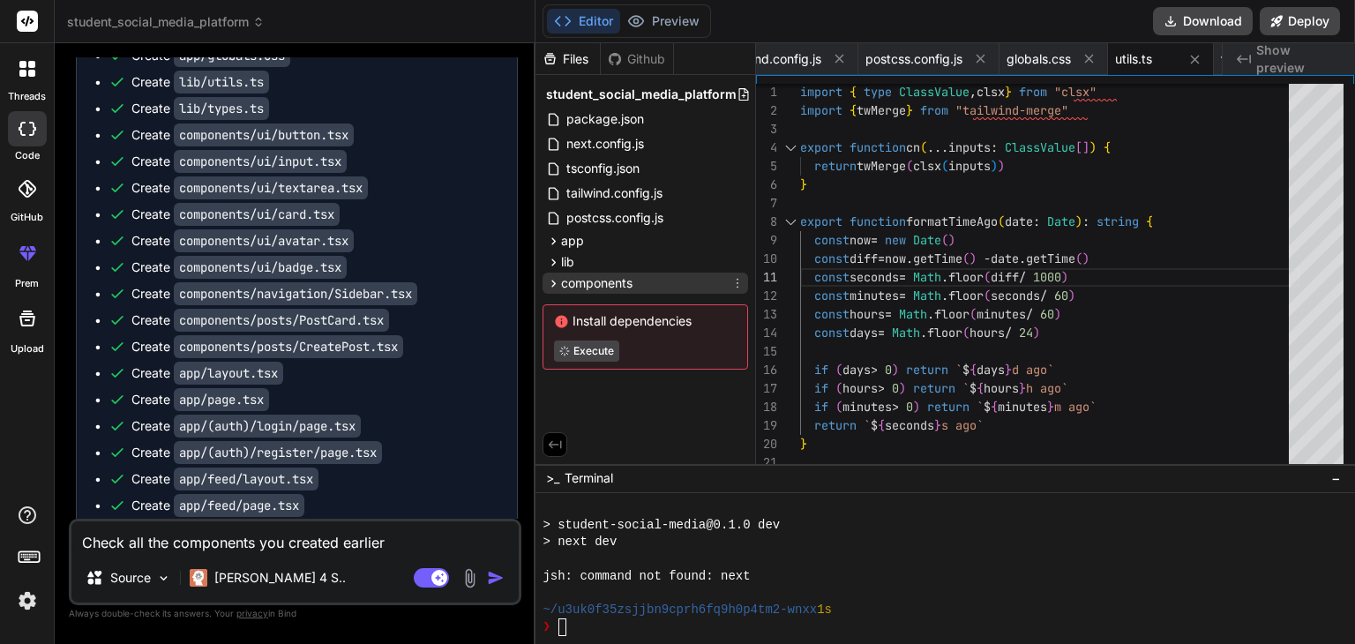
click at [555, 284] on icon at bounding box center [553, 283] width 15 height 15
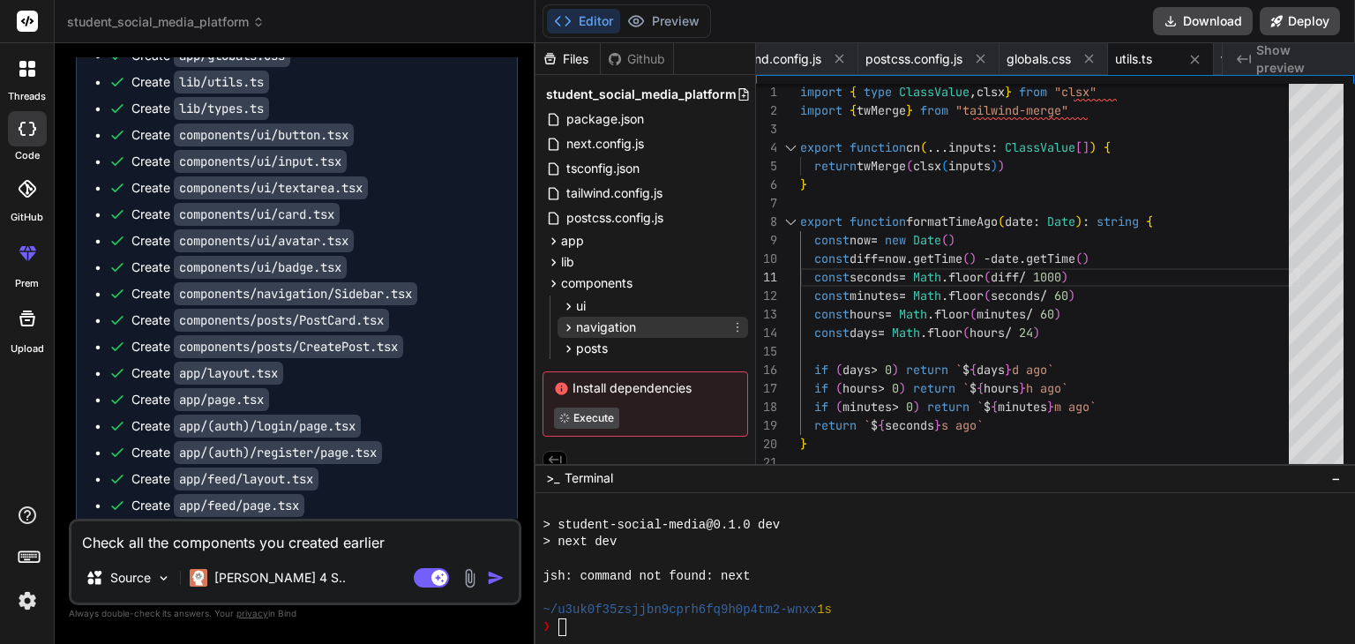
click at [567, 324] on icon at bounding box center [569, 327] width 4 height 7
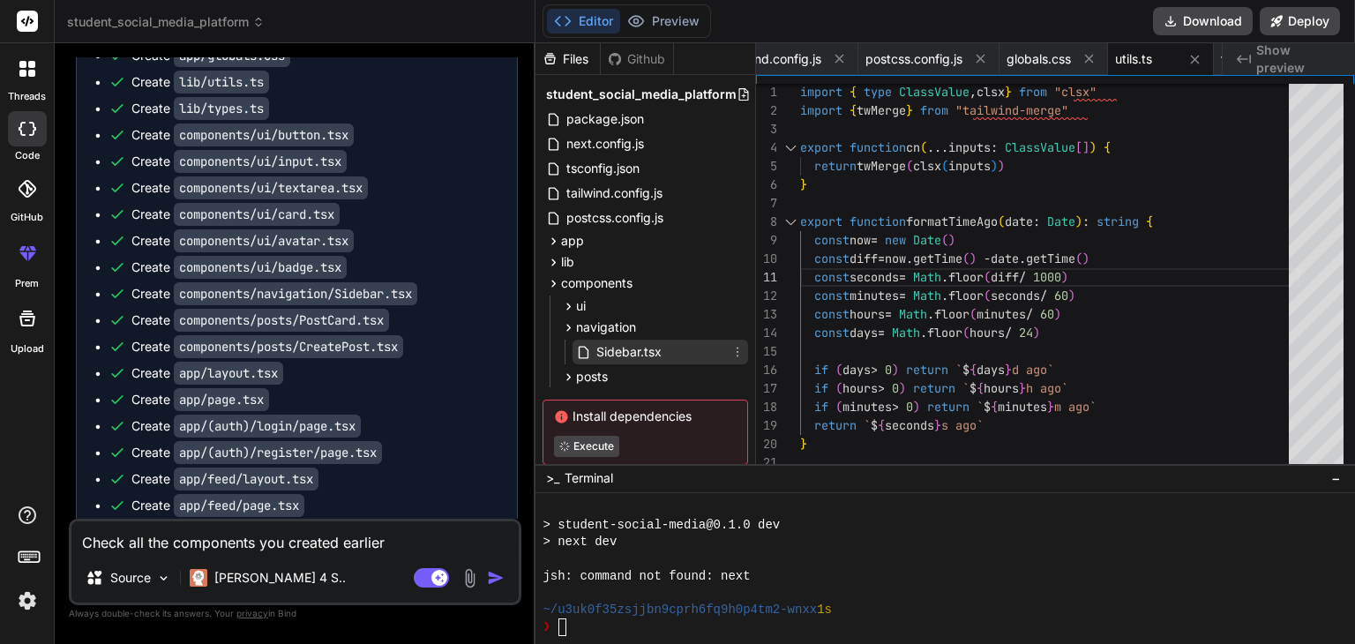
click at [596, 349] on span "Sidebar.tsx" at bounding box center [629, 351] width 69 height 21
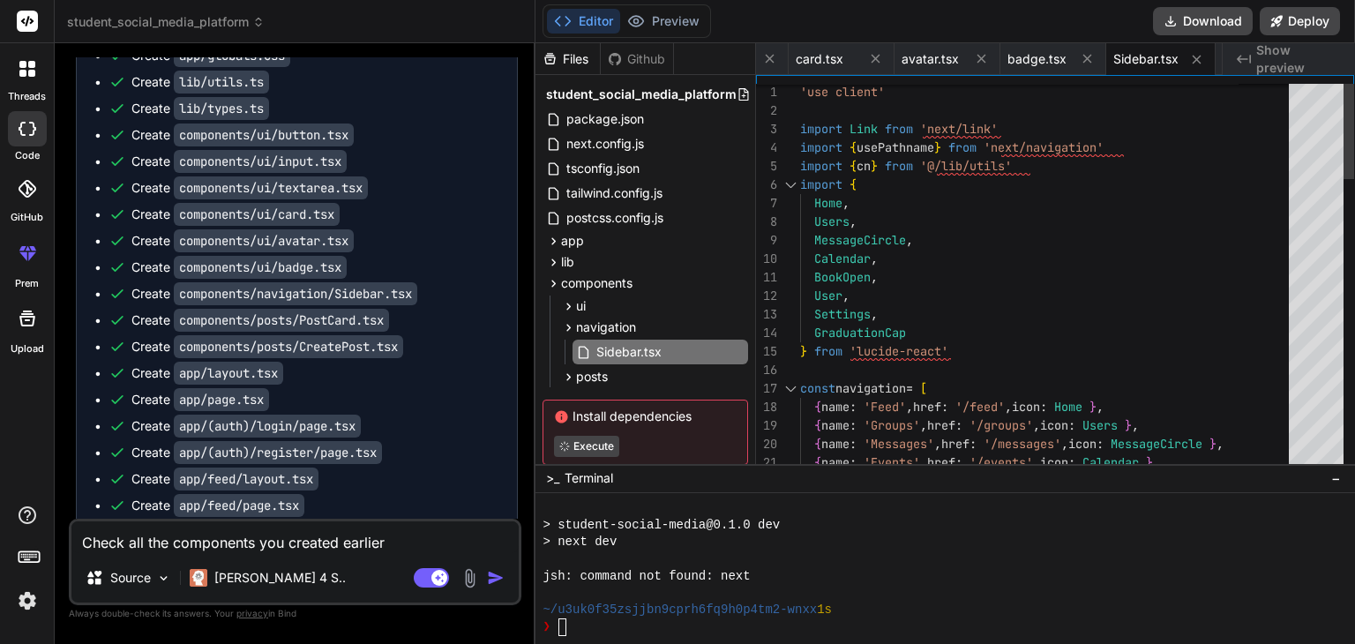
scroll to position [0, 0]
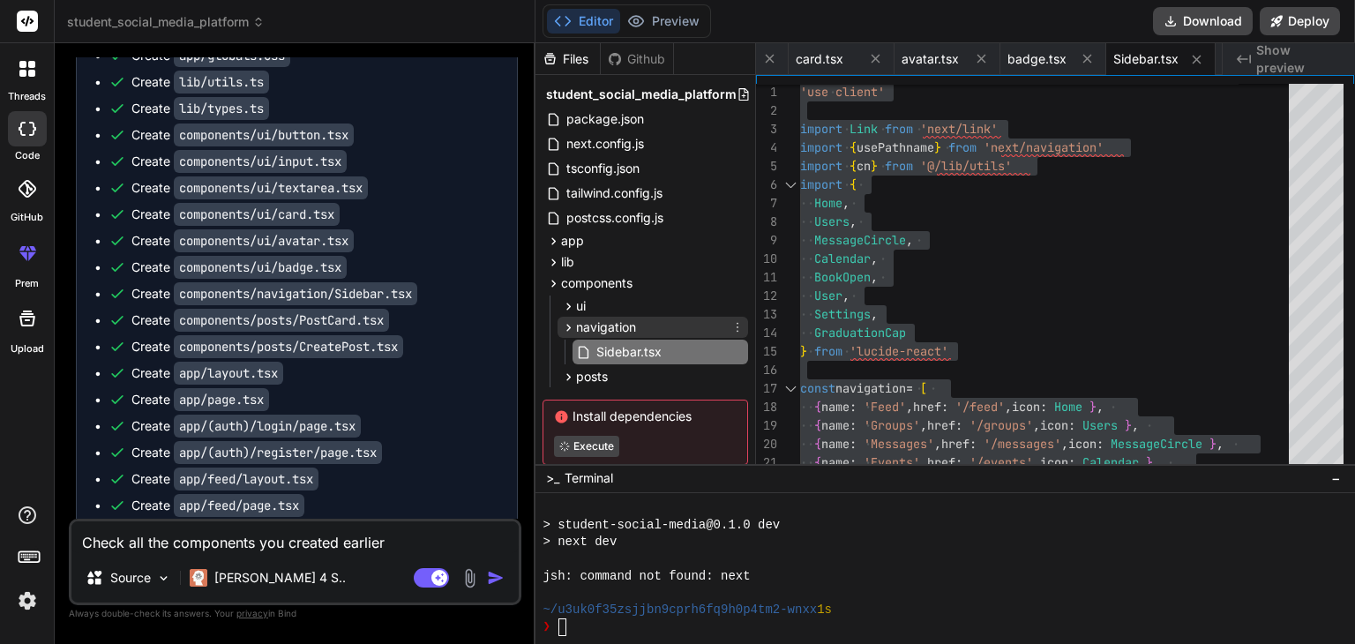
click at [570, 327] on icon at bounding box center [569, 327] width 4 height 7
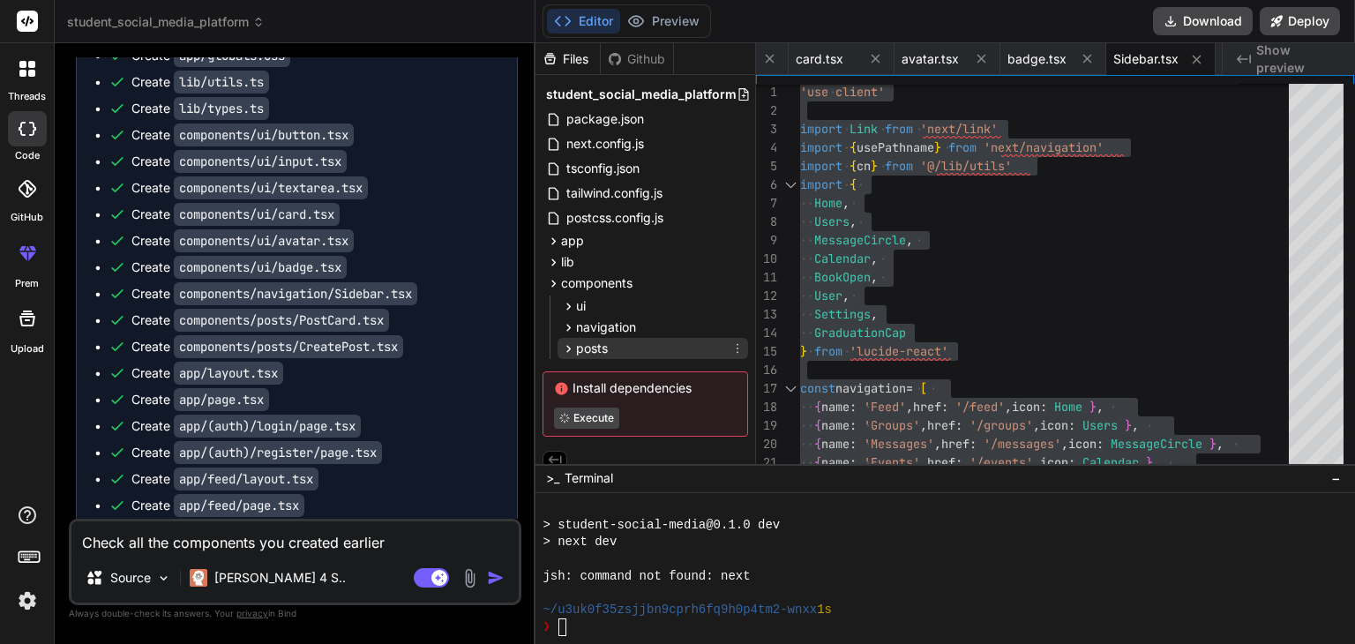
click at [566, 346] on icon at bounding box center [568, 348] width 15 height 15
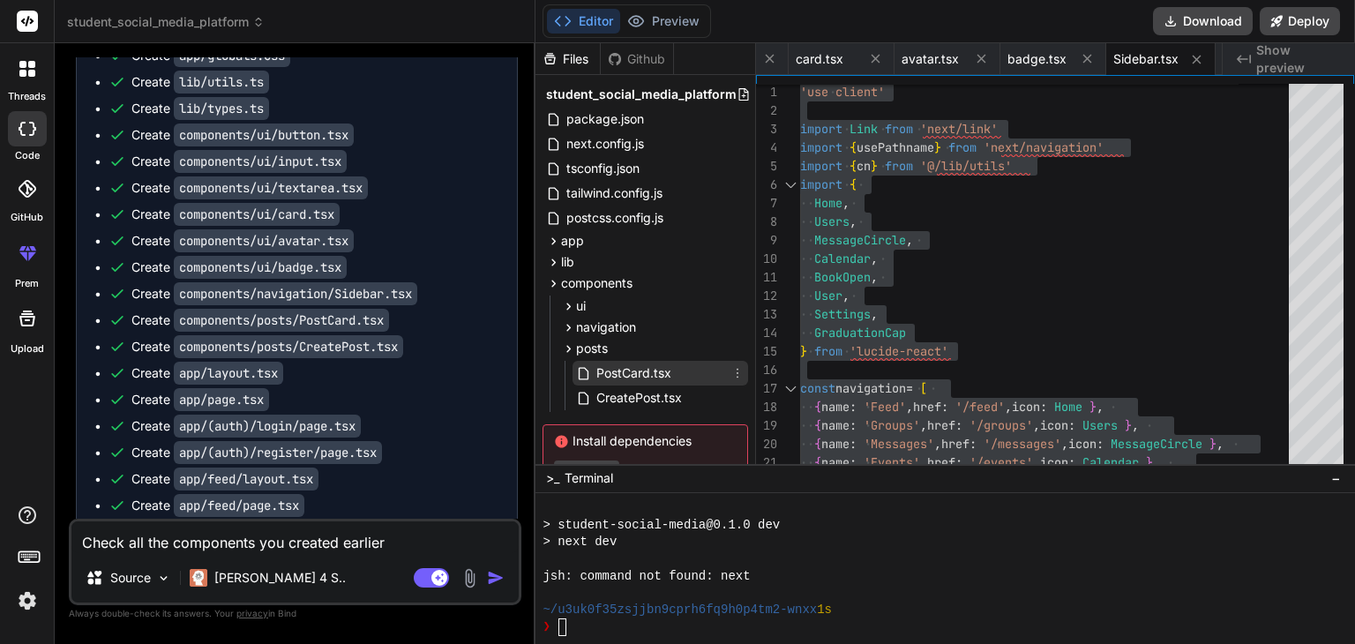
click at [613, 376] on span "PostCard.tsx" at bounding box center [634, 373] width 79 height 21
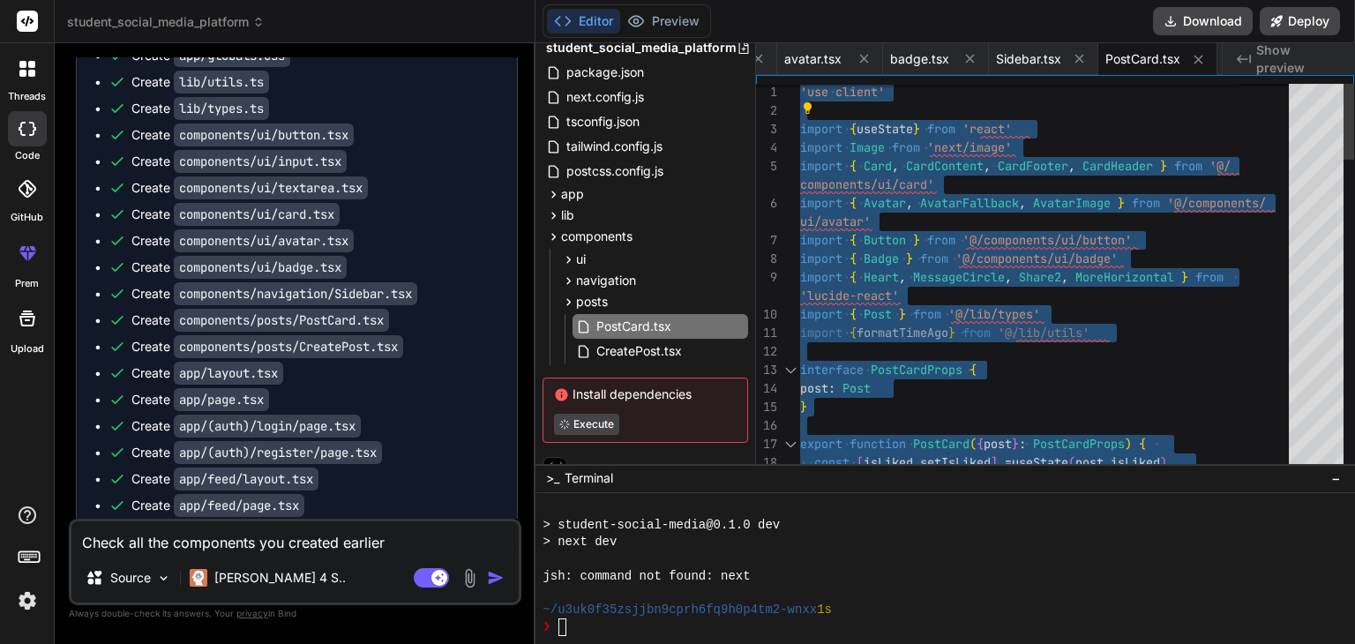
scroll to position [67, 0]
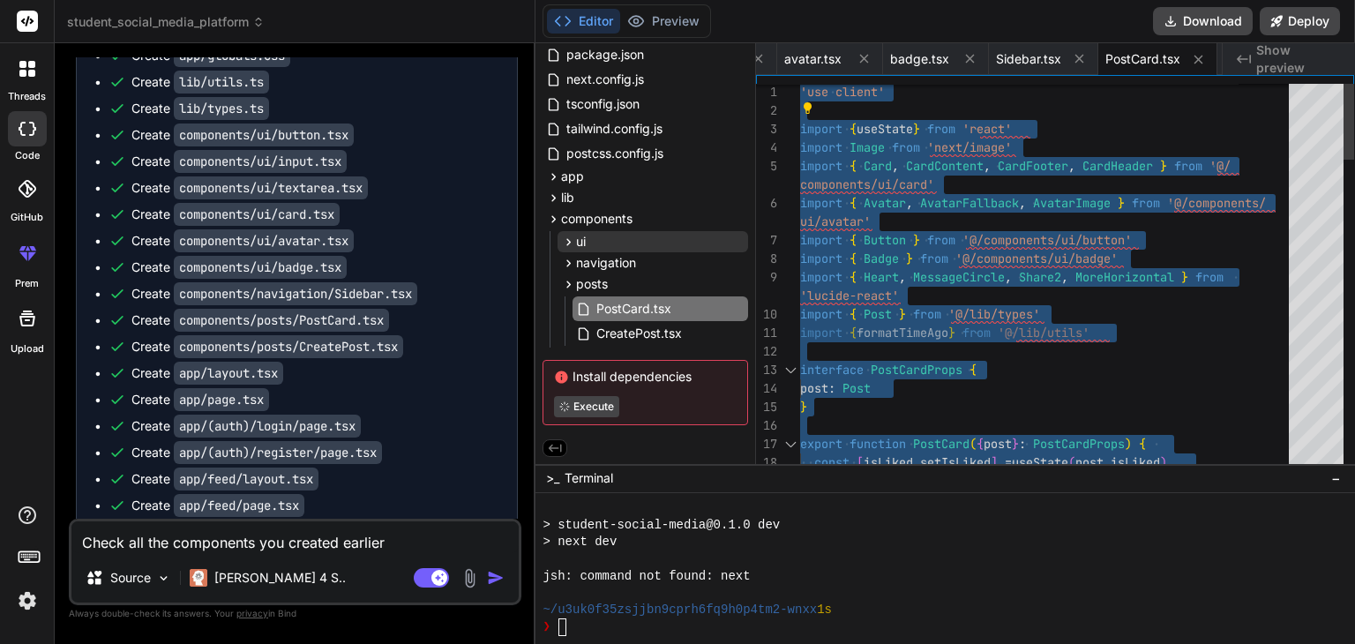
click at [680, 231] on div "ui" at bounding box center [653, 241] width 191 height 21
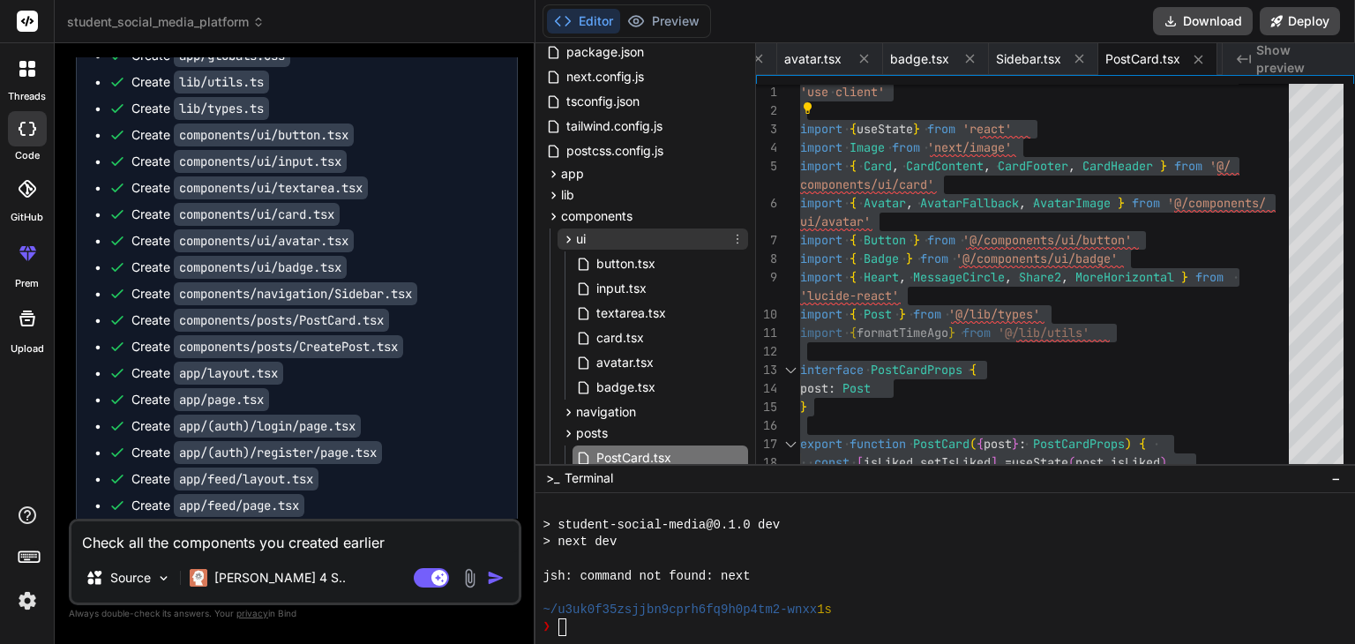
click at [568, 237] on icon at bounding box center [568, 239] width 15 height 15
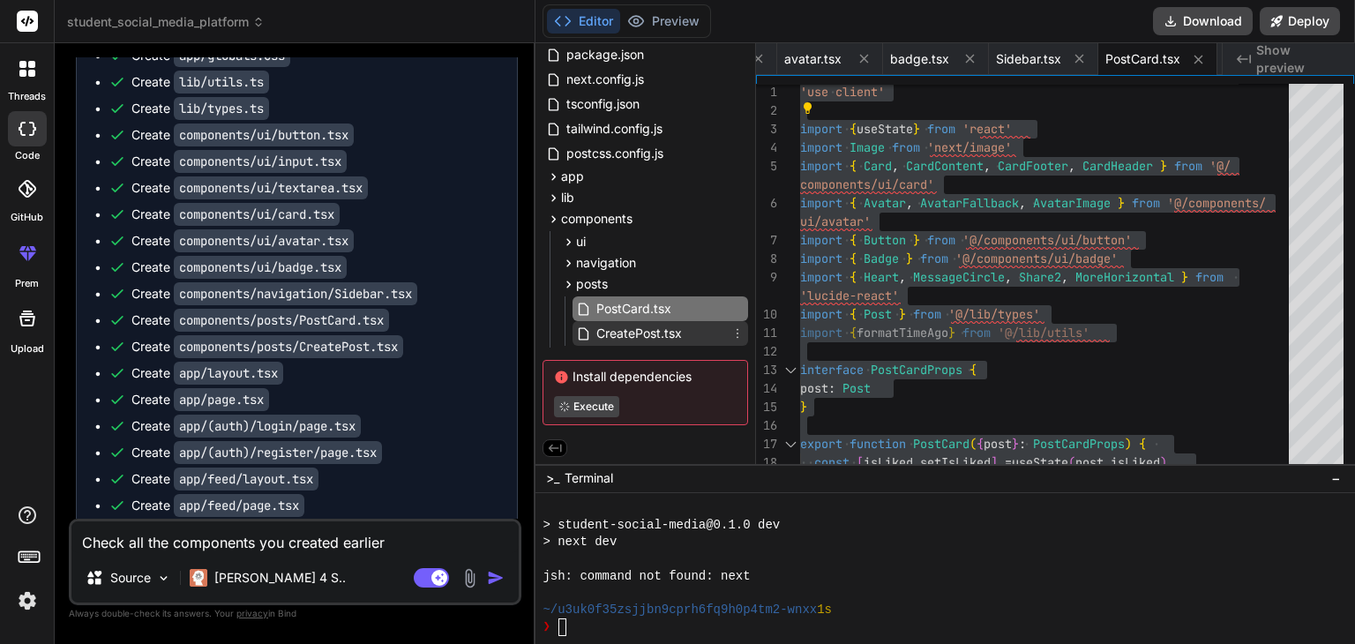
click at [638, 334] on span "CreatePost.tsx" at bounding box center [639, 333] width 89 height 21
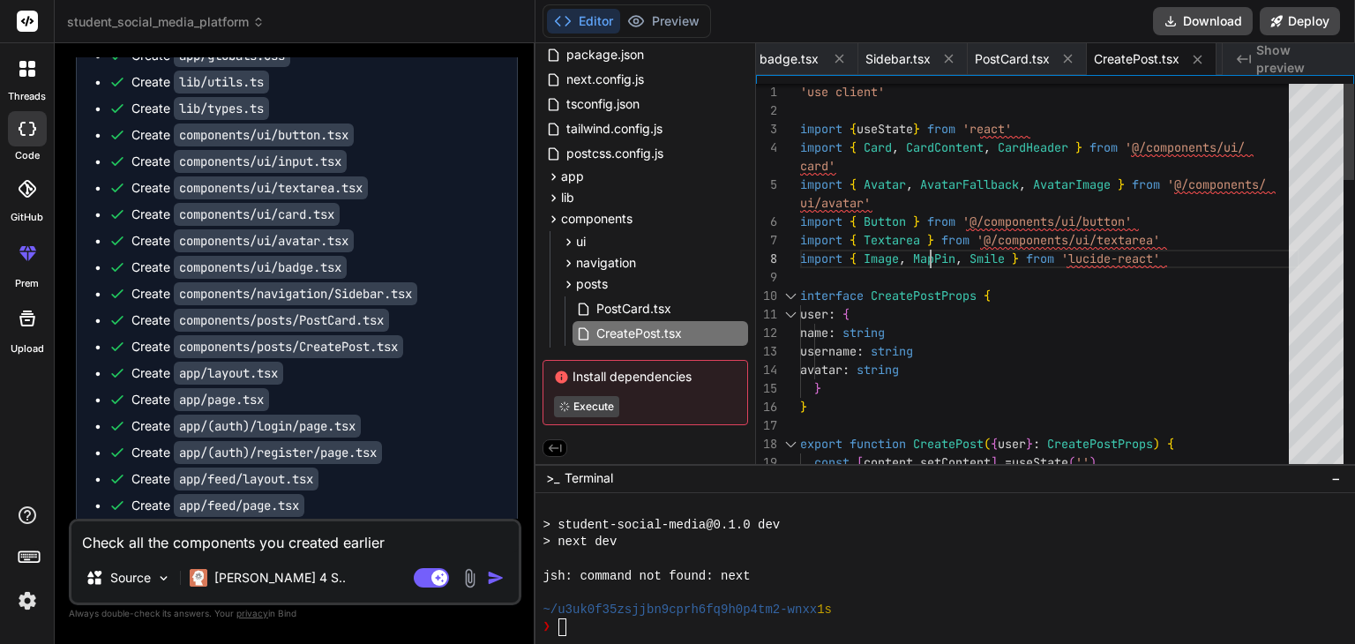
scroll to position [0, 0]
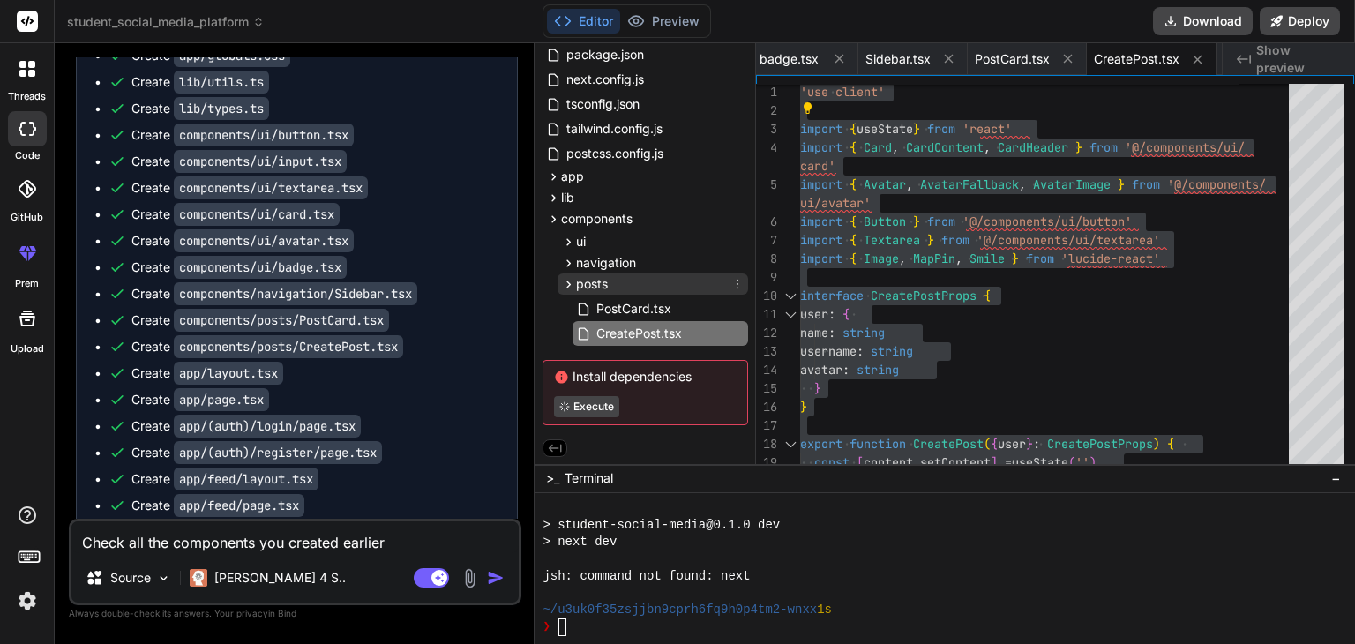
click at [568, 281] on icon at bounding box center [568, 284] width 15 height 15
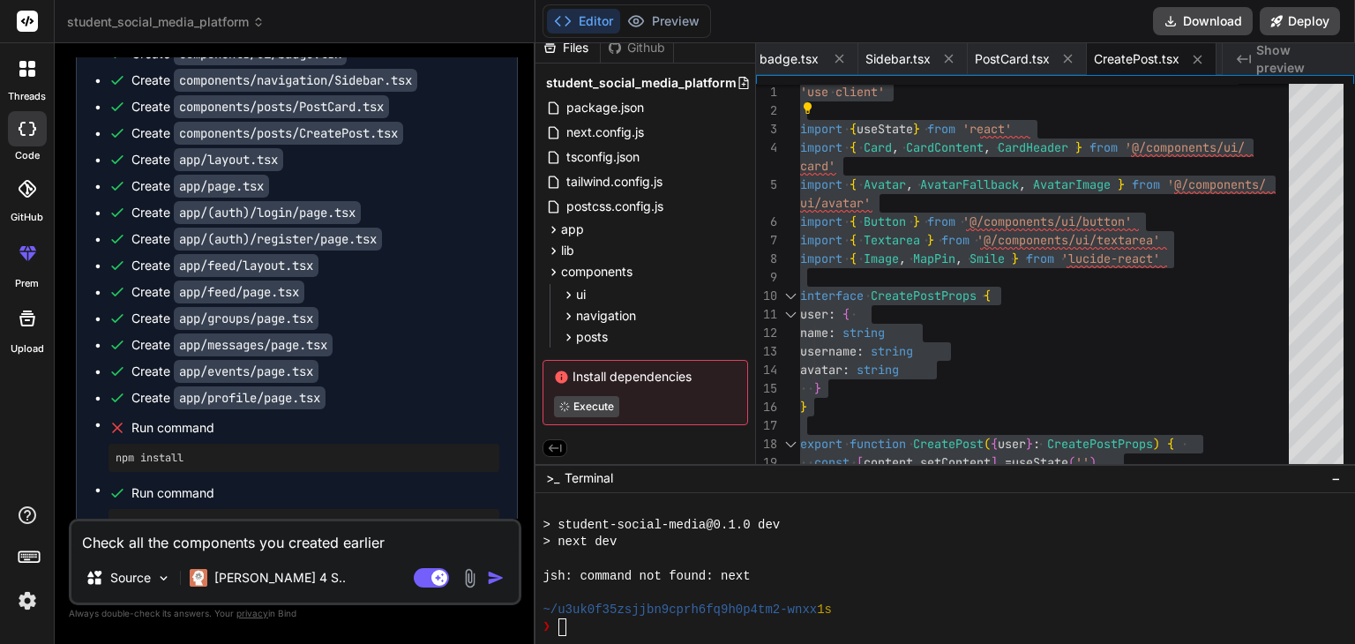
scroll to position [2877, 0]
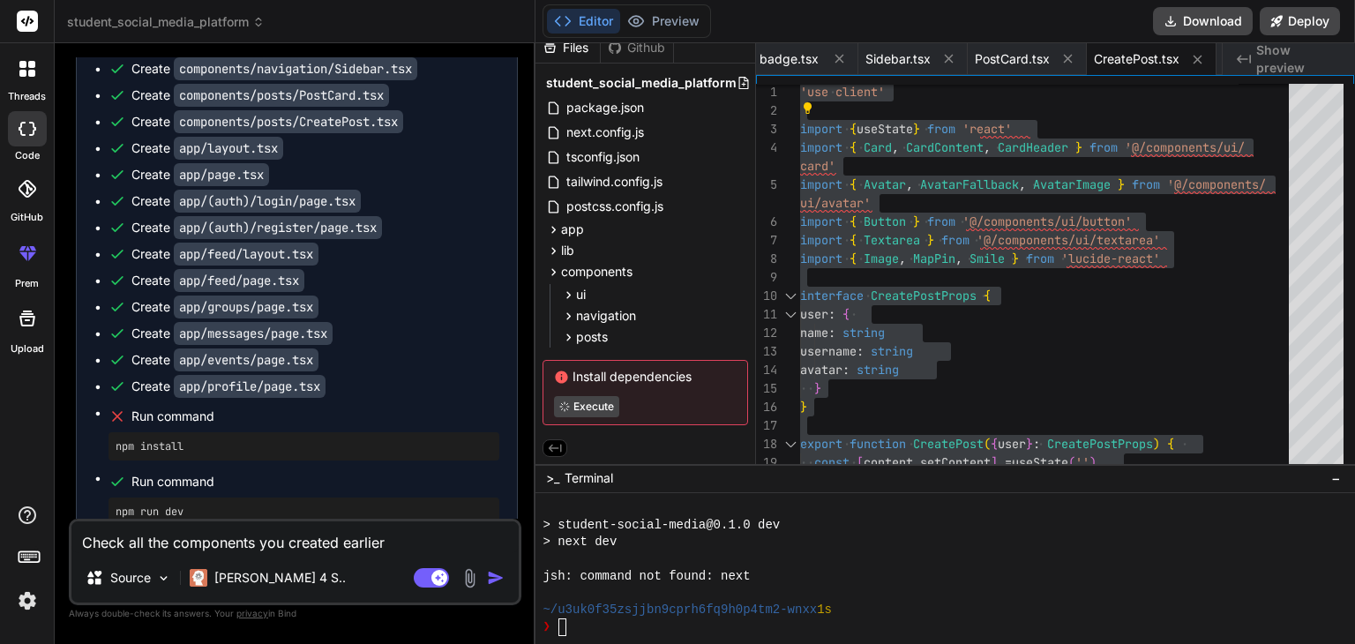
click at [458, 157] on ul "Create package.json Create next.config.js Create tsconfig.json Create tailwind.…" at bounding box center [296, 107] width 405 height 836
click at [552, 269] on icon at bounding box center [553, 272] width 15 height 15
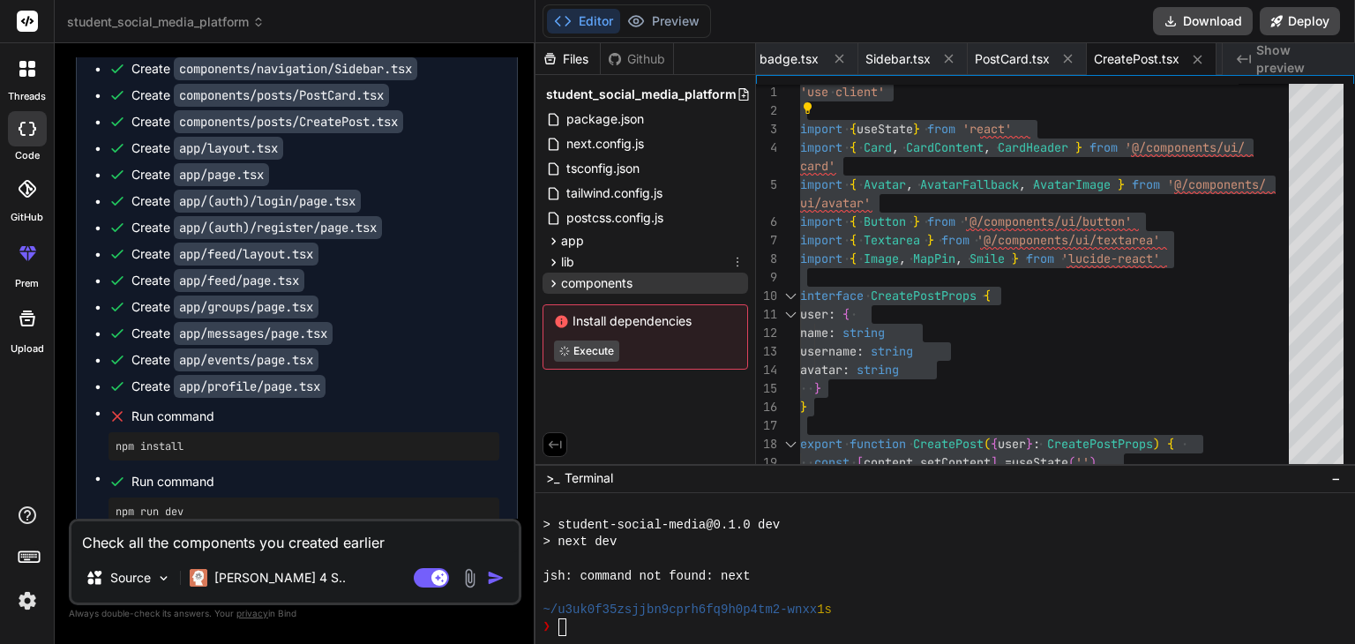
scroll to position [0, 0]
click at [557, 240] on icon at bounding box center [553, 241] width 15 height 15
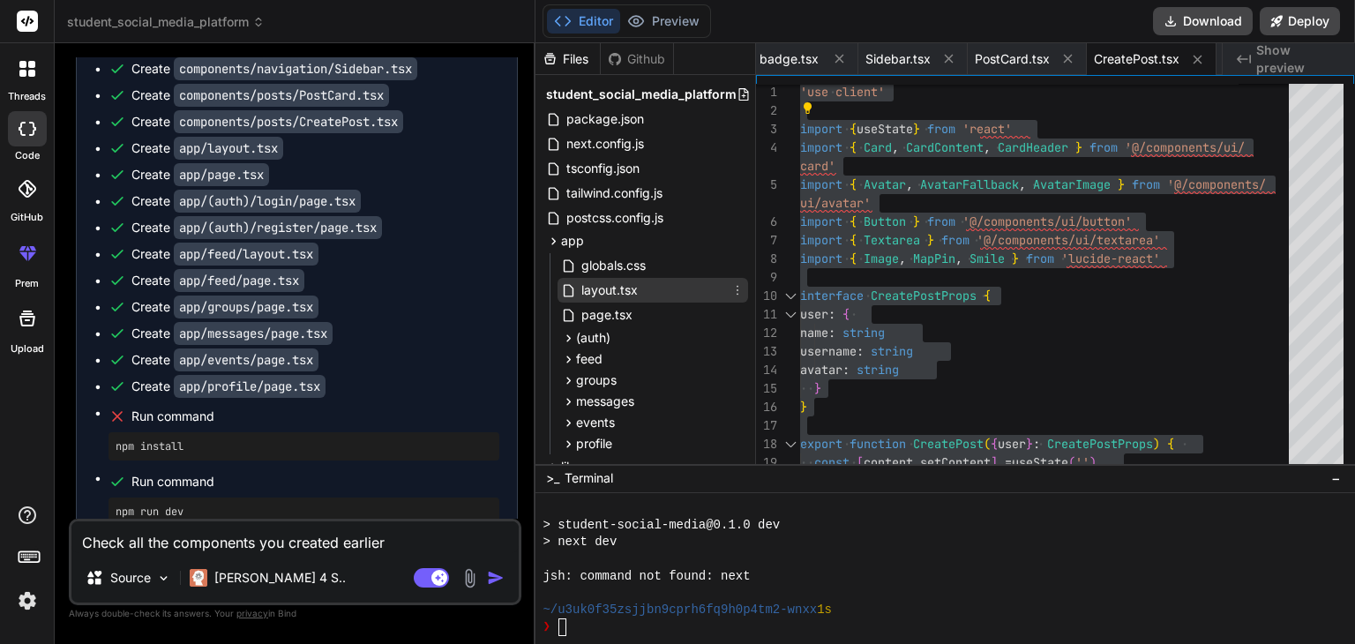
click at [638, 287] on span "layout.tsx" at bounding box center [610, 290] width 60 height 21
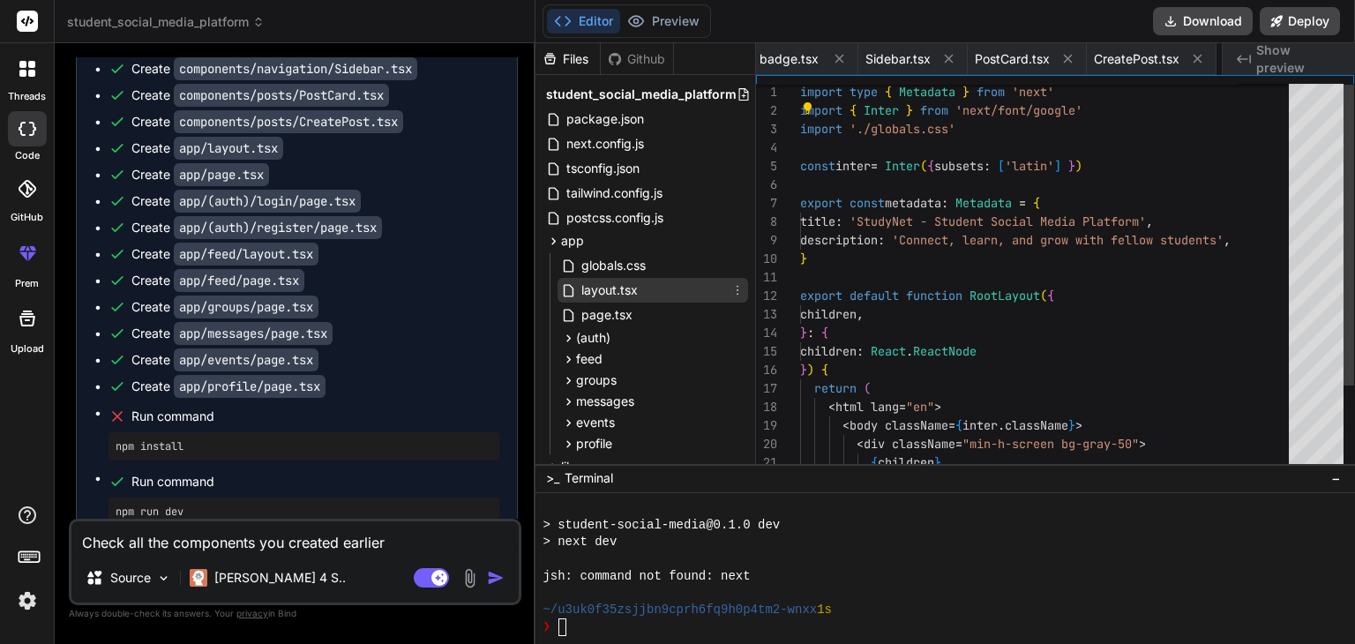
scroll to position [0, 1609]
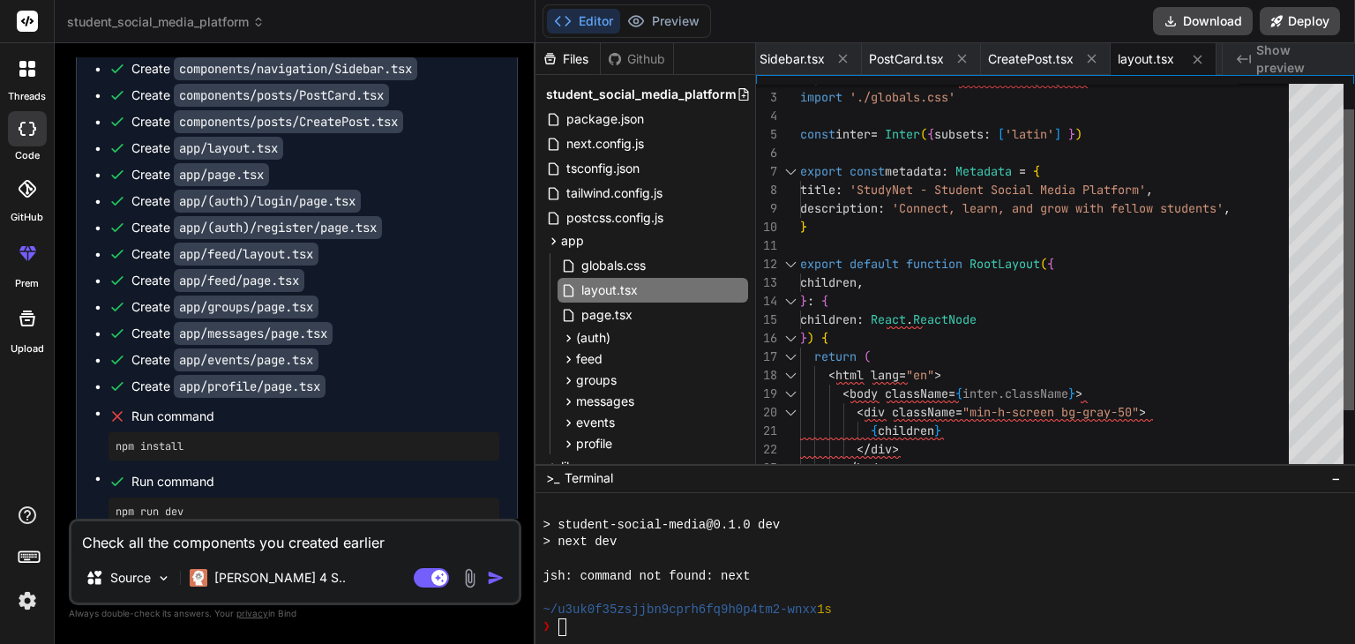
click at [1344, 184] on div at bounding box center [1349, 259] width 11 height 301
click at [1008, 341] on div "} ) { return ( export const metadata : Metadata = { title : 'StudyNet - Student…" at bounding box center [1049, 301] width 499 height 500
click at [1044, 325] on div "} ) { return ( export const metadata : Metadata = { title : 'StudyNet - Student…" at bounding box center [1049, 301] width 499 height 500
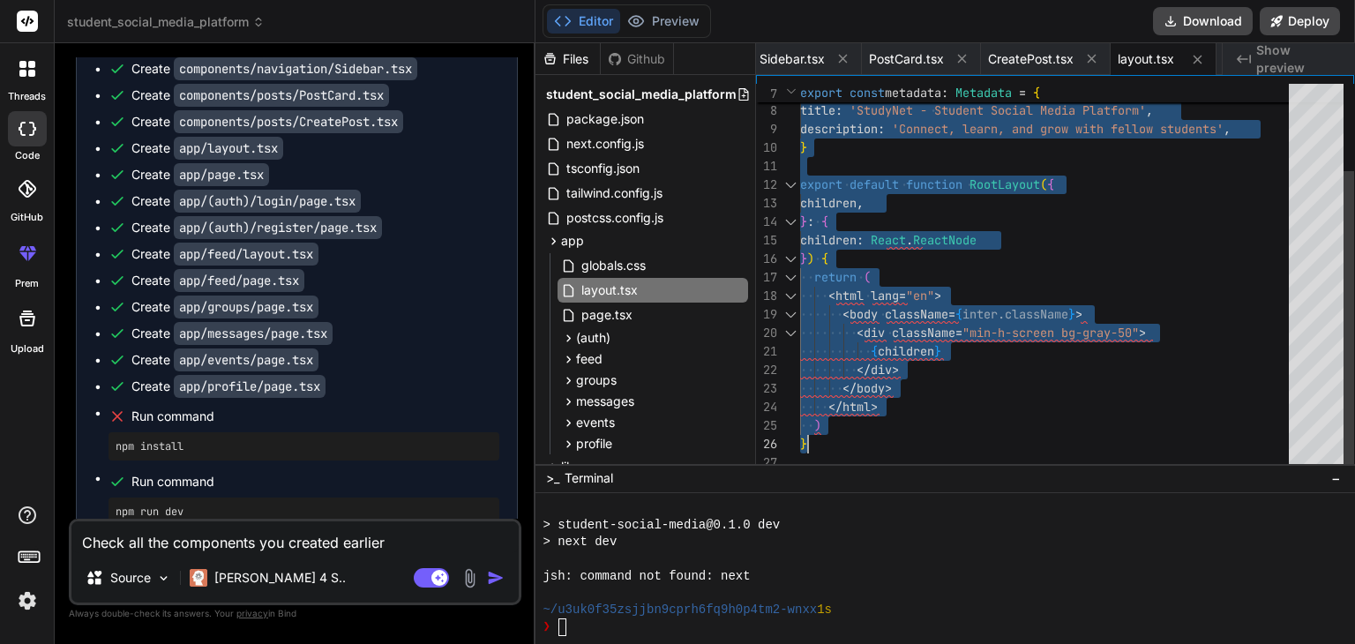
drag, startPoint x: 801, startPoint y: 169, endPoint x: 997, endPoint y: 438, distance: 332.2
click at [997, 438] on div "} ) { return ( export const metadata : Metadata = { title : 'StudyNet - Student…" at bounding box center [1049, 222] width 499 height 500
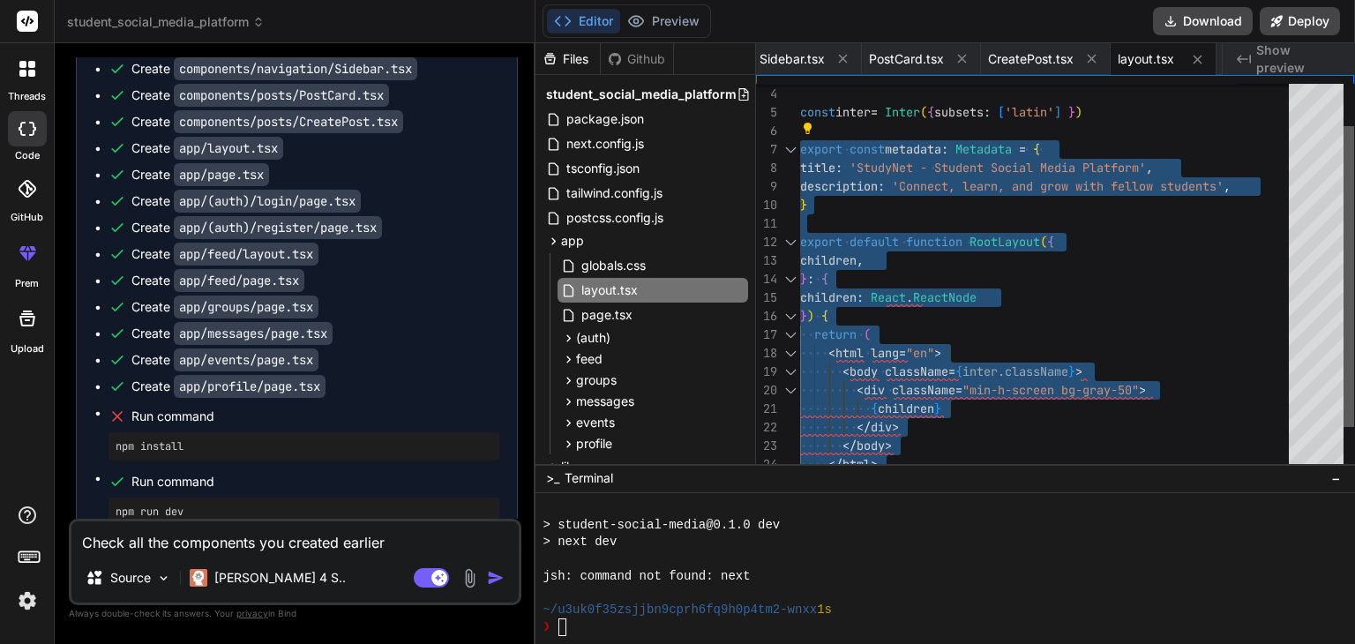
click at [1354, 296] on div at bounding box center [1349, 276] width 11 height 301
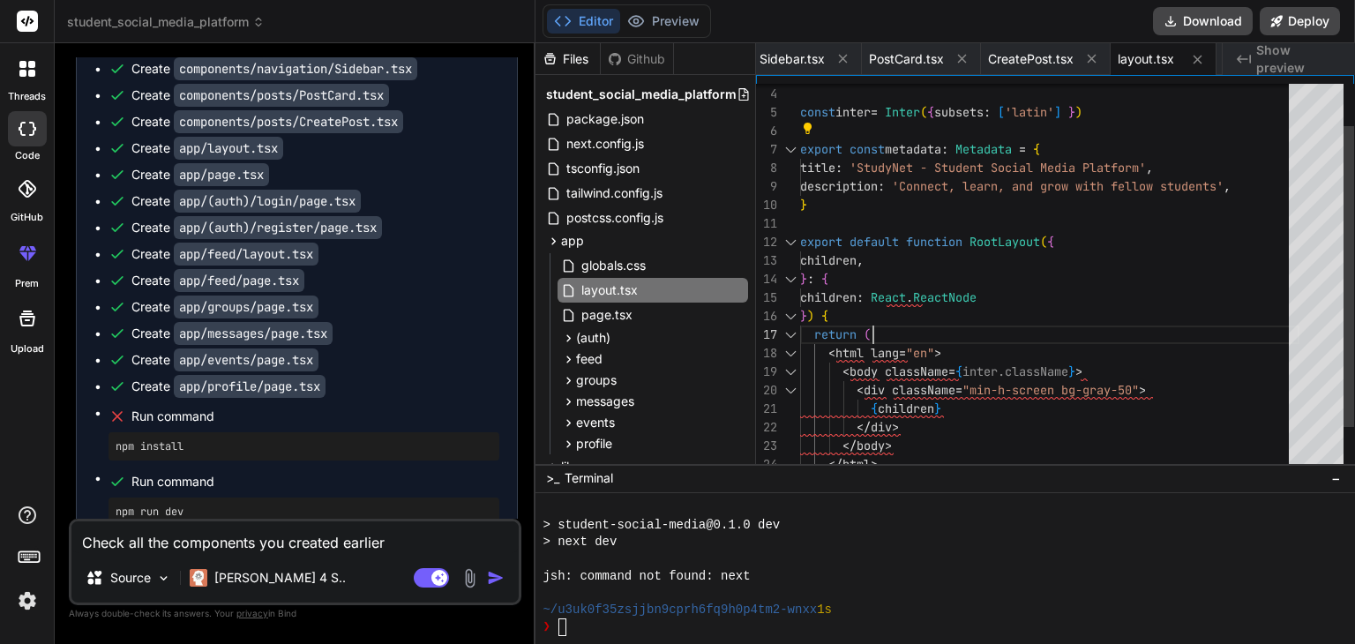
click at [995, 320] on div "} ) { return ( export const metadata : Metadata = { title : 'StudyNet - Student…" at bounding box center [1049, 279] width 499 height 500
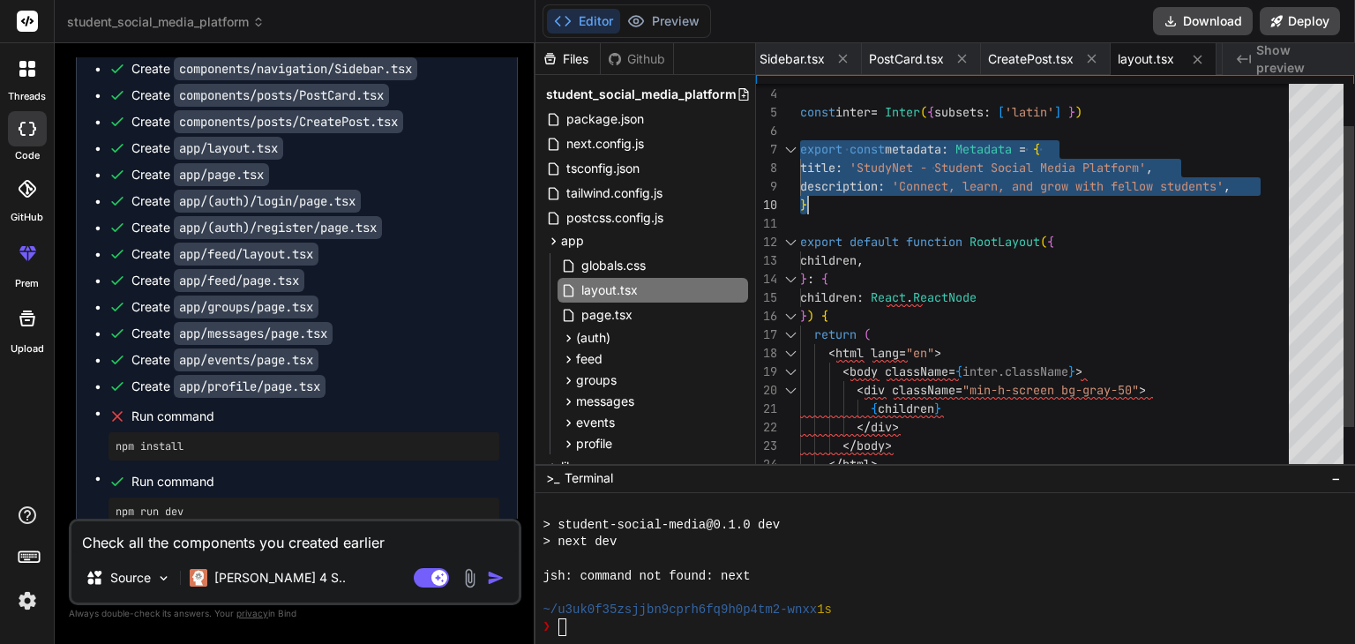
drag, startPoint x: 801, startPoint y: 146, endPoint x: 872, endPoint y: 195, distance: 86.2
click at [872, 195] on div "} ) { return ( export const metadata : Metadata = { title : 'StudyNet - Student…" at bounding box center [1049, 279] width 499 height 500
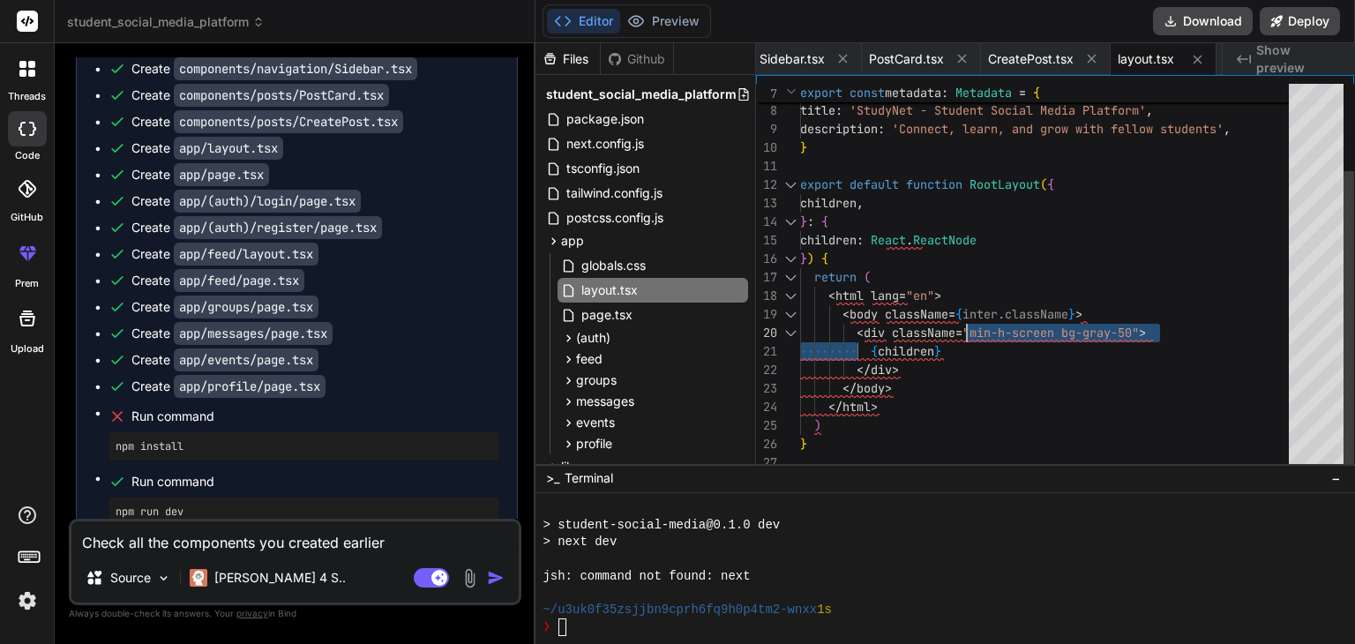
drag, startPoint x: 858, startPoint y: 334, endPoint x: 964, endPoint y: 333, distance: 105.9
click at [964, 333] on div "} ) { return ( export const metadata : Metadata = { title : 'StudyNet - Student…" at bounding box center [1049, 222] width 499 height 500
drag, startPoint x: 857, startPoint y: 333, endPoint x: 1155, endPoint y: 325, distance: 298.3
click at [1155, 325] on div "} ) { return ( export const metadata : Metadata = { title : 'StudyNet - Student…" at bounding box center [1049, 222] width 499 height 500
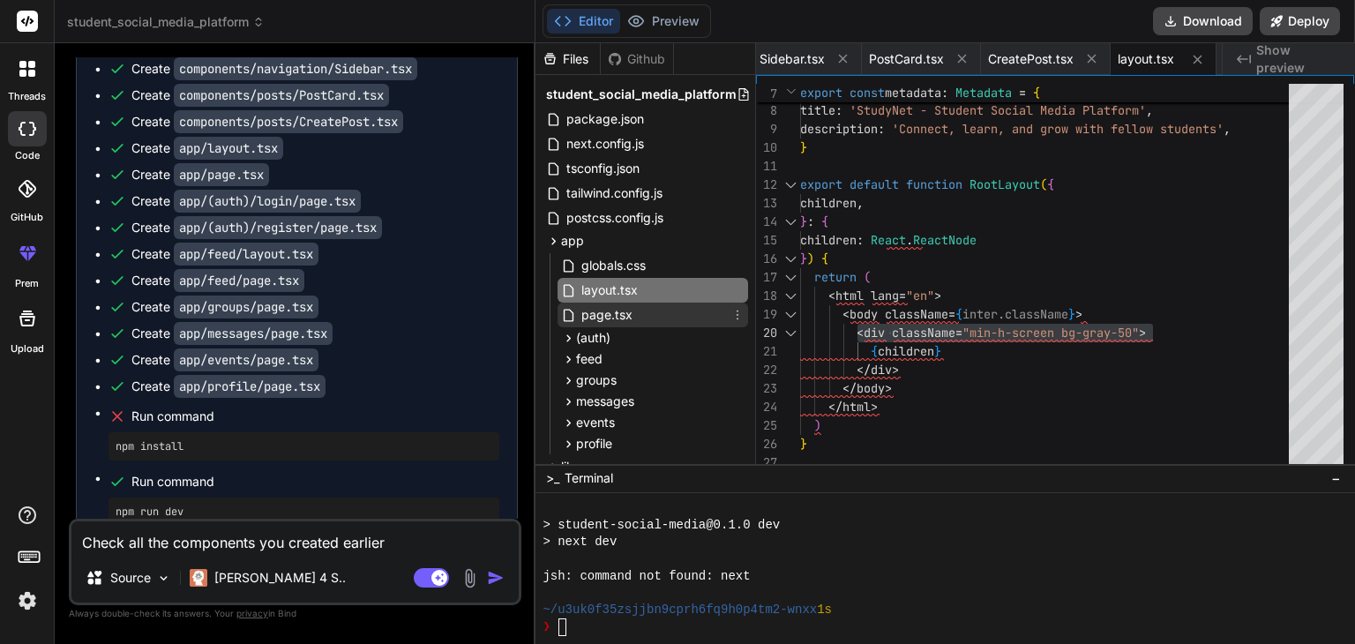
click at [612, 311] on span "page.tsx" at bounding box center [607, 314] width 55 height 21
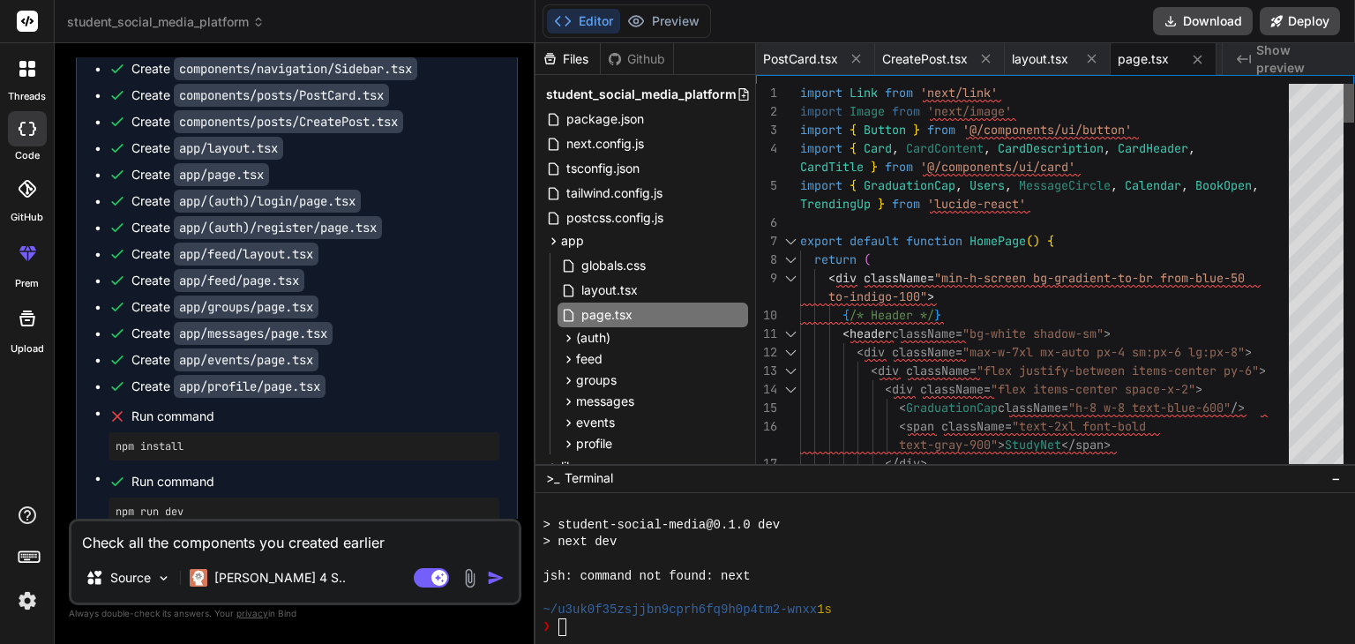
click at [1354, 96] on div at bounding box center [1349, 103] width 11 height 39
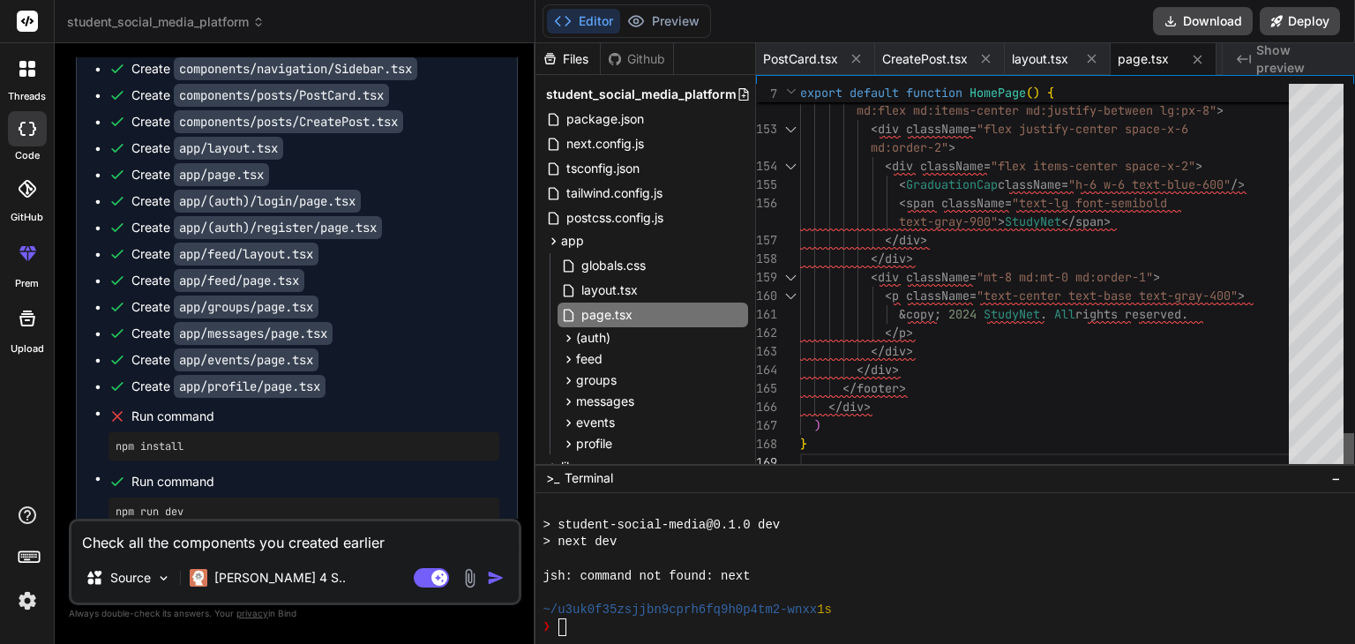
click at [1354, 472] on div at bounding box center [1349, 452] width 11 height 39
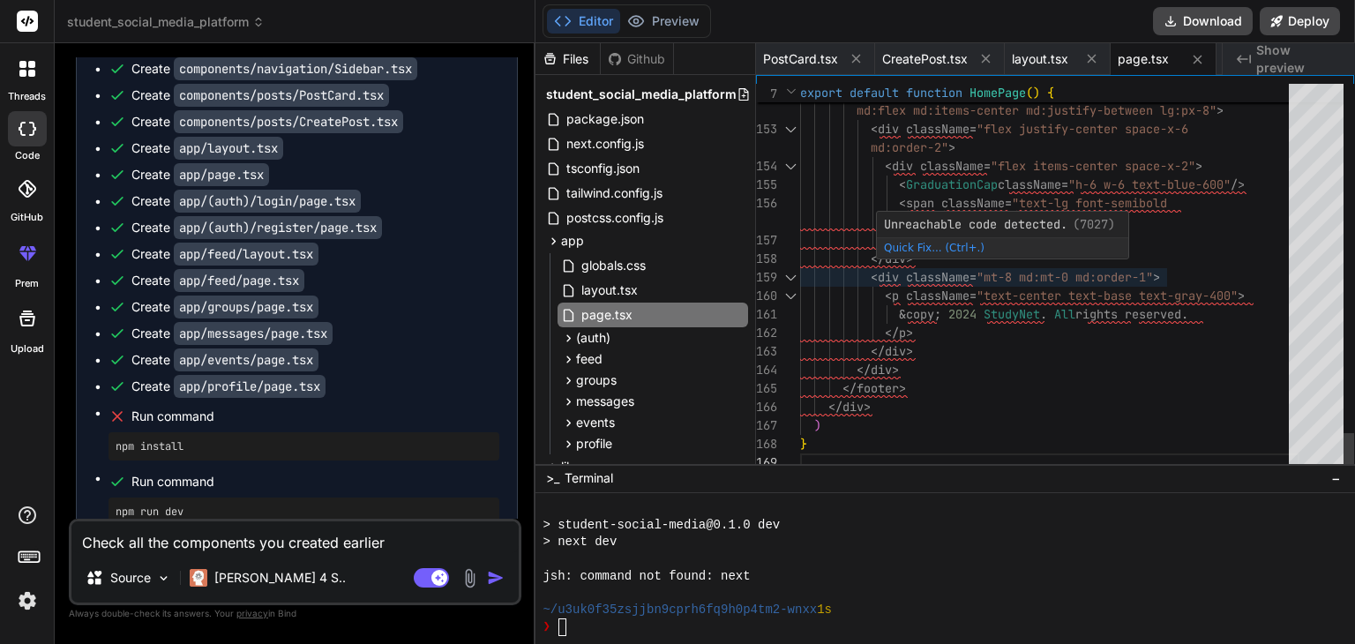
scroll to position [0, 0]
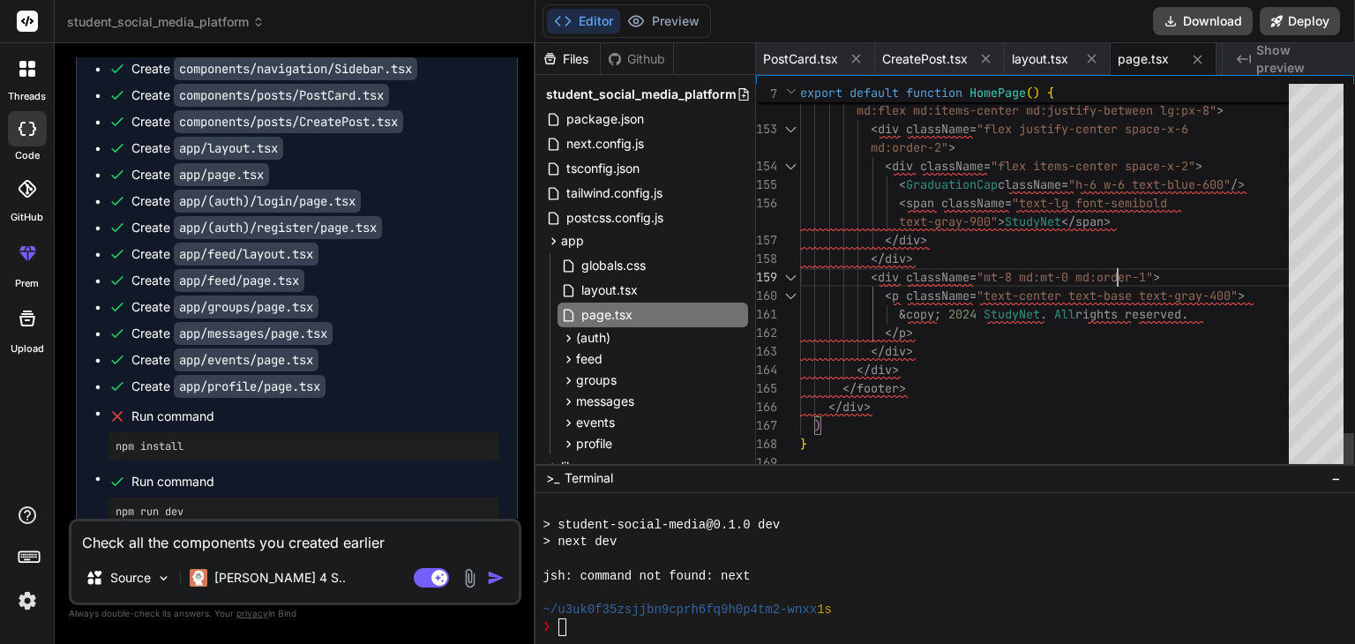
click at [607, 264] on span "globals.css" at bounding box center [614, 265] width 68 height 21
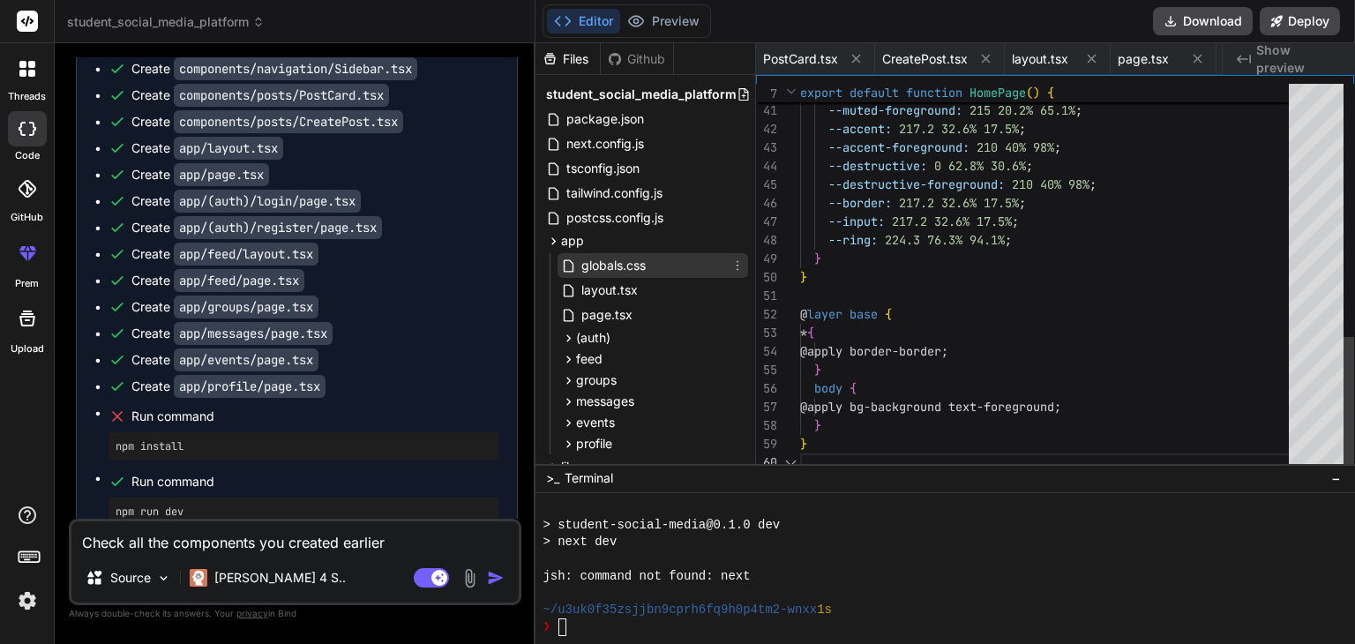
scroll to position [0, 649]
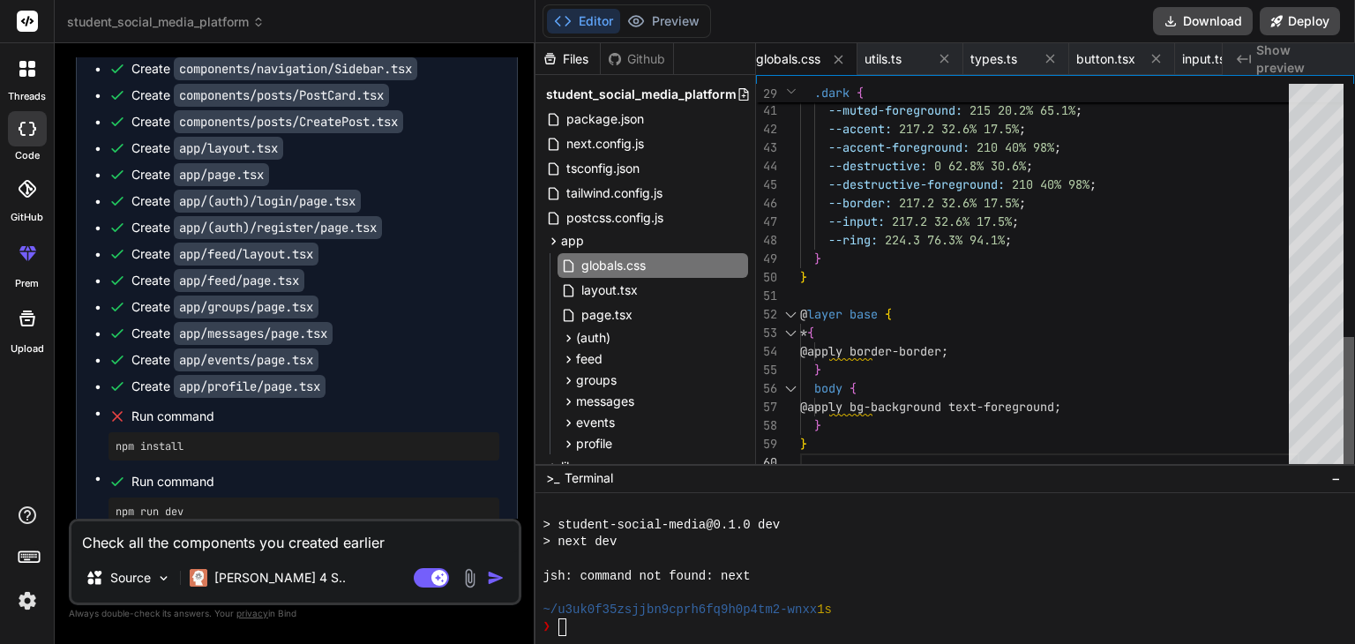
click at [1354, 375] on div at bounding box center [1349, 404] width 11 height 135
click at [632, 290] on span "layout.tsx" at bounding box center [610, 290] width 60 height 21
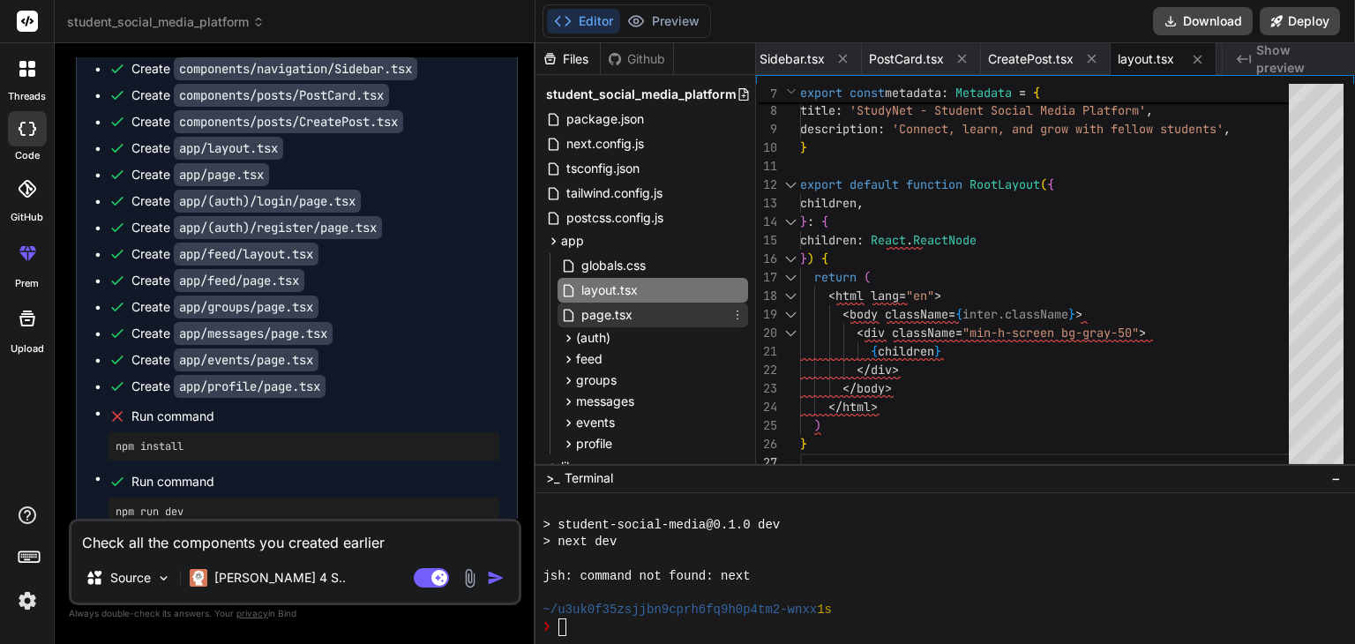
click at [615, 311] on span "page.tsx" at bounding box center [607, 314] width 55 height 21
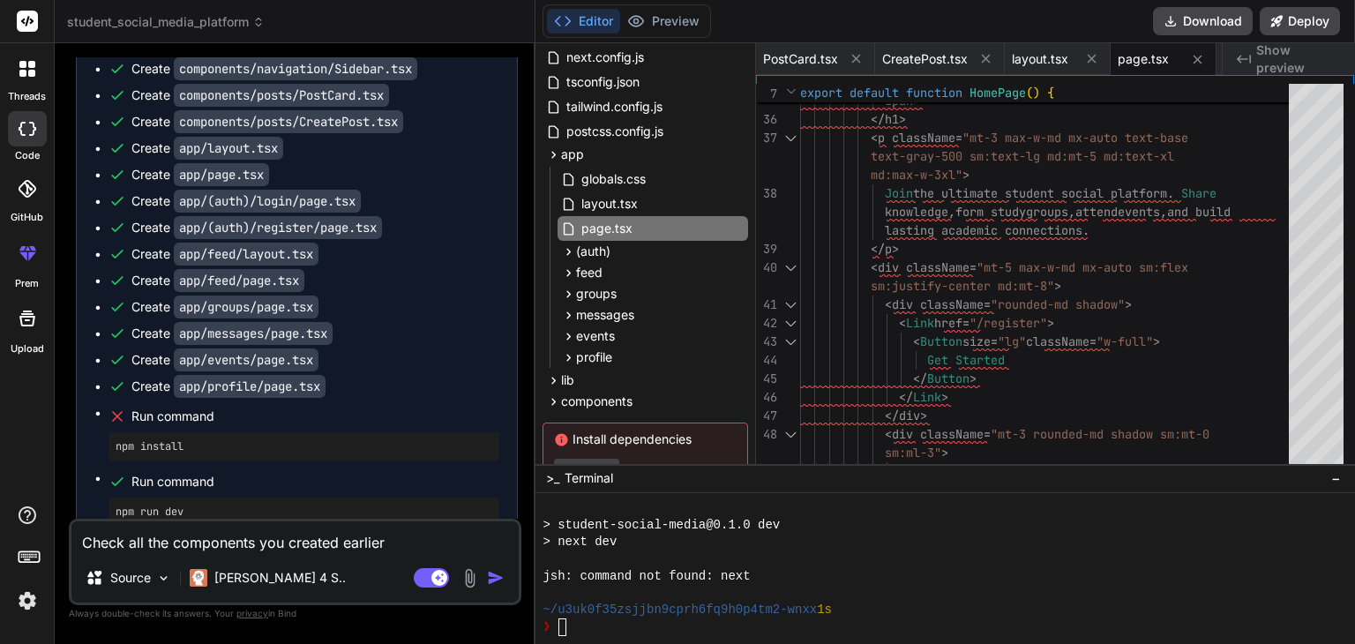
scroll to position [100, 0]
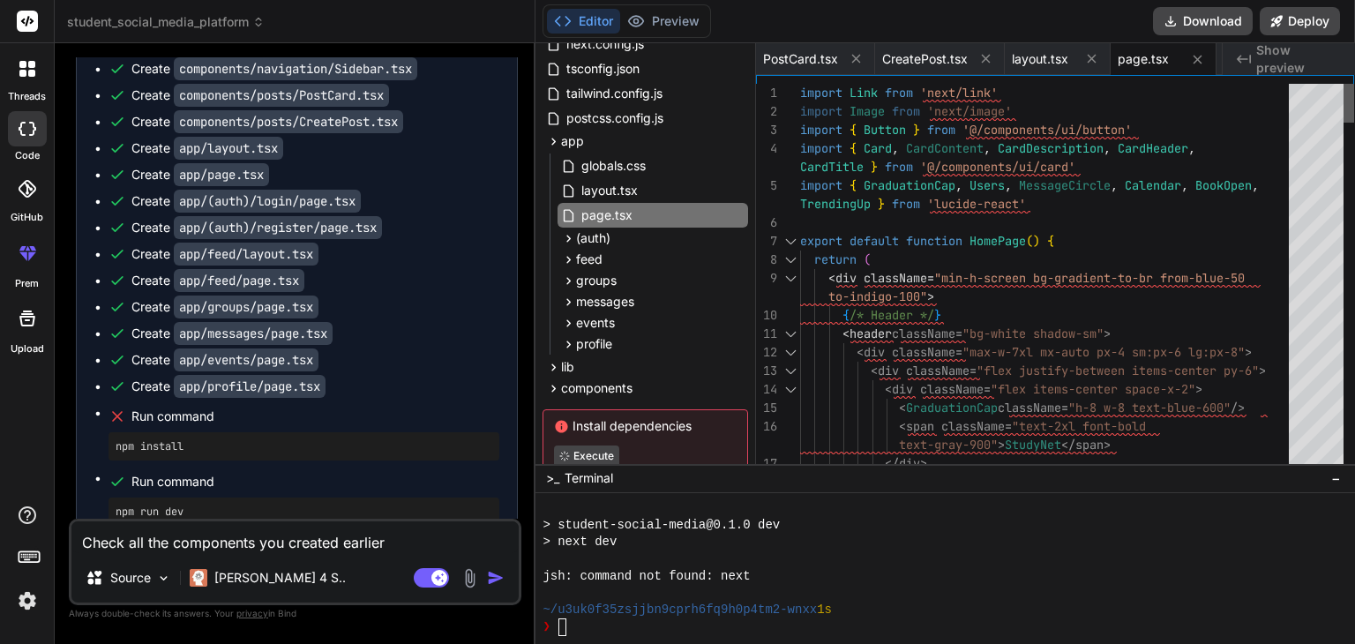
click at [1354, 84] on div at bounding box center [1349, 103] width 11 height 39
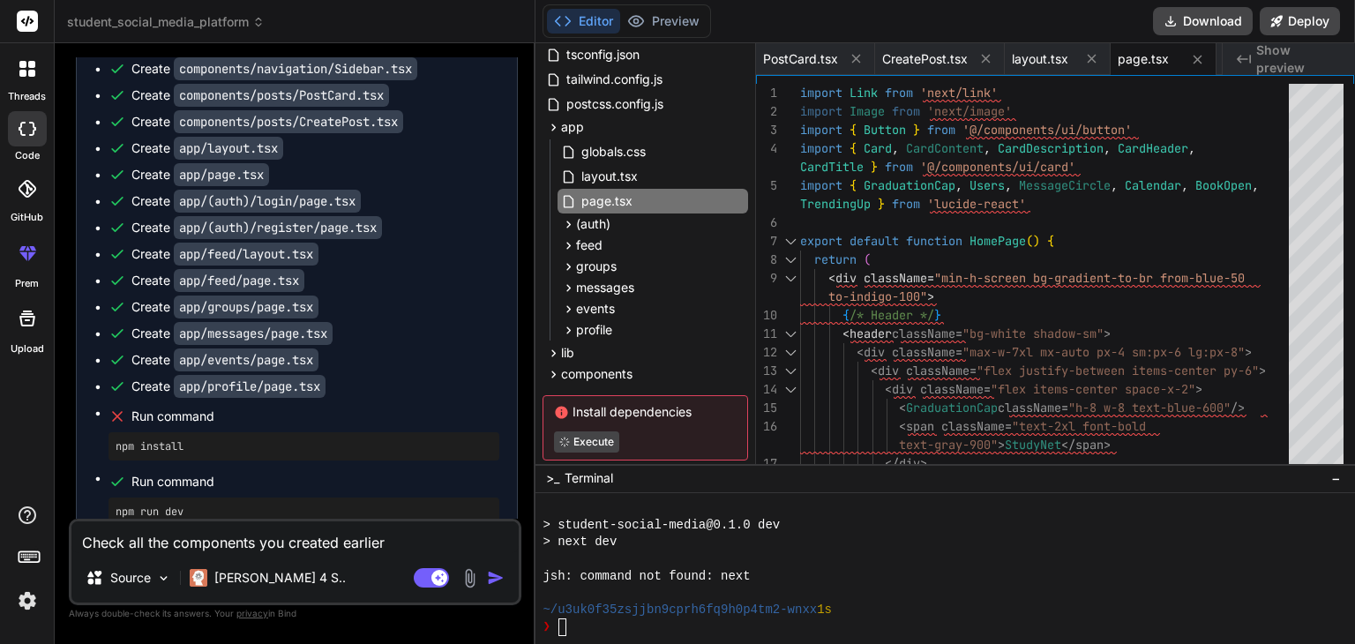
scroll to position [116, 0]
click at [569, 220] on icon at bounding box center [568, 222] width 15 height 15
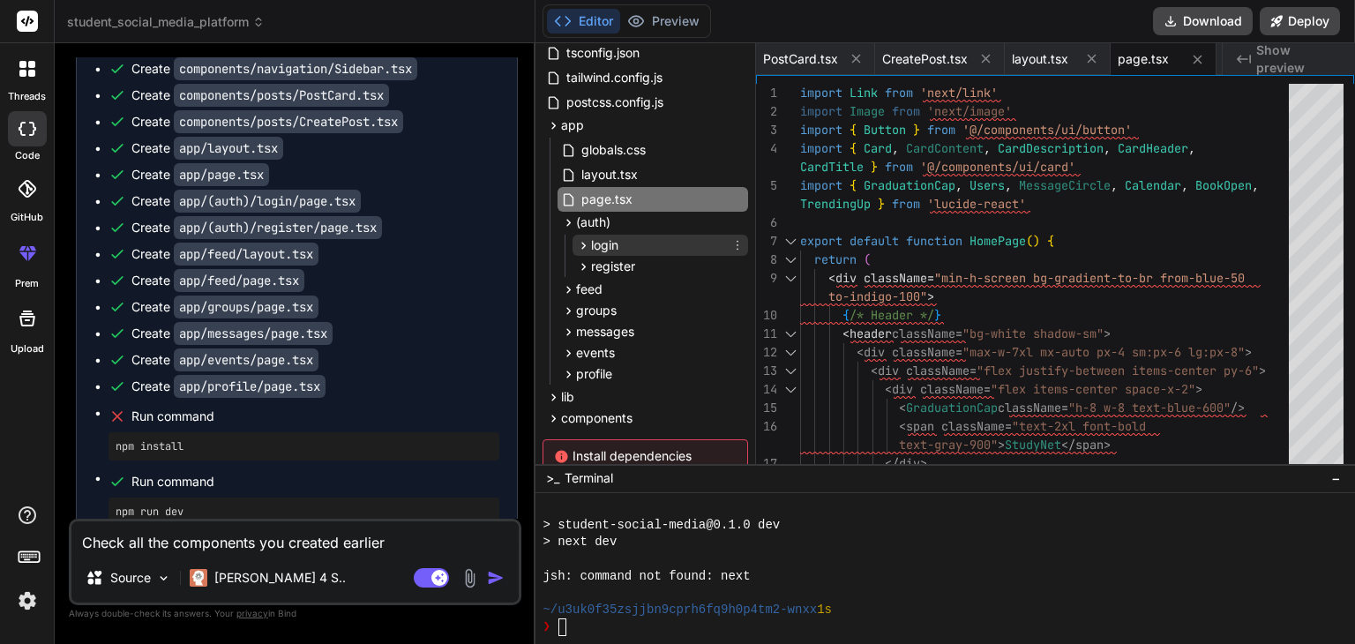
click at [584, 245] on icon at bounding box center [583, 245] width 15 height 15
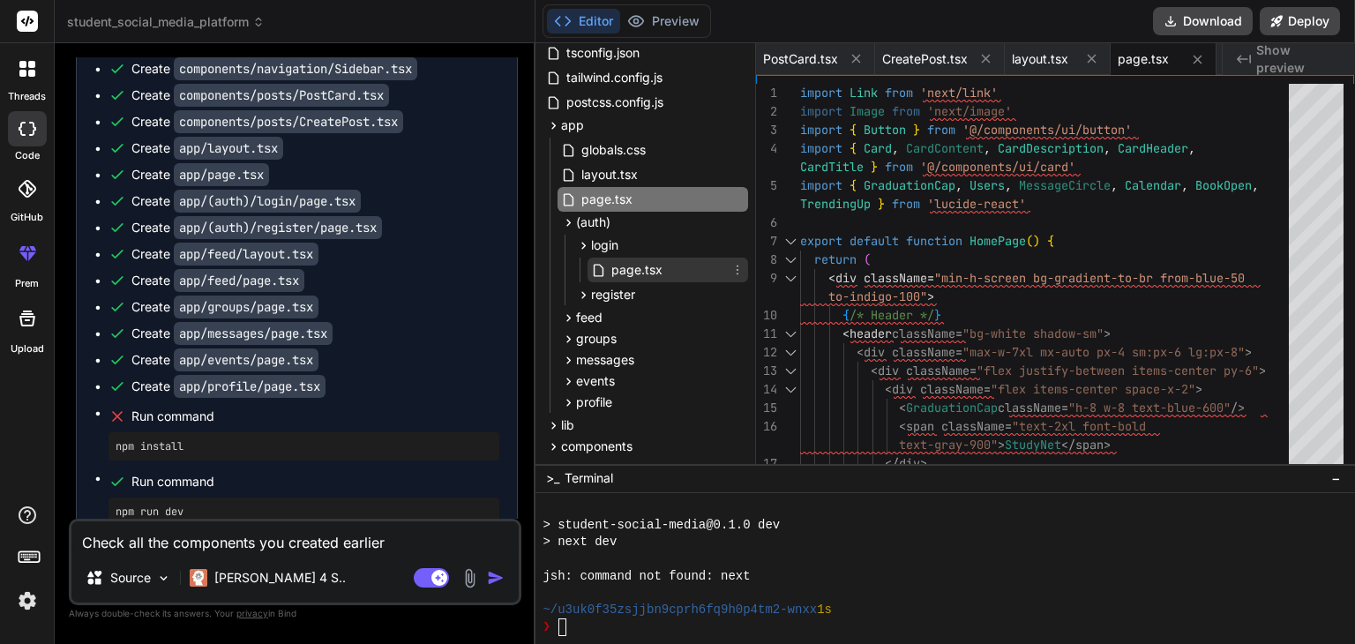
click at [637, 272] on span "page.tsx" at bounding box center [637, 269] width 55 height 21
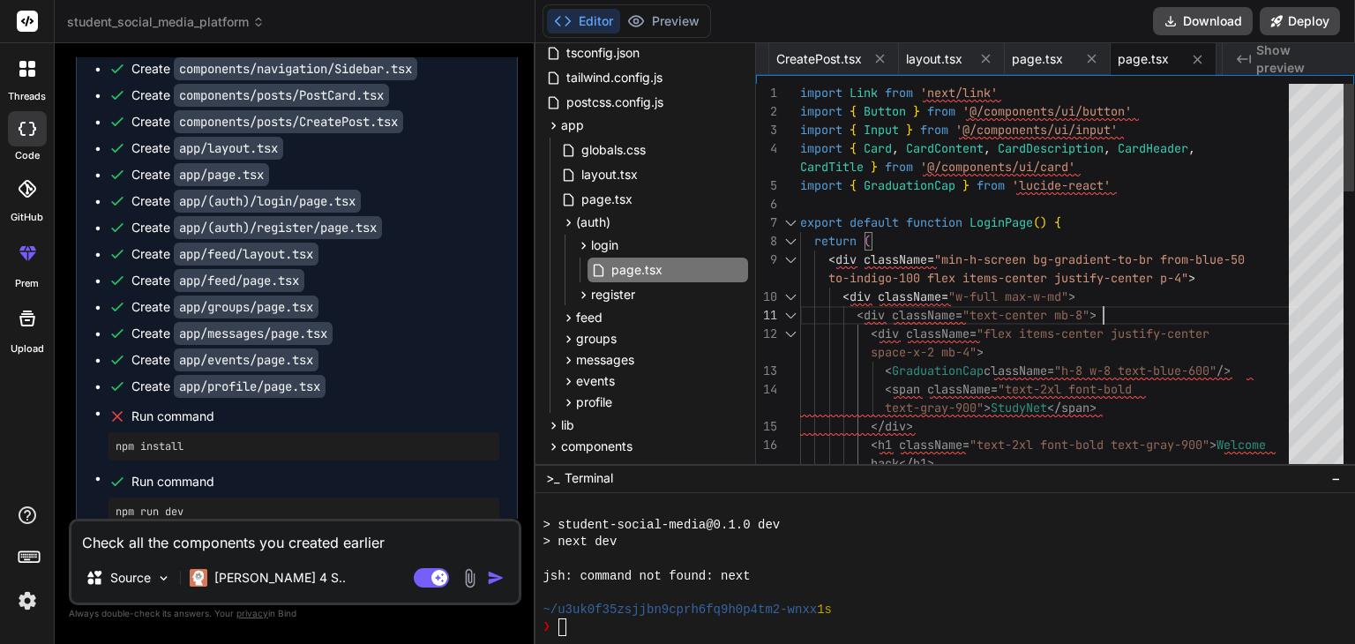
scroll to position [0, 0]
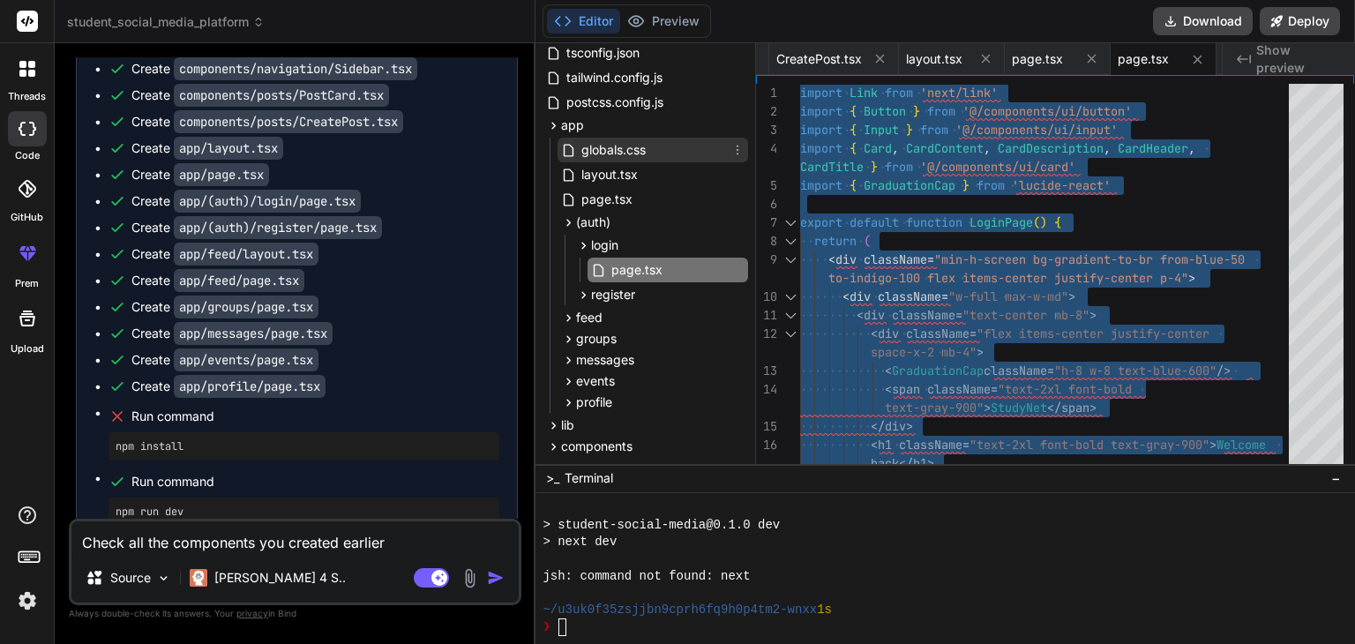
click at [626, 147] on span "globals.css" at bounding box center [614, 149] width 68 height 21
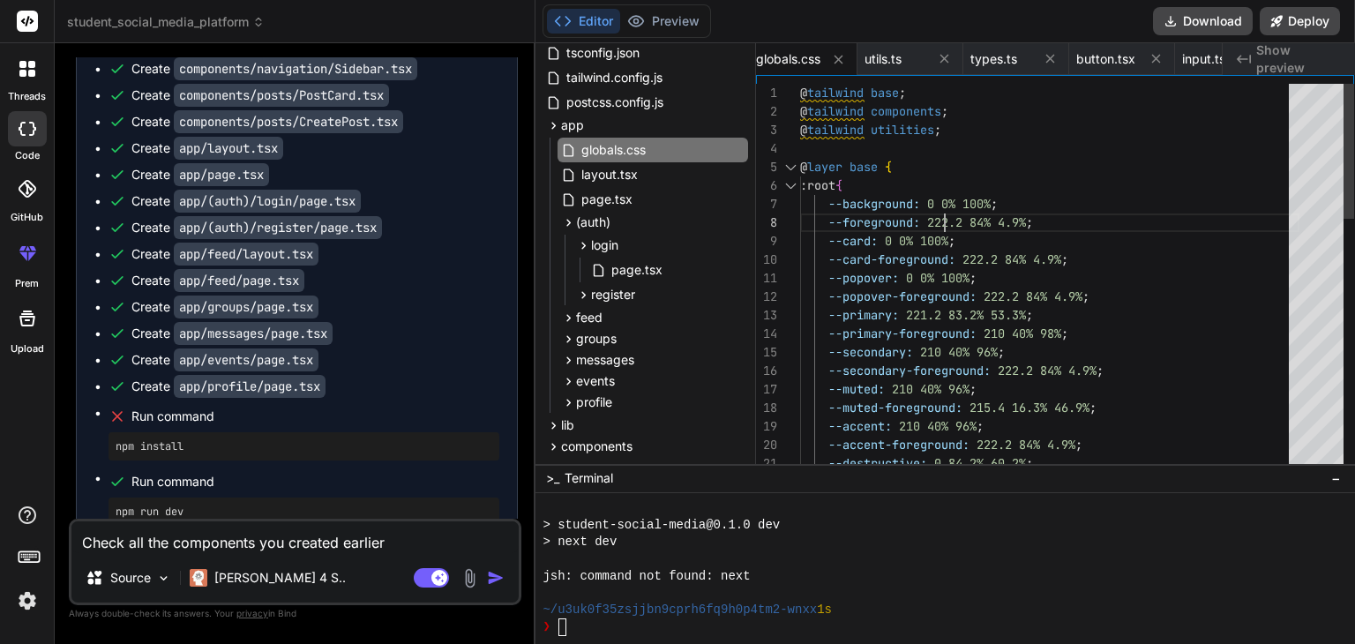
click at [946, 206] on div "--secondary-foreground: 222.2 84% 4.9% ; --secondary: 210 40% 96% ; --popover: …" at bounding box center [1049, 640] width 499 height 1112
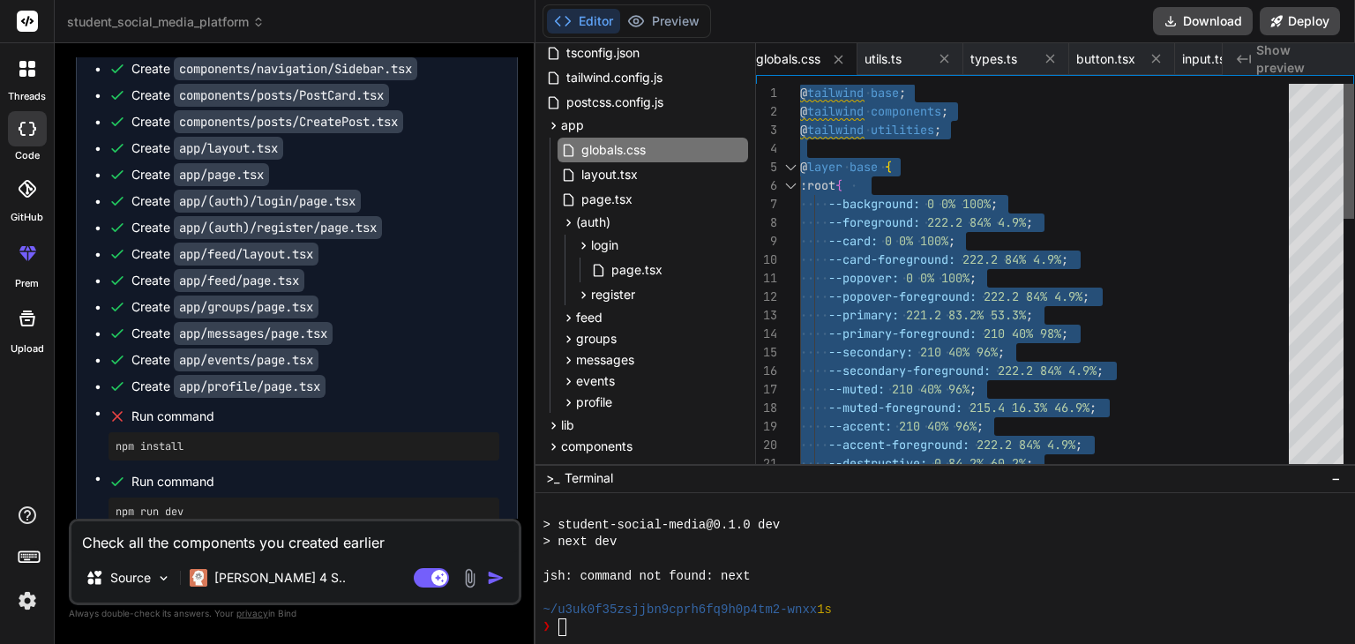
click at [1352, 92] on div at bounding box center [1349, 151] width 11 height 135
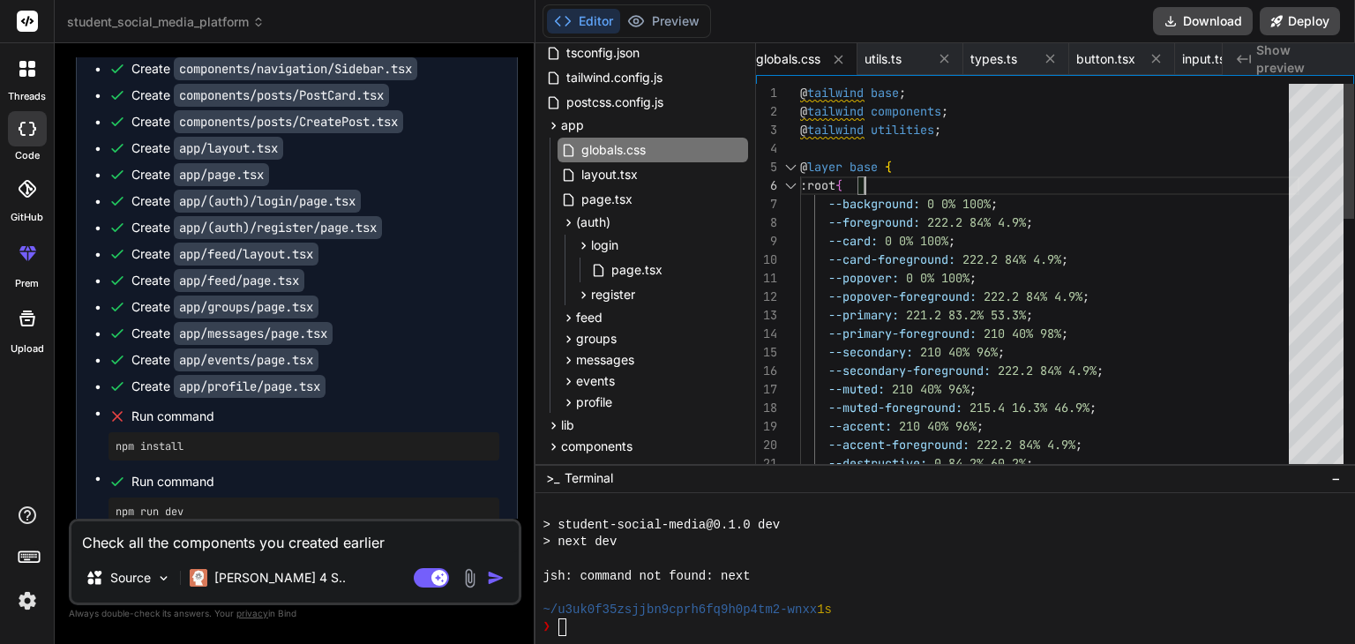
click at [1071, 174] on div "--secondary-foreground: 222.2 84% 4.9% ; --secondary: 210 40% 96% ; --popover: …" at bounding box center [1049, 640] width 499 height 1112
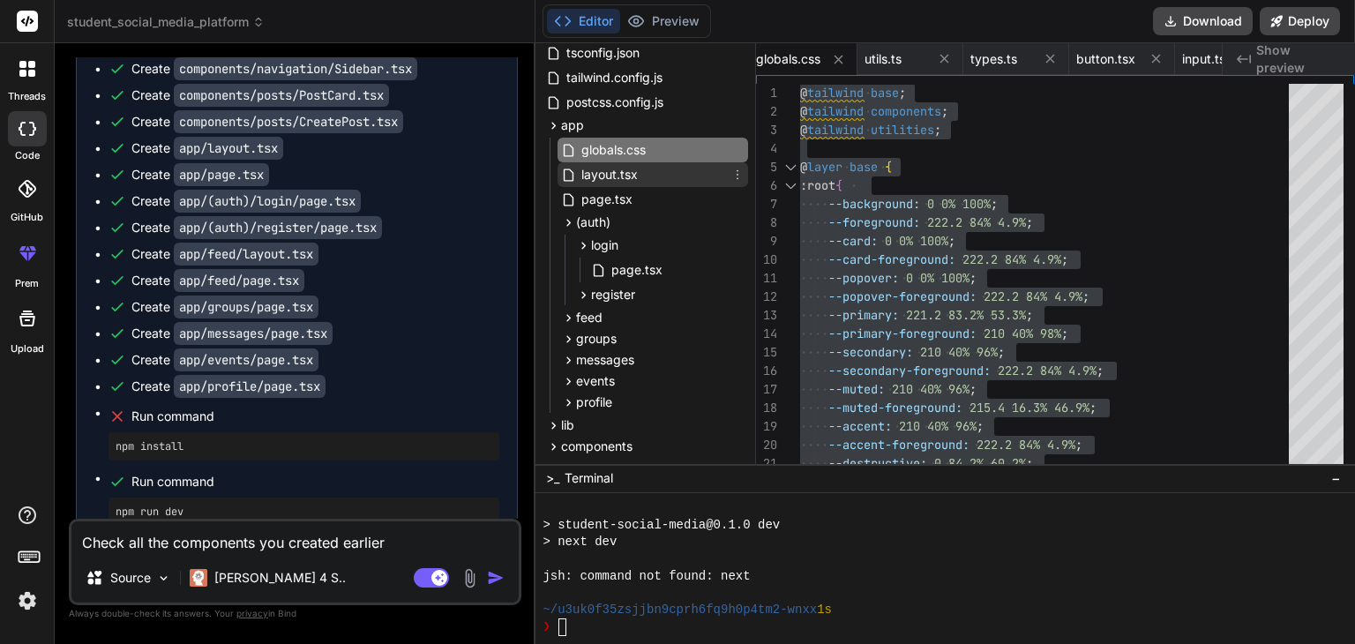
click at [611, 171] on span "layout.tsx" at bounding box center [610, 174] width 60 height 21
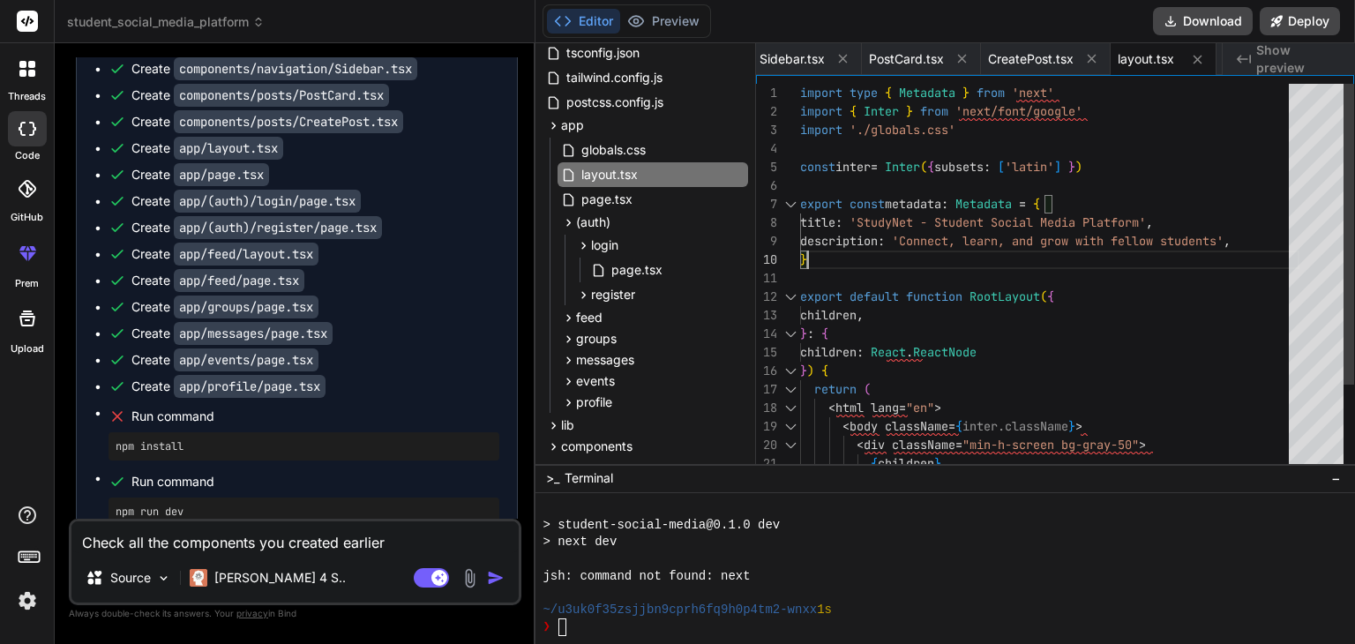
click at [1041, 258] on div "} ) { children : React . ReactNode export default function RootLayout ( { child…" at bounding box center [1049, 334] width 499 height 500
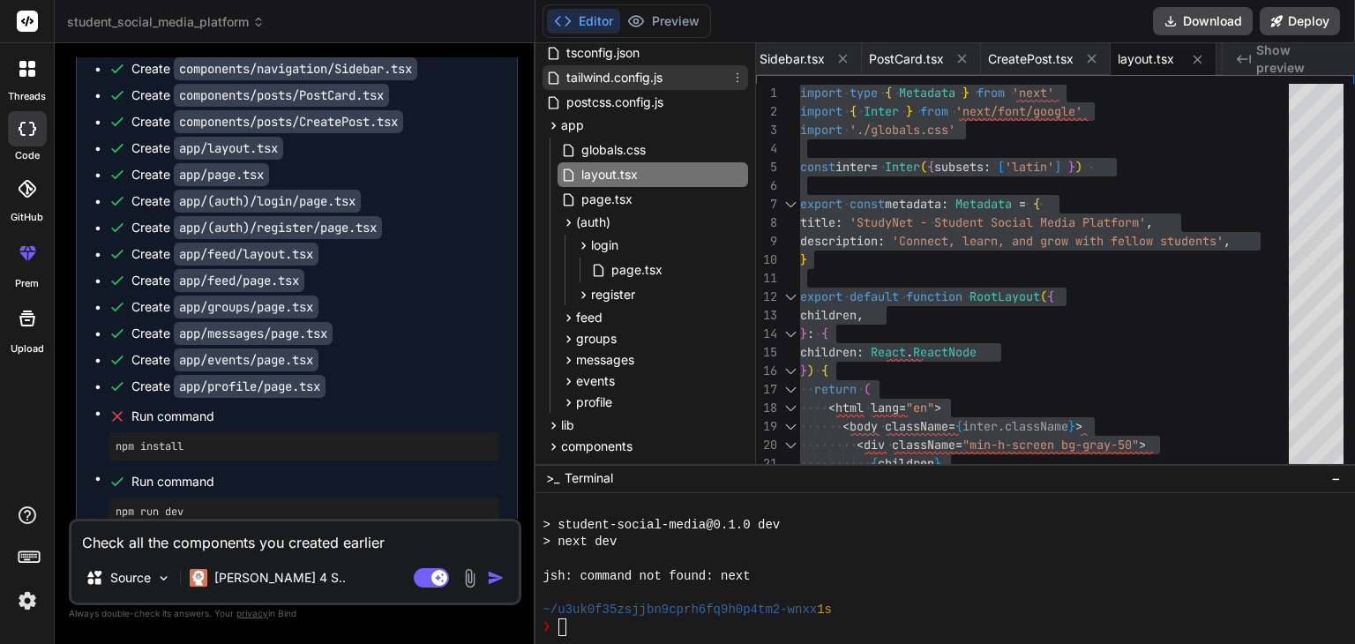
click at [646, 79] on span "tailwind.config.js" at bounding box center [615, 77] width 100 height 21
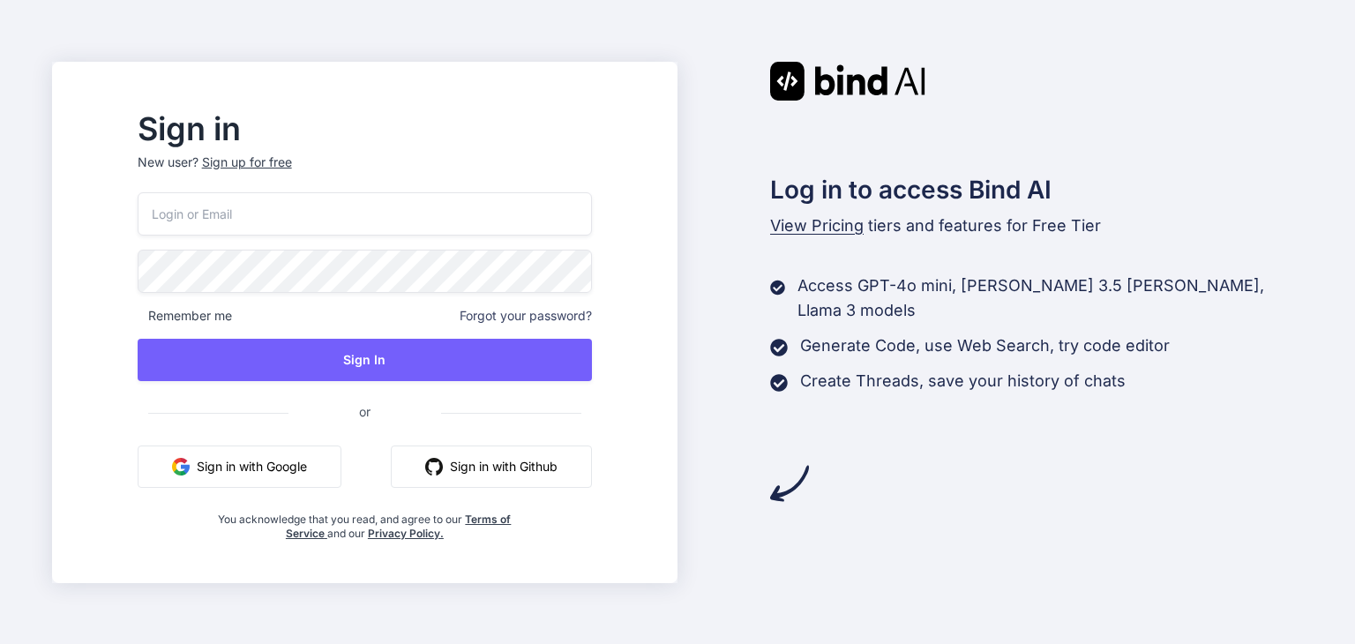
click at [324, 467] on button "Sign in with Google" at bounding box center [240, 467] width 204 height 42
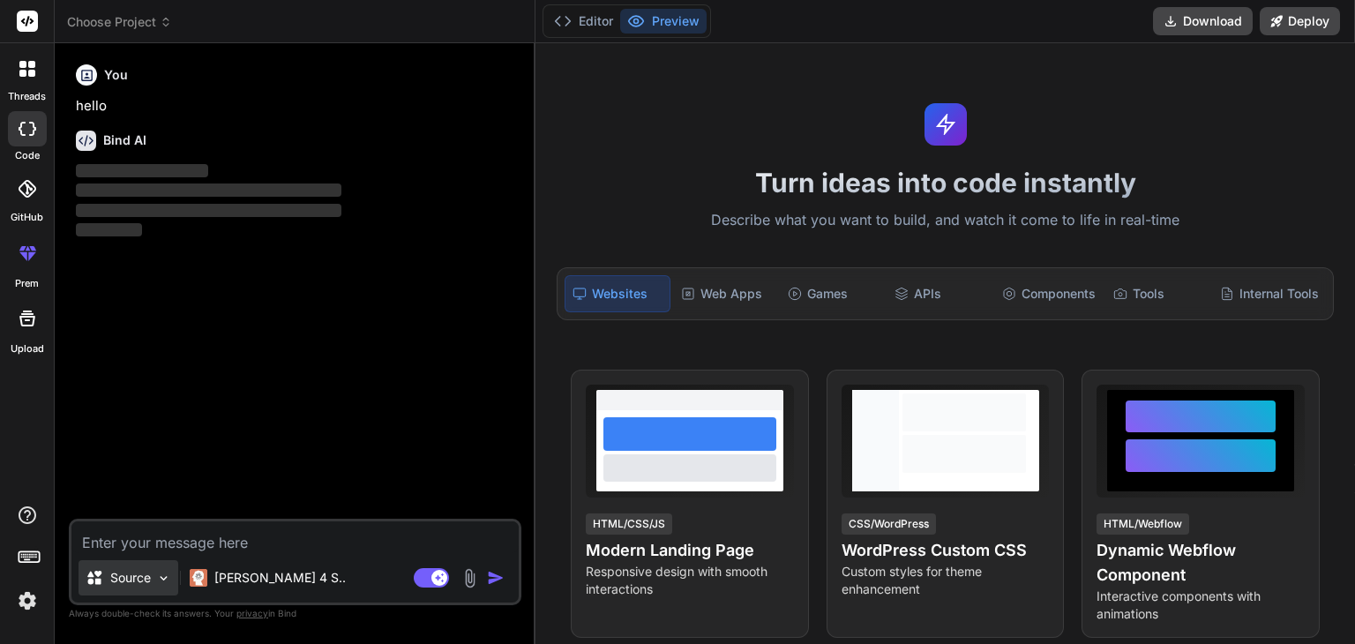
click at [148, 581] on p "Source" at bounding box center [130, 578] width 41 height 18
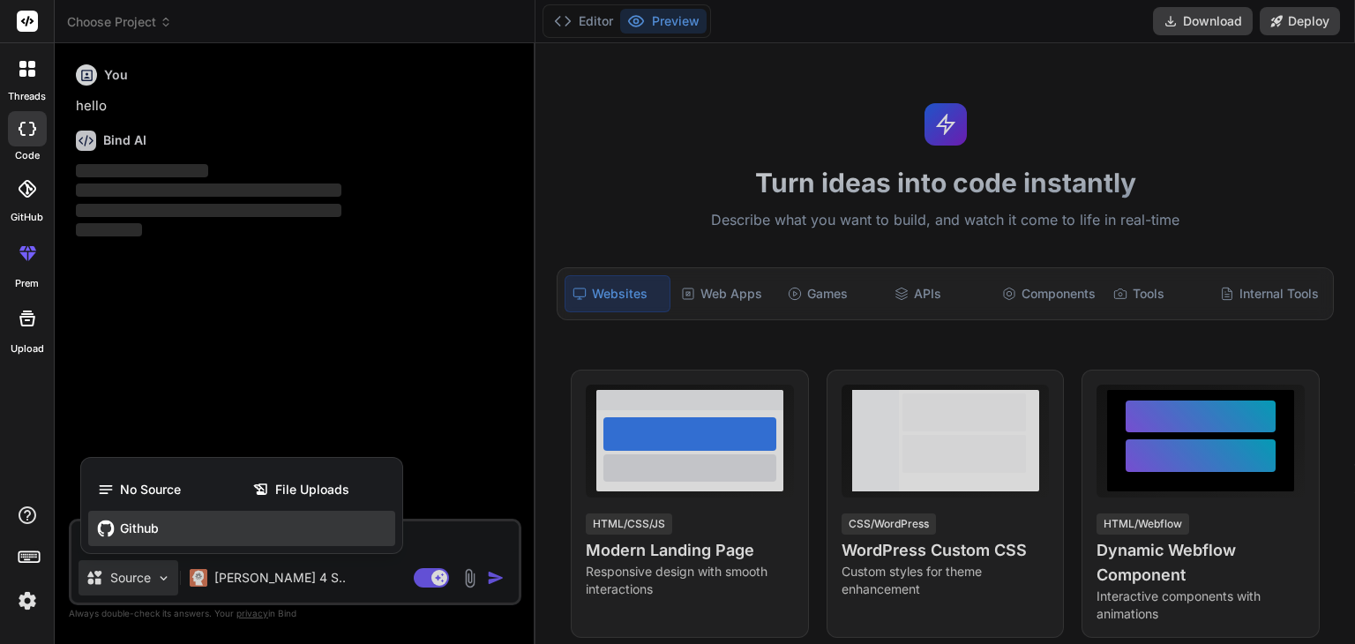
click at [141, 530] on span "Github" at bounding box center [139, 529] width 39 height 18
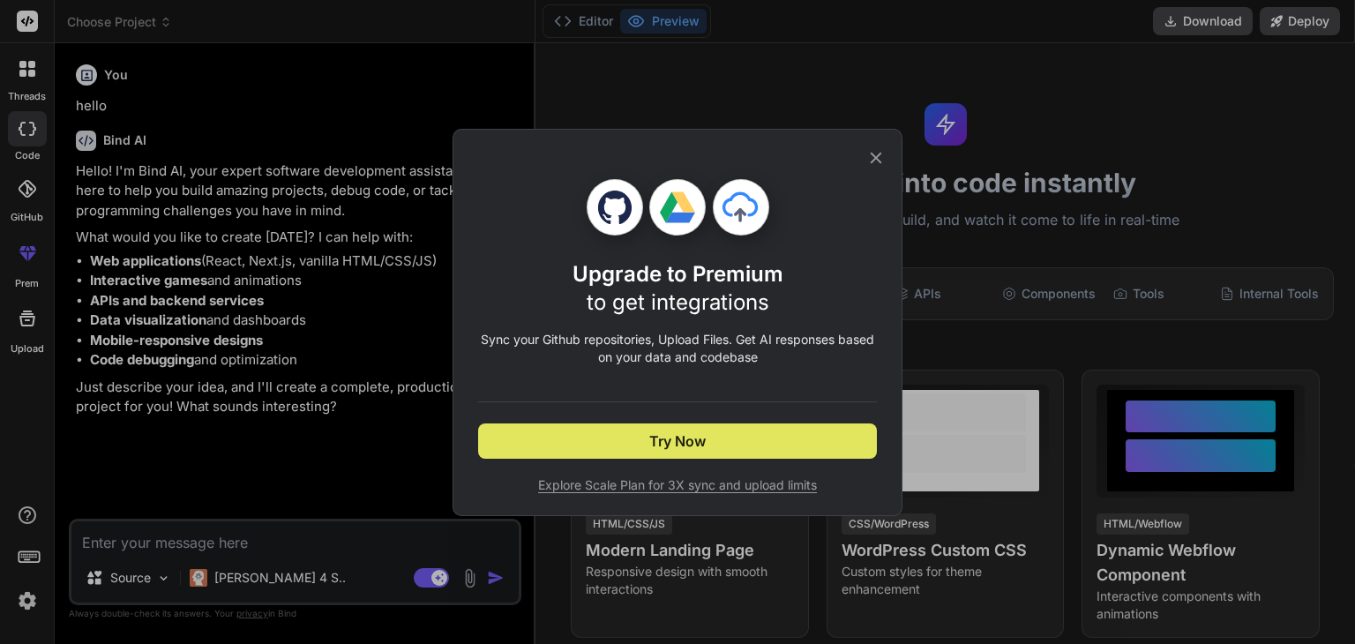
type textarea "x"
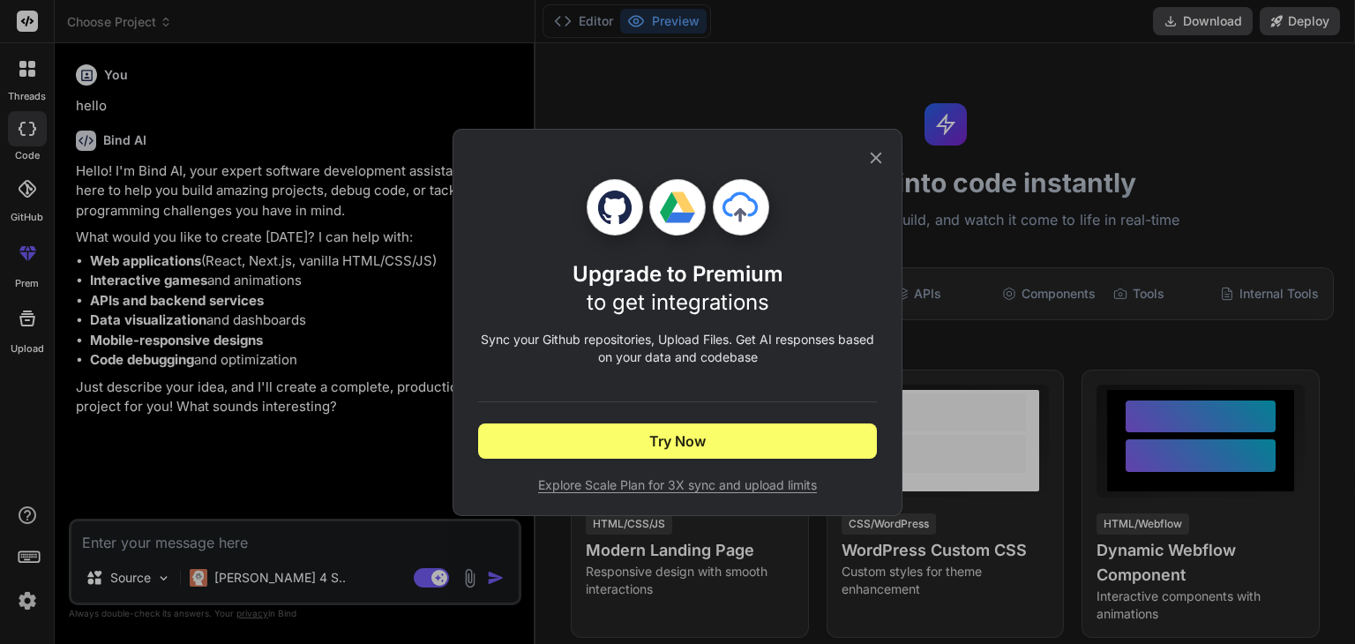
click at [610, 209] on icon at bounding box center [614, 207] width 35 height 35
click at [678, 199] on icon at bounding box center [683, 201] width 24 height 20
click at [874, 156] on icon at bounding box center [875, 157] width 19 height 19
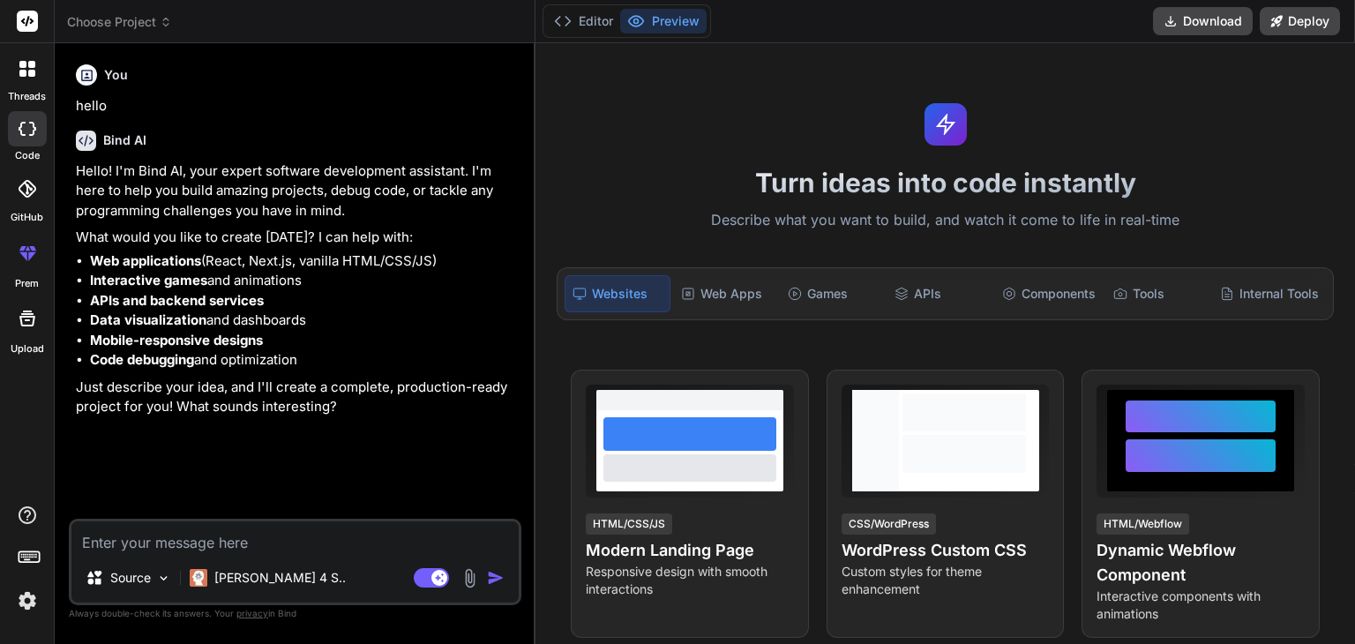
click at [32, 199] on div at bounding box center [27, 188] width 39 height 39
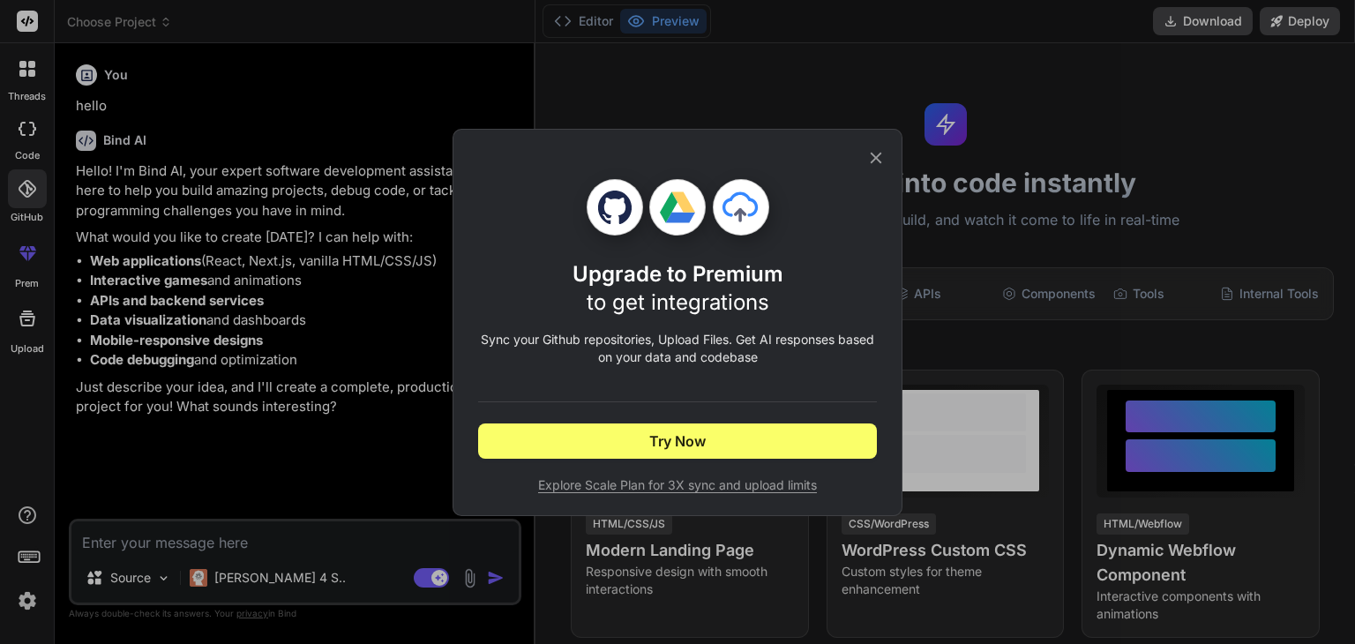
click at [877, 160] on icon at bounding box center [875, 157] width 19 height 19
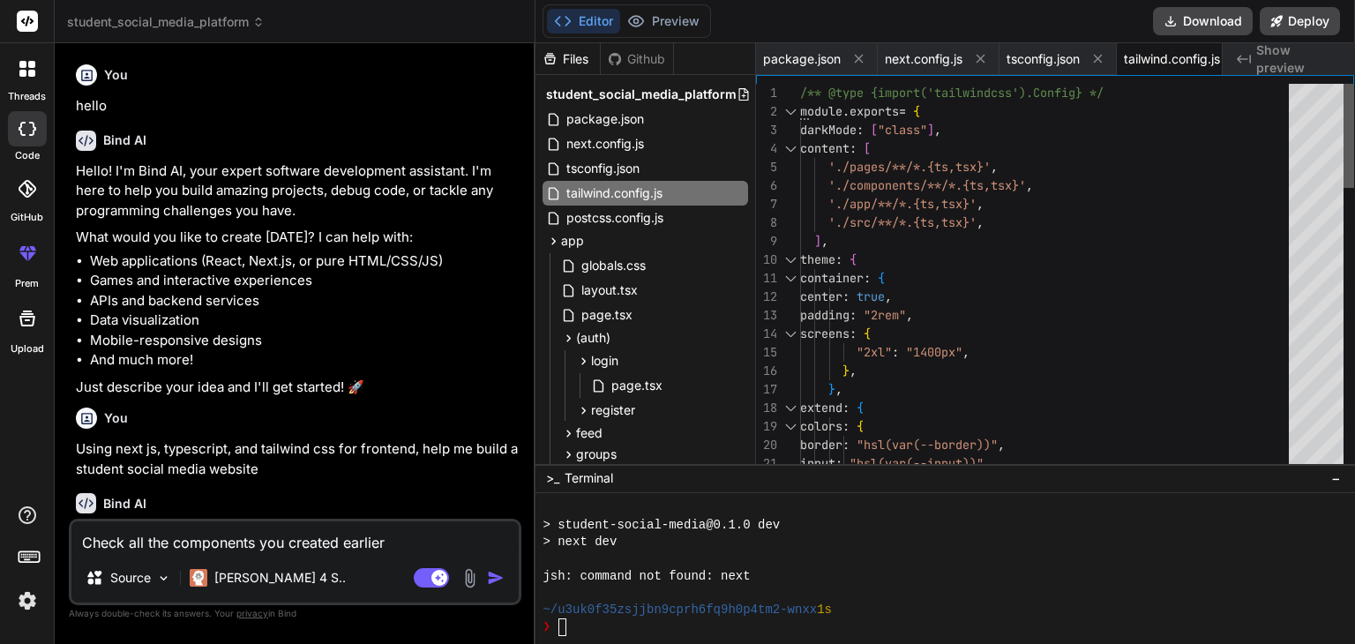
scroll to position [219, 0]
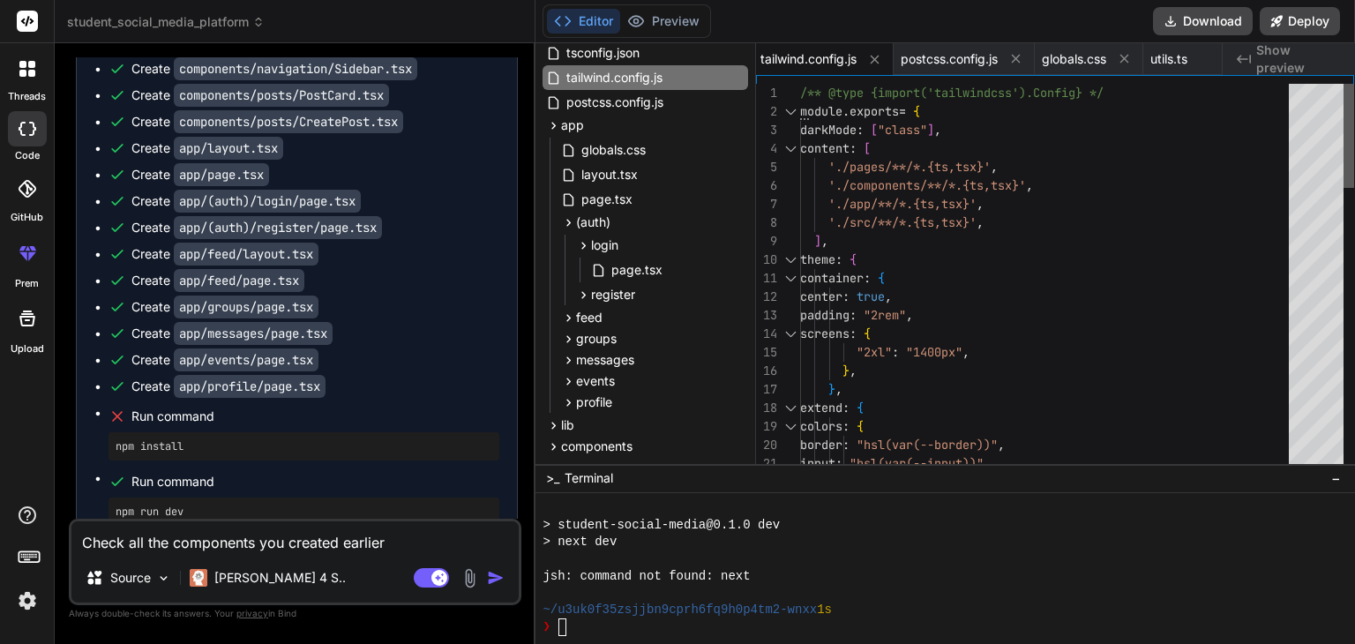
click at [1344, 129] on div at bounding box center [1349, 136] width 11 height 104
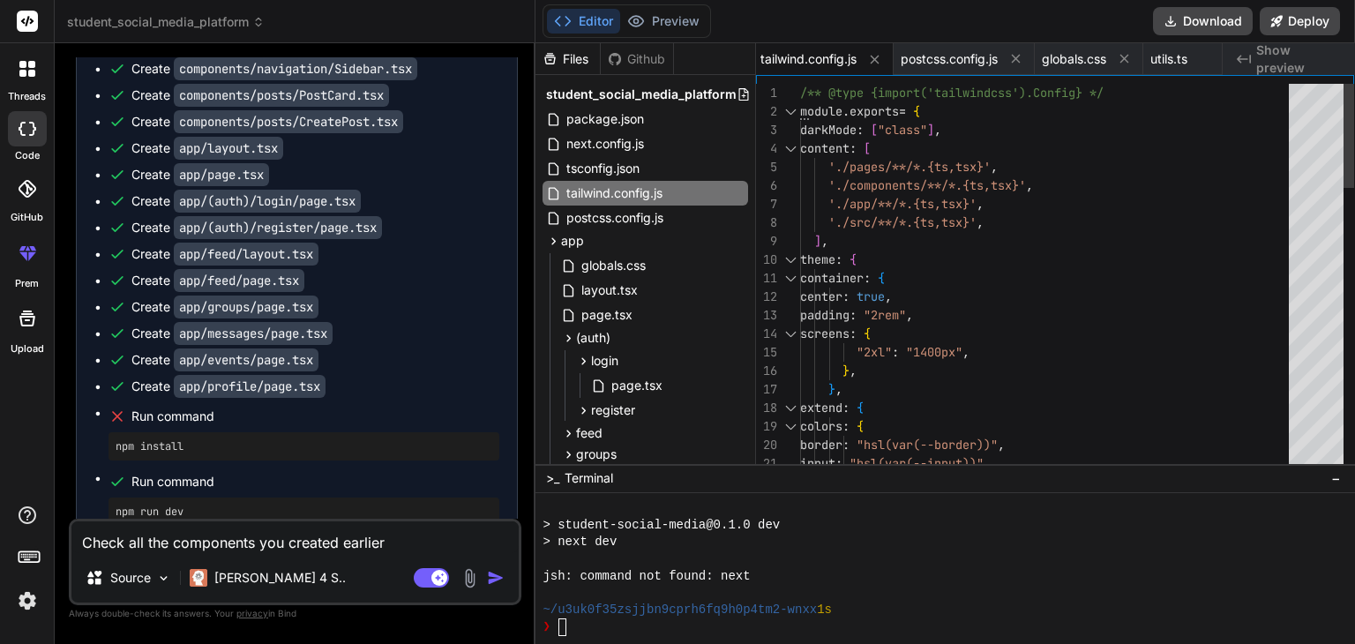
scroll to position [0, 0]
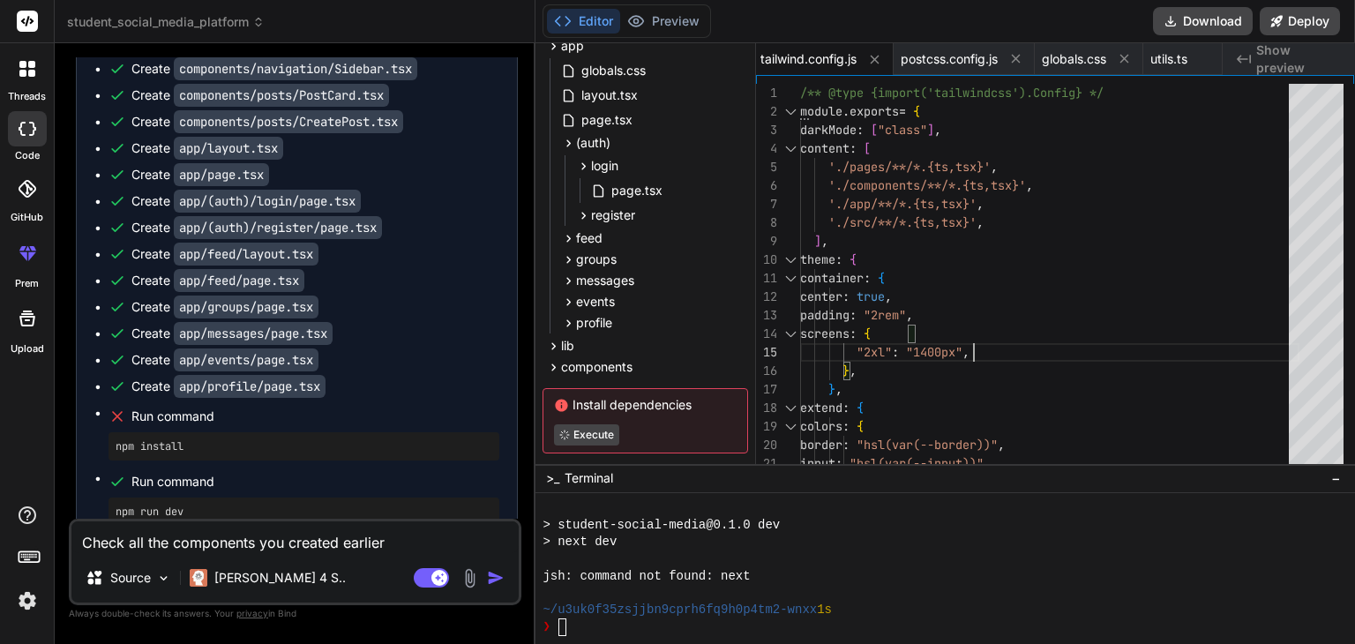
scroll to position [197, 0]
click at [583, 216] on icon at bounding box center [583, 213] width 15 height 15
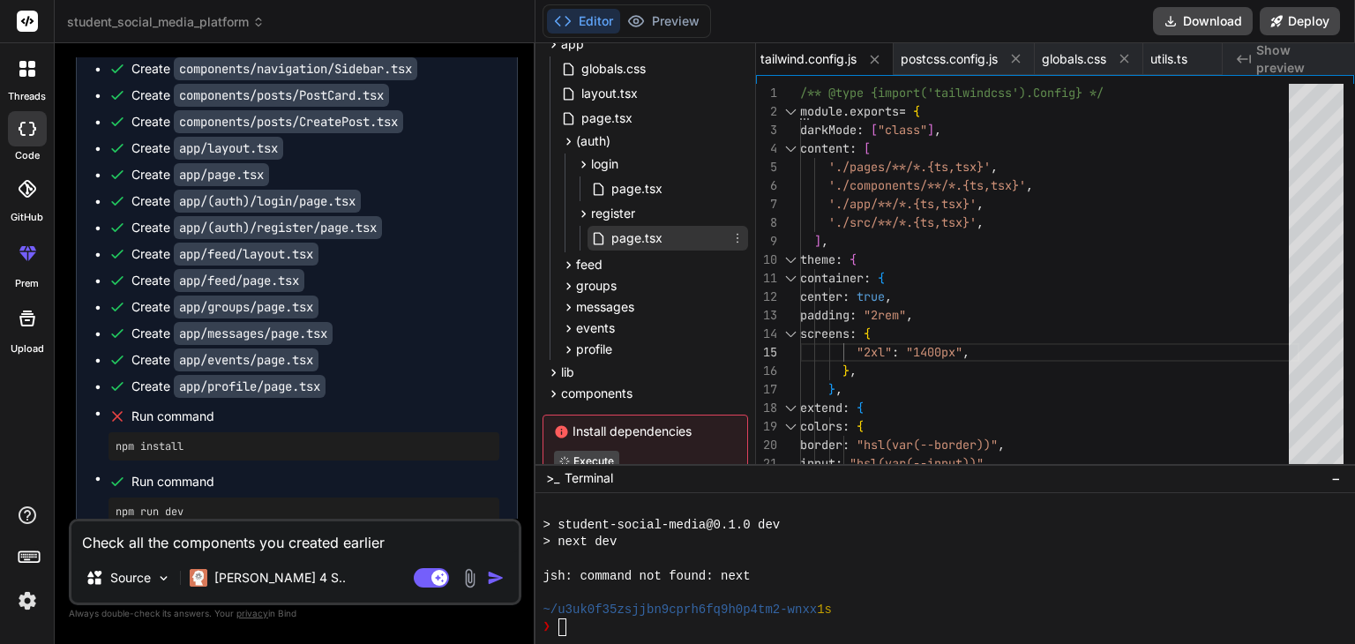
click at [614, 240] on span "page.tsx" at bounding box center [637, 238] width 55 height 21
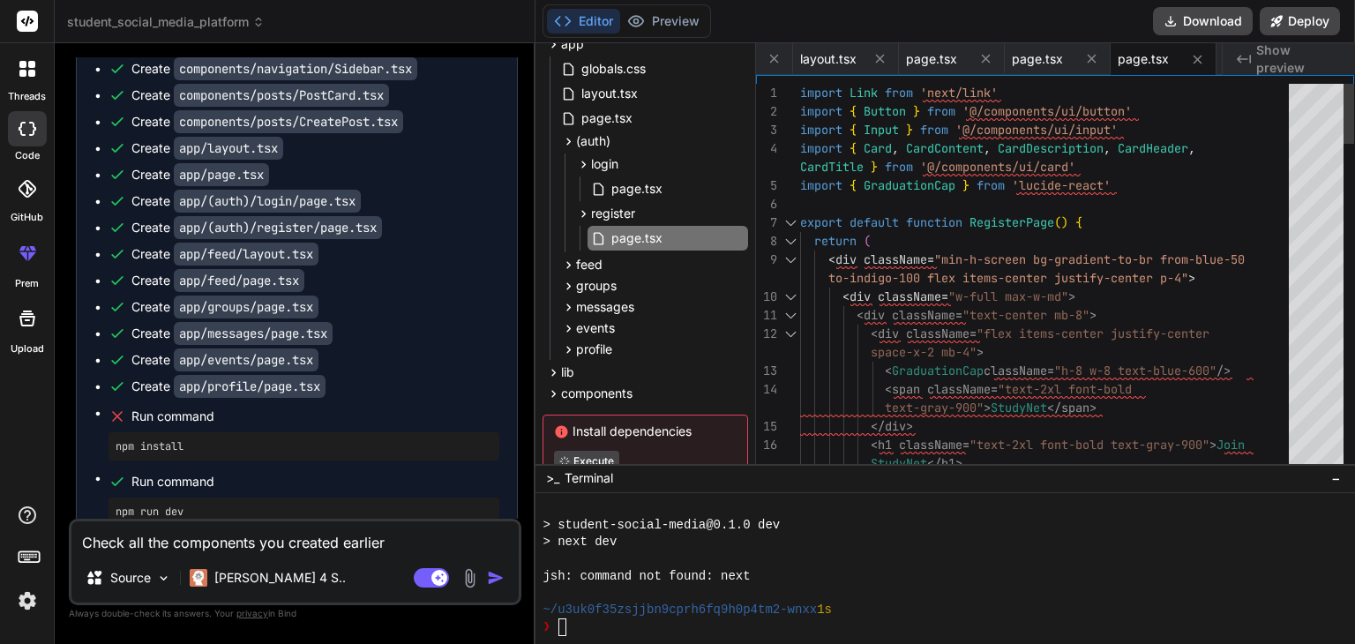
scroll to position [0, 0]
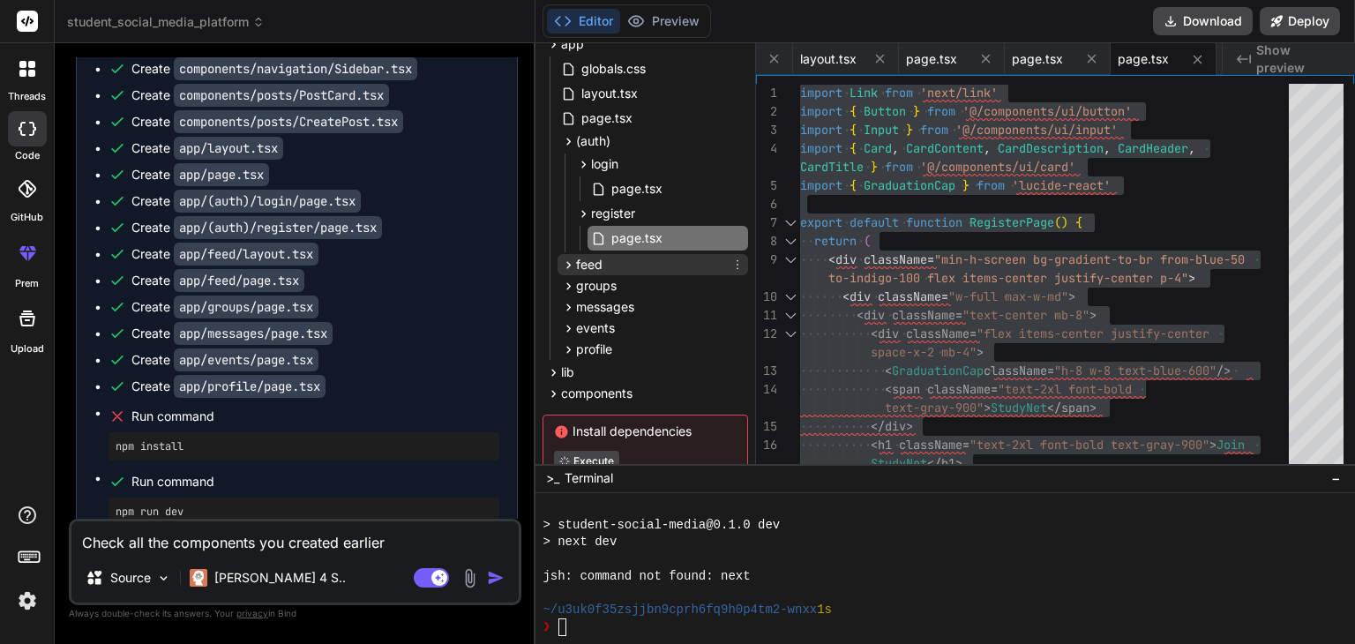
click at [564, 264] on icon at bounding box center [568, 265] width 15 height 15
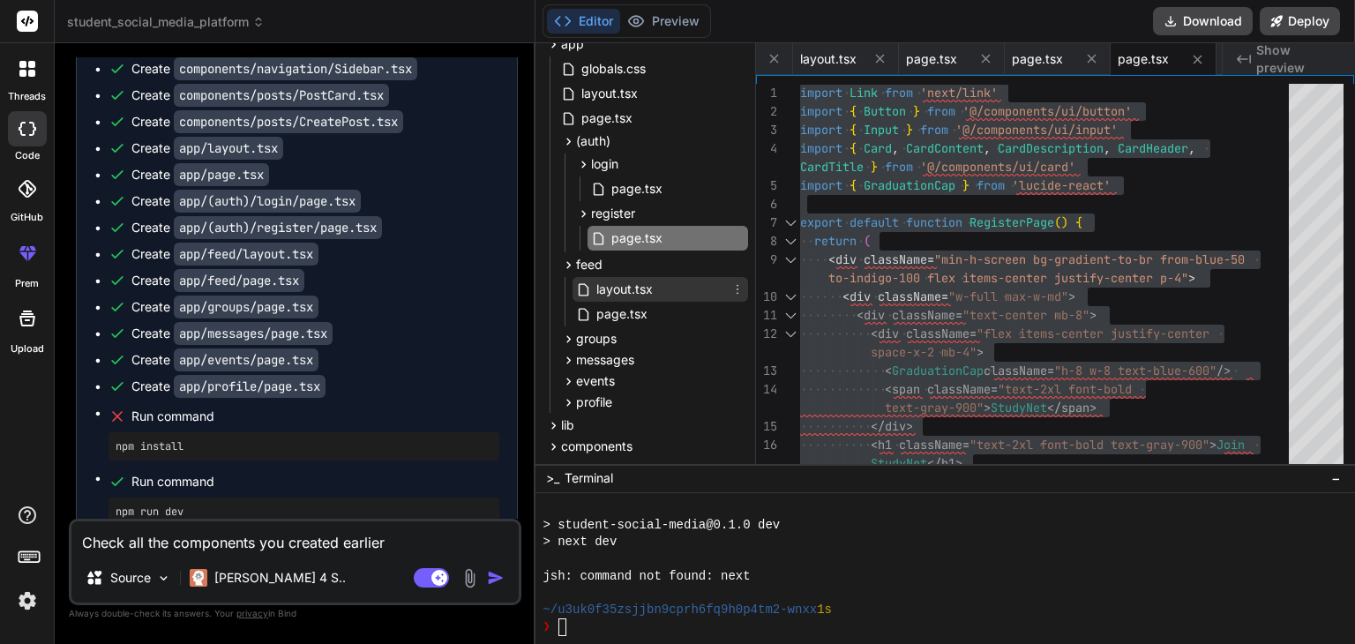
click at [621, 289] on span "layout.tsx" at bounding box center [625, 289] width 60 height 21
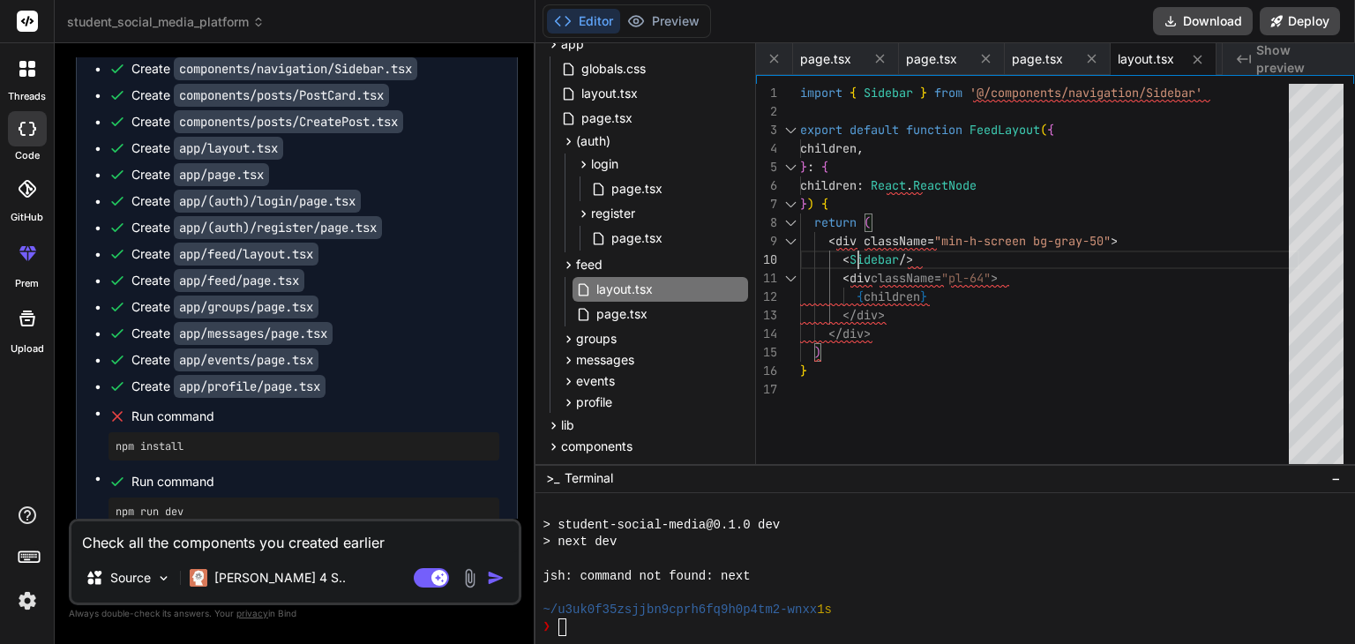
click at [861, 250] on div "} ) < div className = "pl-64" > { children } </ div > </ div > } ) { return ( <…" at bounding box center [1049, 278] width 499 height 388
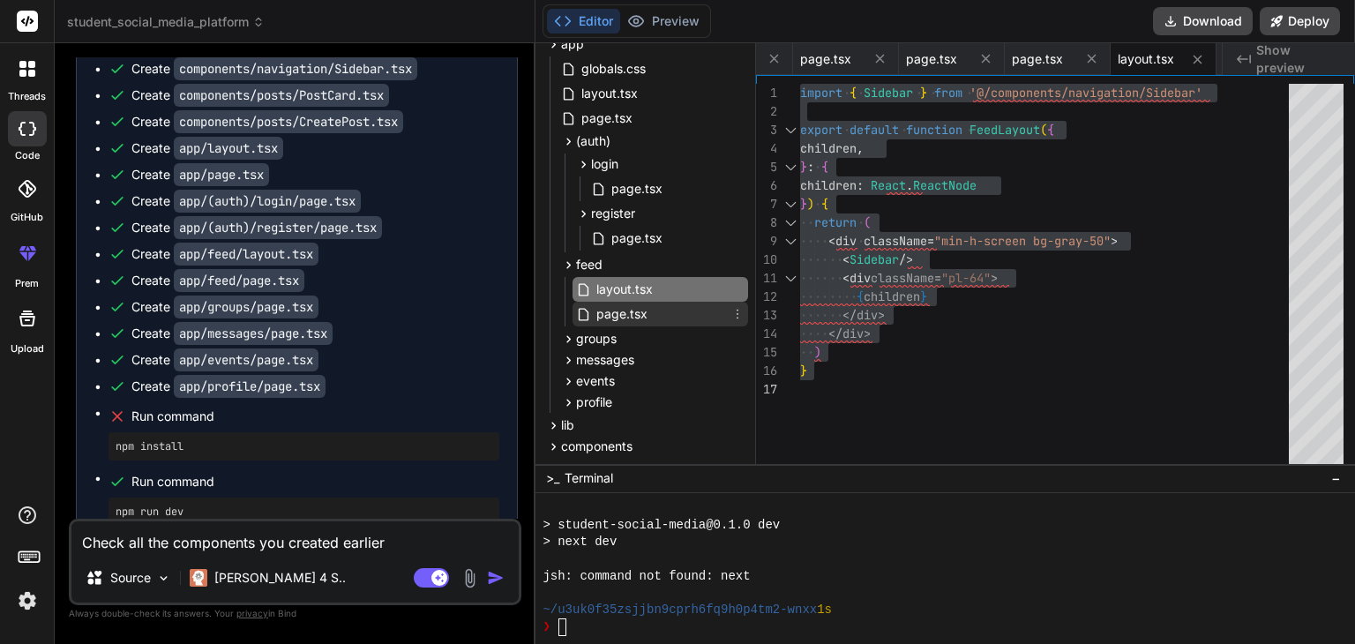
click at [635, 308] on span "page.tsx" at bounding box center [622, 314] width 55 height 21
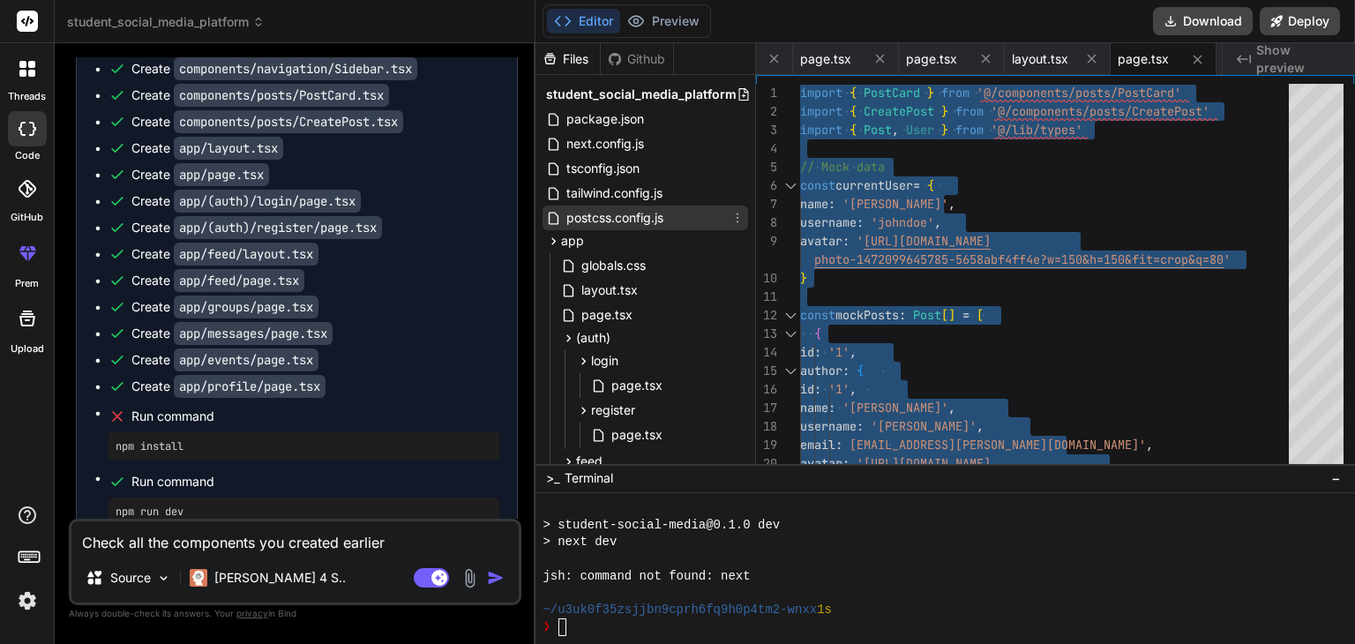
click at [639, 215] on span "postcss.config.js" at bounding box center [615, 217] width 101 height 21
type textarea "module.exports = { plugins: { tailwindcss: {}, autoprefixer: {}, }, }"
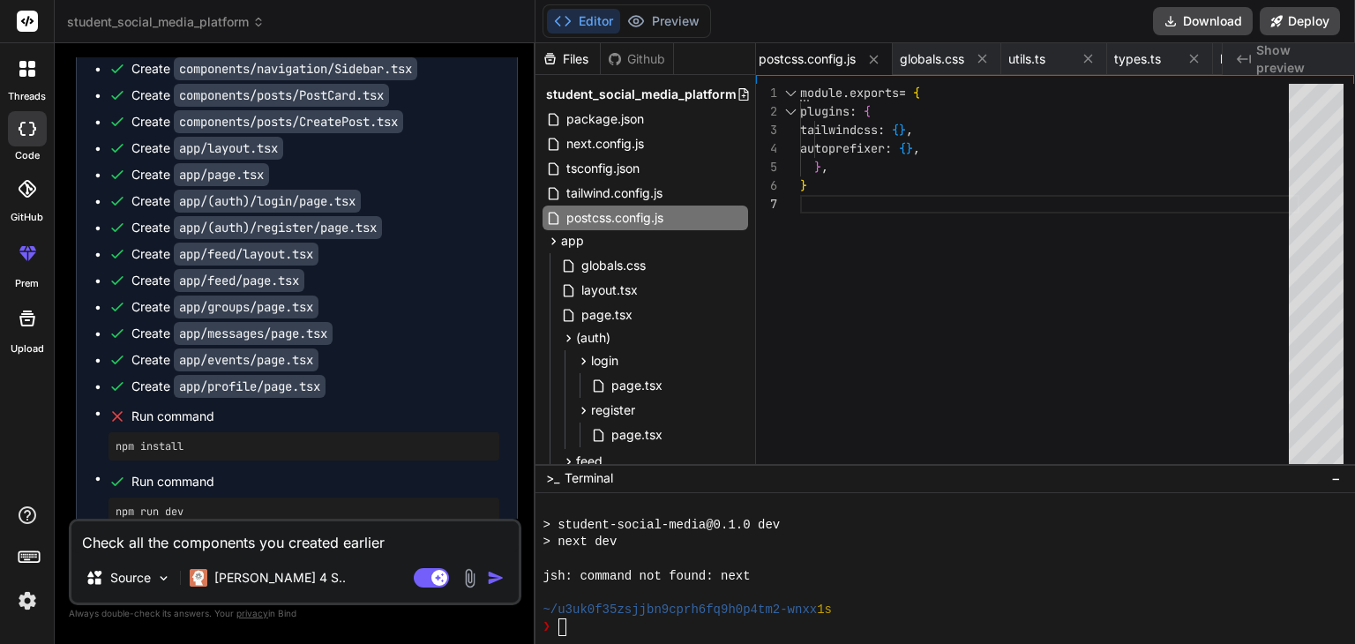
click at [942, 169] on div "} , } tailwindcss : { } , autoprefixer : { } , module . exports = { plugins : {" at bounding box center [1049, 278] width 499 height 388
click at [947, 197] on div "} , } tailwindcss : { } , autoprefixer : { } , module . exports = { plugins : {" at bounding box center [1049, 278] width 499 height 388
click at [902, 240] on div "} , } tailwindcss : { } , autoprefixer : { } , module . exports = { plugins : {" at bounding box center [1049, 278] width 499 height 388
